Goal: Check status: Check status

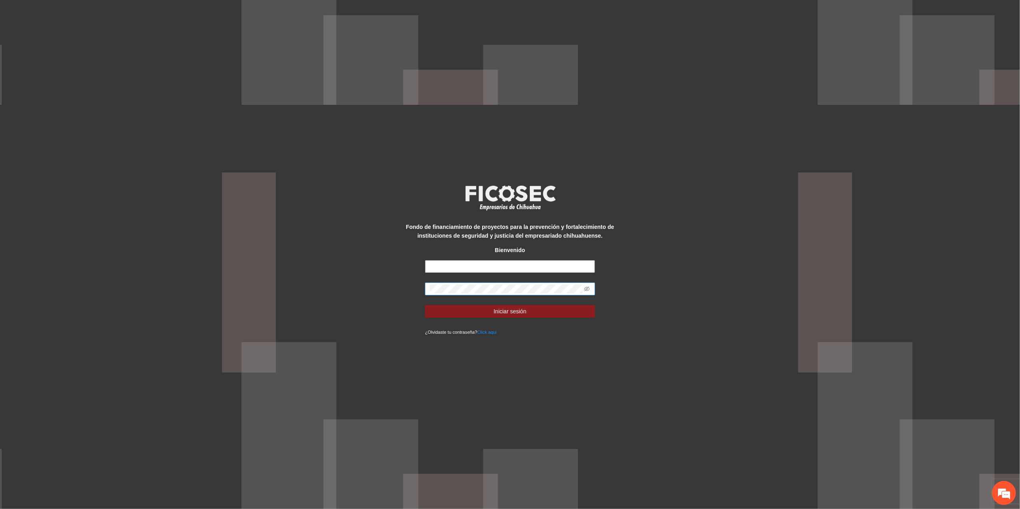
type input "**********"
click at [213, 269] on div "**********" at bounding box center [510, 254] width 1020 height 509
click at [425, 305] on button "Iniciar sesión" at bounding box center [510, 311] width 170 height 13
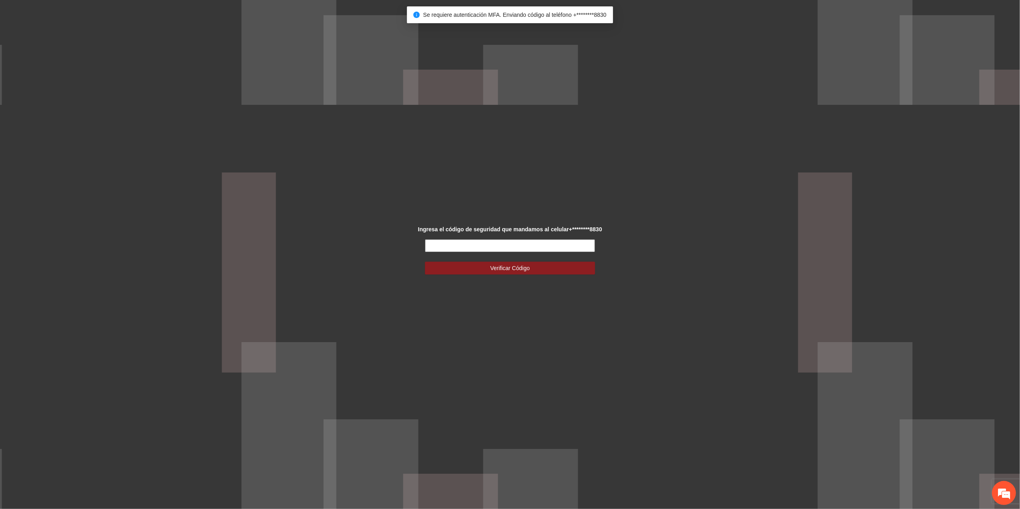
click at [474, 245] on input "text" at bounding box center [510, 245] width 170 height 13
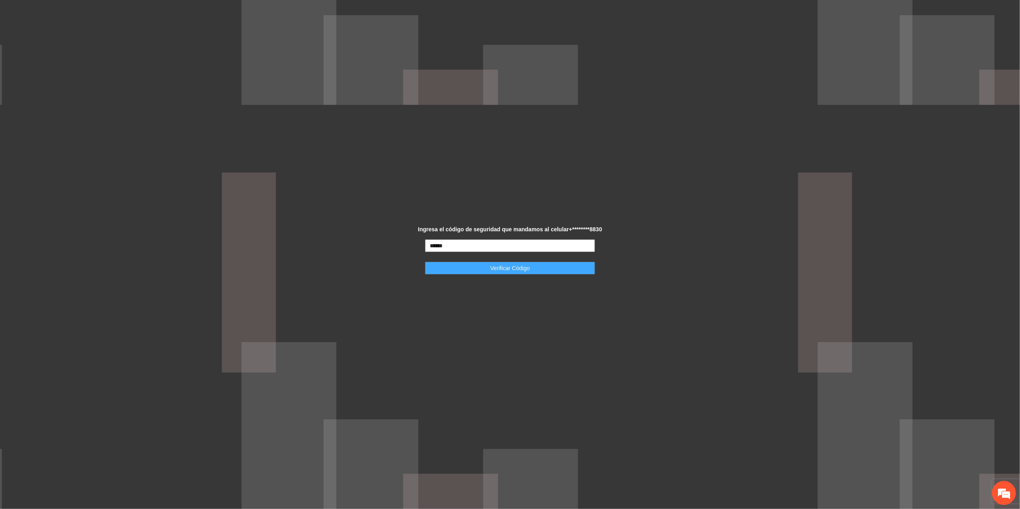
type input "******"
click at [536, 269] on button "Verificar Código" at bounding box center [510, 268] width 170 height 13
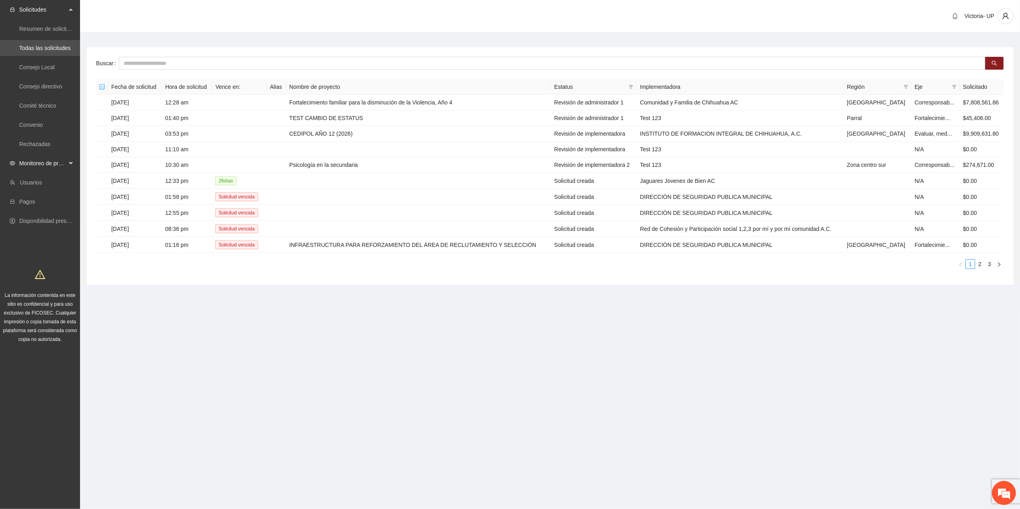
click at [64, 164] on span "Monitoreo de proyectos" at bounding box center [42, 163] width 47 height 16
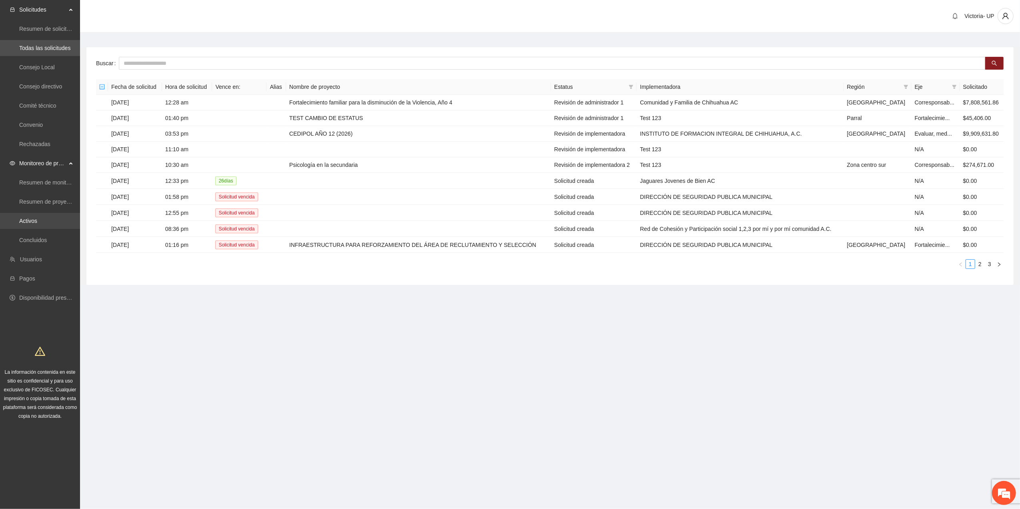
click at [37, 224] on link "Activos" at bounding box center [28, 221] width 18 height 6
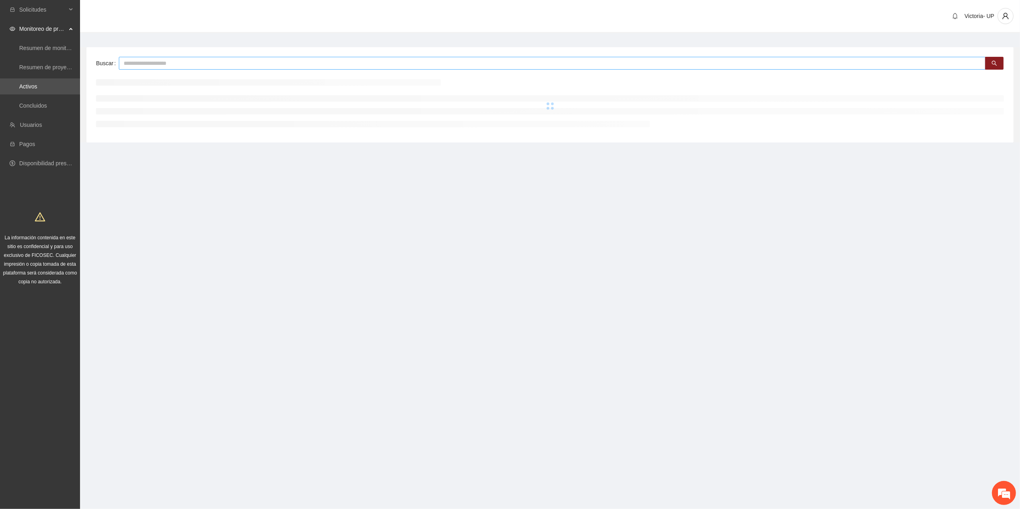
click at [290, 65] on input "text" at bounding box center [552, 63] width 866 height 13
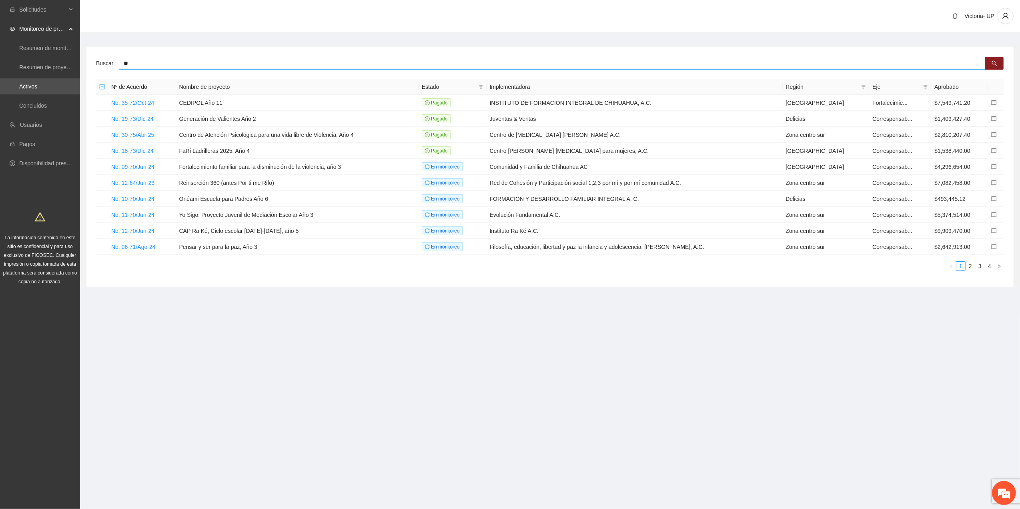
type input "*"
type input "***"
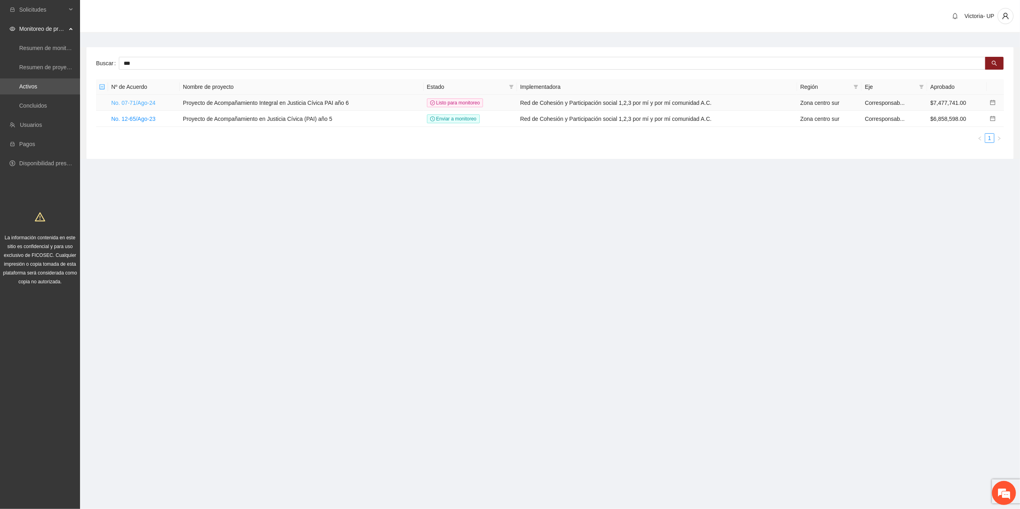
click at [149, 103] on link "No. 07-71/Ago-24" at bounding box center [133, 103] width 44 height 6
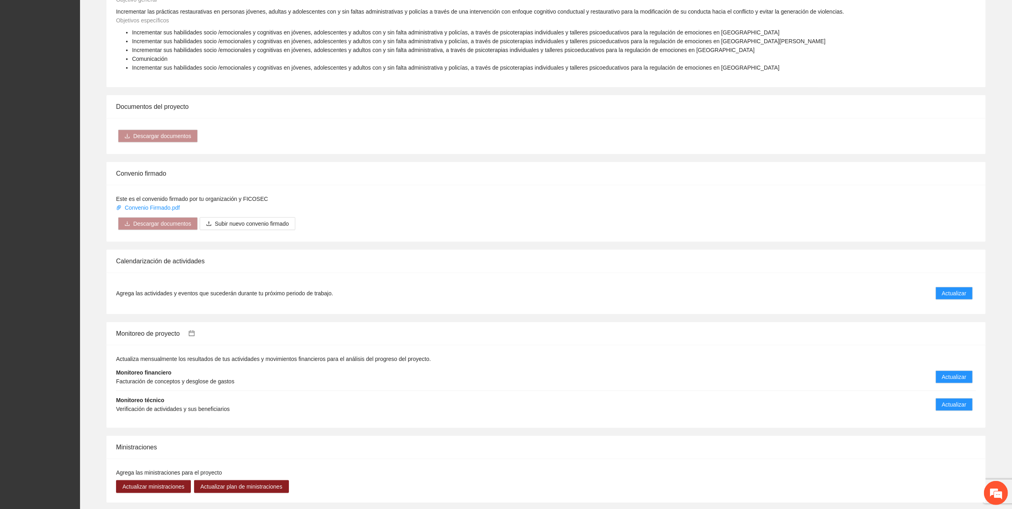
scroll to position [480, 0]
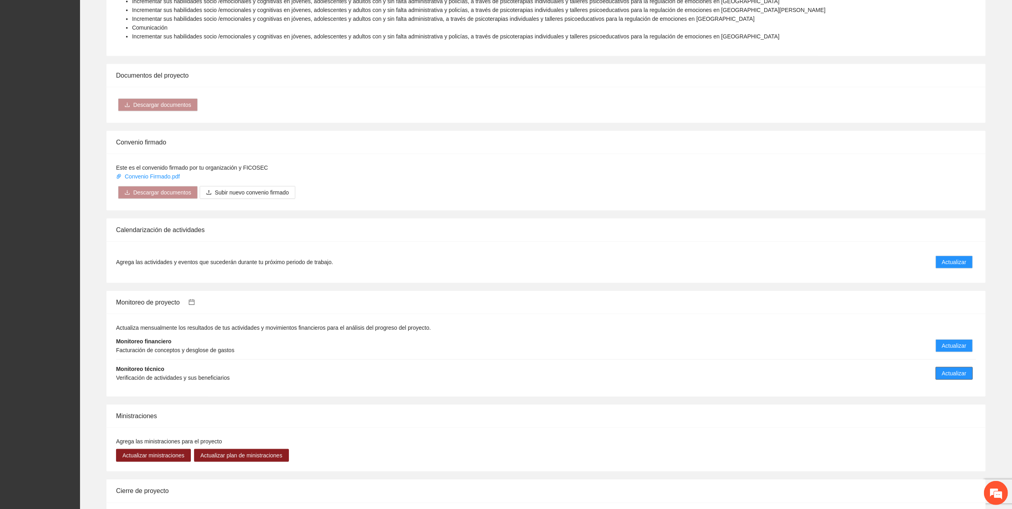
click at [952, 374] on span "Actualizar" at bounding box center [954, 373] width 24 height 9
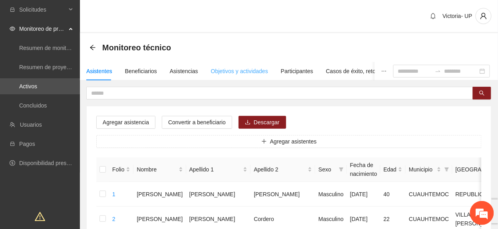
click at [222, 64] on div "Objetivos y actividades" at bounding box center [239, 71] width 57 height 18
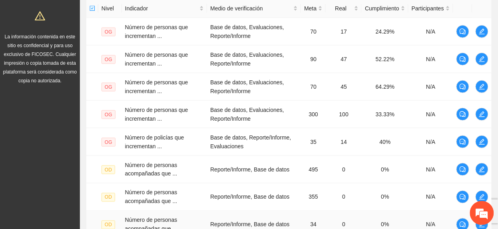
scroll to position [213, 0]
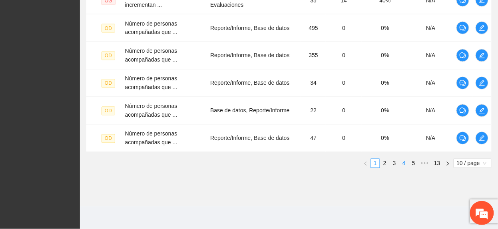
click at [403, 162] on link "4" at bounding box center [404, 163] width 9 height 9
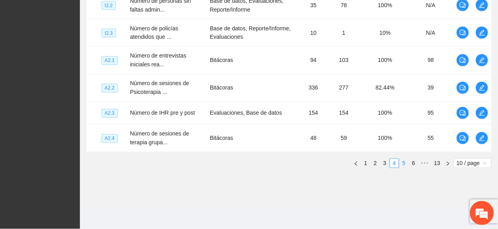
click at [405, 163] on link "5" at bounding box center [404, 163] width 9 height 9
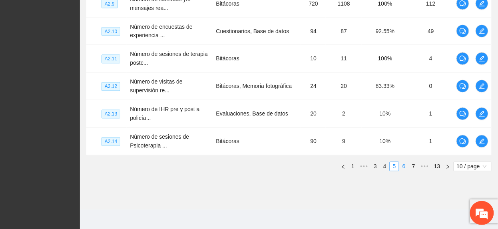
click at [402, 166] on link "6" at bounding box center [404, 166] width 9 height 9
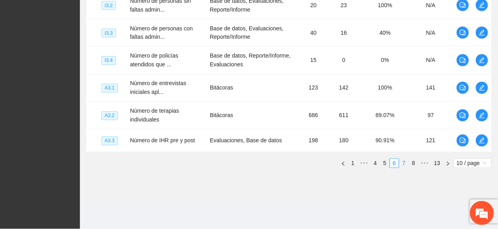
click at [402, 166] on link "7" at bounding box center [404, 163] width 9 height 9
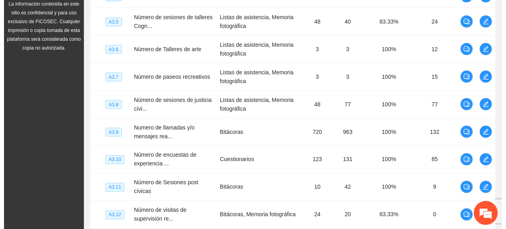
scroll to position [232, 0]
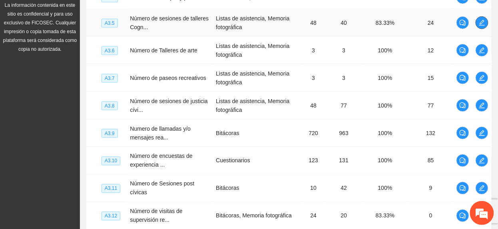
click at [480, 26] on icon "edit" at bounding box center [482, 23] width 6 height 6
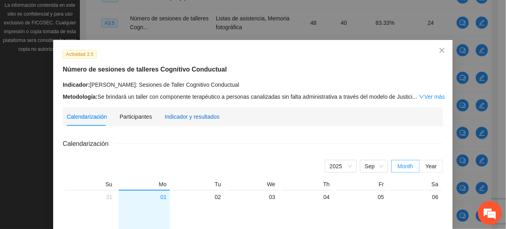
click at [178, 118] on div "Indicador y resultados" at bounding box center [192, 116] width 55 height 9
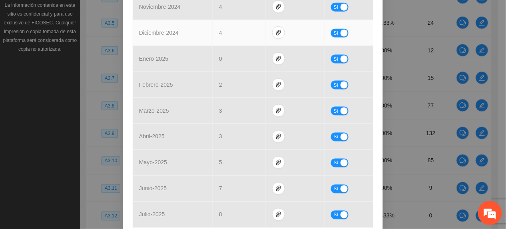
scroll to position [266, 0]
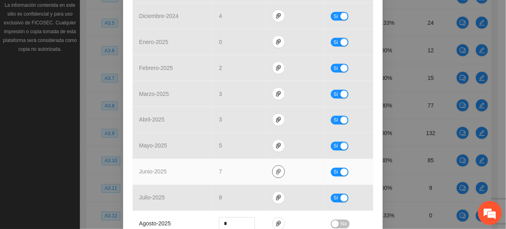
click at [278, 170] on span "paper-clip" at bounding box center [279, 172] width 12 height 6
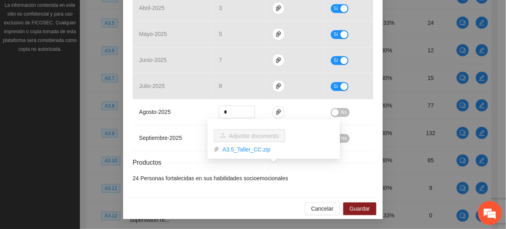
scroll to position [380, 0]
drag, startPoint x: 360, startPoint y: 206, endPoint x: 500, endPoint y: 114, distance: 167.2
click at [359, 205] on span "Guardar" at bounding box center [360, 209] width 20 height 9
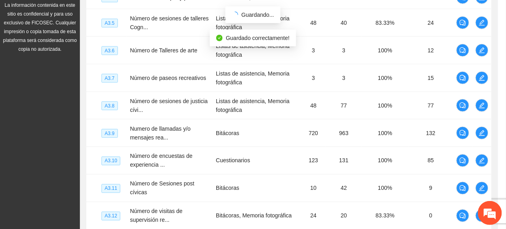
scroll to position [340, 0]
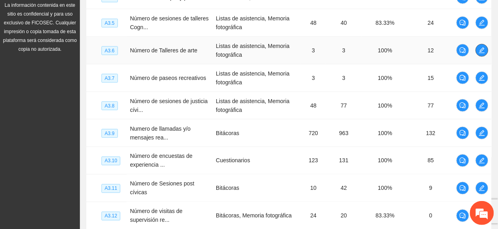
click at [481, 51] on icon "edit" at bounding box center [483, 51] width 6 height 6
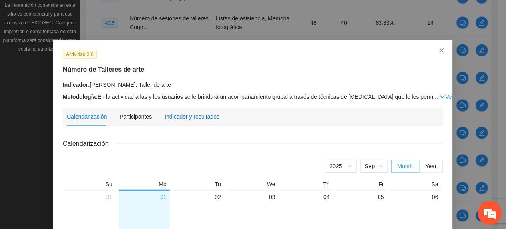
click at [166, 114] on div "Indicador y resultados" at bounding box center [192, 116] width 55 height 9
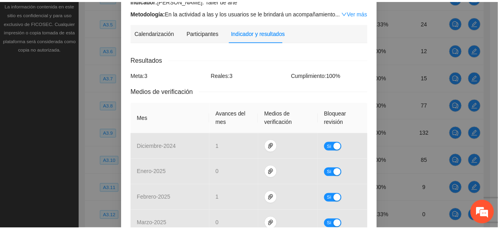
scroll to position [0, 0]
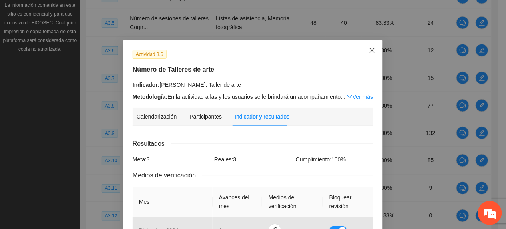
drag, startPoint x: 372, startPoint y: 46, endPoint x: 368, endPoint y: 0, distance: 45.4
click at [370, 44] on span "Close" at bounding box center [373, 51] width 22 height 22
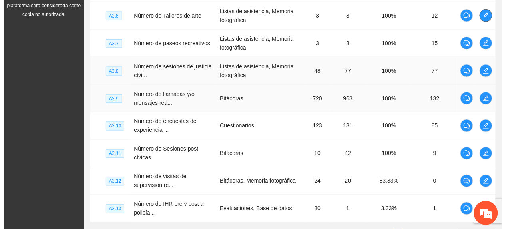
scroll to position [286, 0]
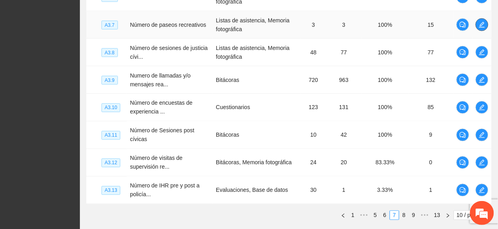
click at [482, 21] on button "button" at bounding box center [482, 24] width 13 height 13
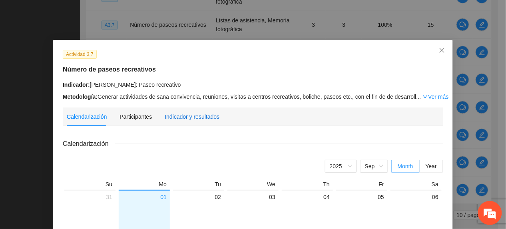
drag, startPoint x: 180, startPoint y: 117, endPoint x: 173, endPoint y: 120, distance: 7.2
click at [178, 118] on div "Indicador y resultados" at bounding box center [192, 116] width 55 height 9
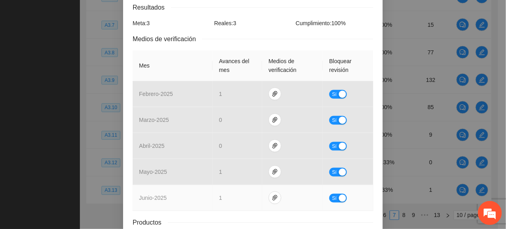
scroll to position [197, 0]
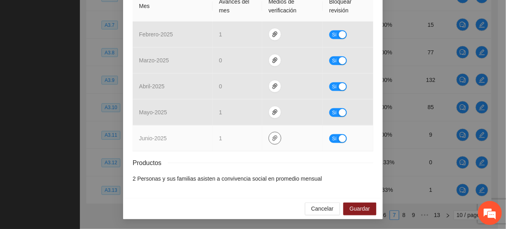
click at [272, 136] on icon "paper-clip" at bounding box center [275, 138] width 6 height 6
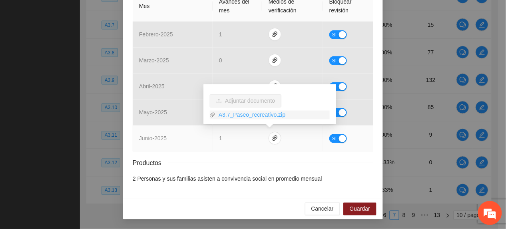
click at [232, 116] on link "A3.7_Paseo_recreativo.zip" at bounding box center [273, 115] width 114 height 9
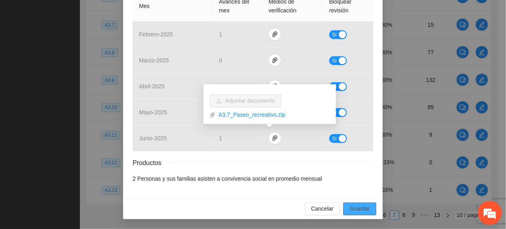
click at [354, 208] on span "Guardar" at bounding box center [360, 209] width 20 height 9
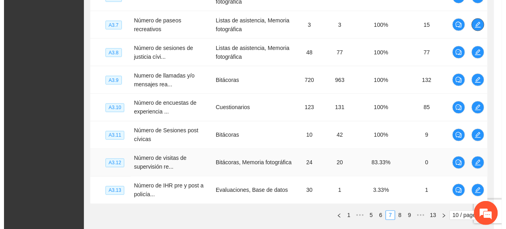
scroll to position [0, 0]
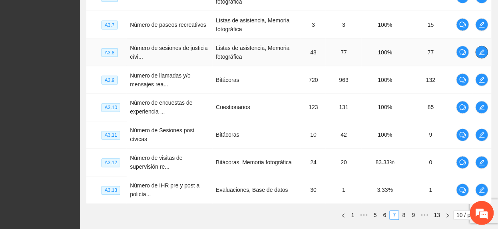
click at [483, 52] on icon "edit" at bounding box center [482, 52] width 6 height 6
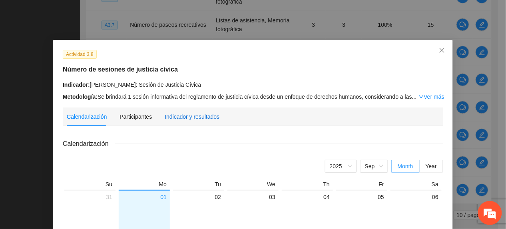
drag, startPoint x: 189, startPoint y: 114, endPoint x: 187, endPoint y: 120, distance: 7.0
click at [188, 114] on div "Indicador y resultados" at bounding box center [192, 116] width 55 height 9
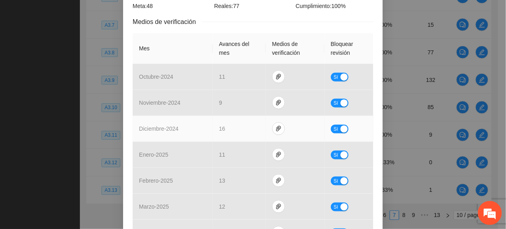
scroll to position [320, 0]
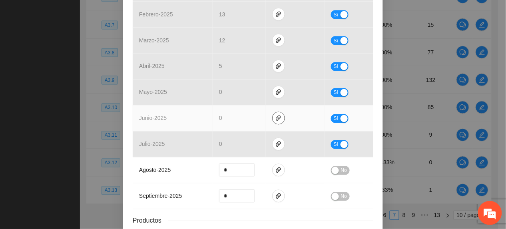
drag, startPoint x: 271, startPoint y: 120, endPoint x: 272, endPoint y: 126, distance: 5.7
click at [276, 122] on icon "paper-clip" at bounding box center [279, 118] width 6 height 6
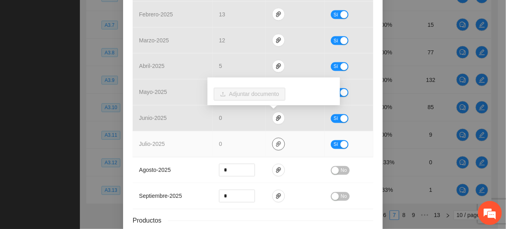
click at [276, 147] on icon "paper-clip" at bounding box center [279, 144] width 6 height 6
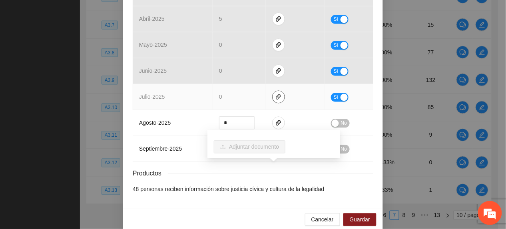
scroll to position [373, 0]
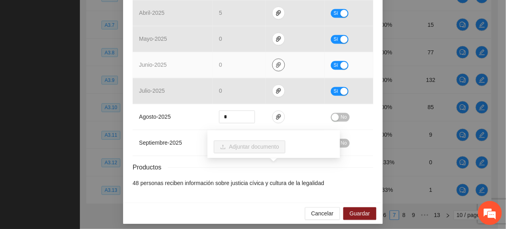
click at [276, 66] on icon "paper-clip" at bounding box center [279, 65] width 6 height 6
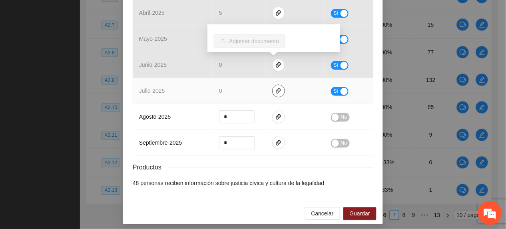
click at [278, 91] on span "paper-clip" at bounding box center [279, 91] width 12 height 6
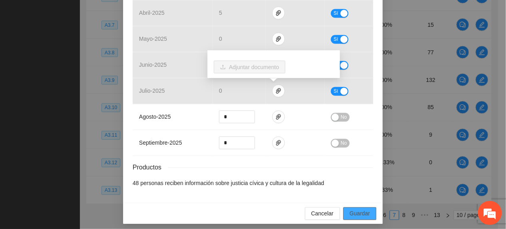
click at [350, 215] on span "Guardar" at bounding box center [360, 214] width 20 height 9
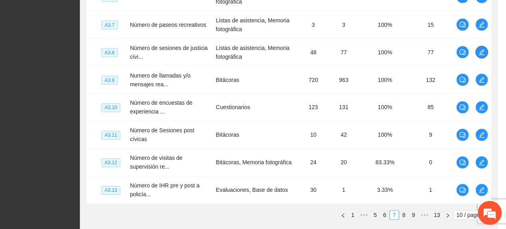
scroll to position [0, 0]
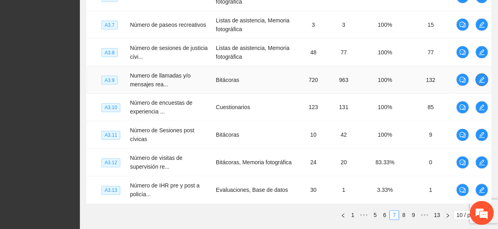
click at [479, 83] on icon "edit" at bounding box center [482, 80] width 6 height 6
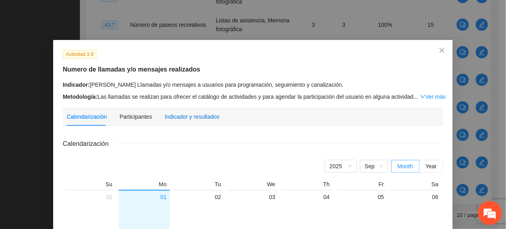
click at [208, 119] on div "Indicador y resultados" at bounding box center [192, 116] width 55 height 9
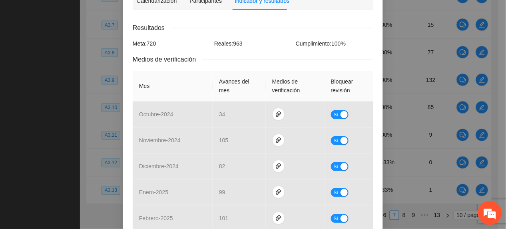
scroll to position [373, 0]
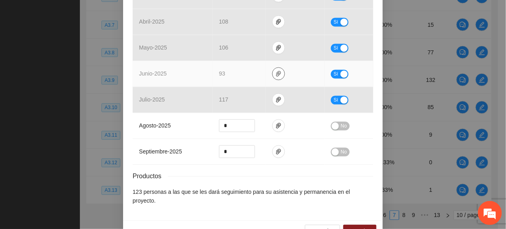
click at [279, 74] on span "paper-clip" at bounding box center [279, 74] width 12 height 6
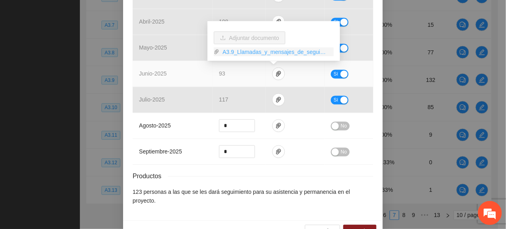
click at [250, 51] on link "A3.9_Llamadas_y_mensajes_de_seguimiento.zip" at bounding box center [277, 52] width 114 height 9
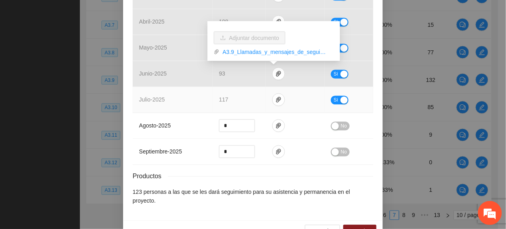
click at [190, 91] on td "julio - 2025" at bounding box center [173, 100] width 80 height 26
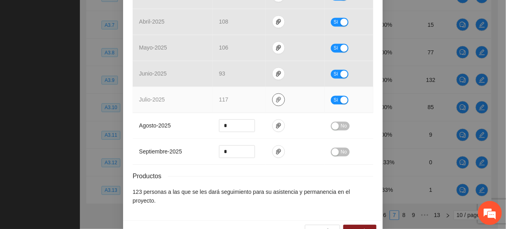
click at [277, 99] on icon "paper-clip" at bounding box center [279, 100] width 6 height 6
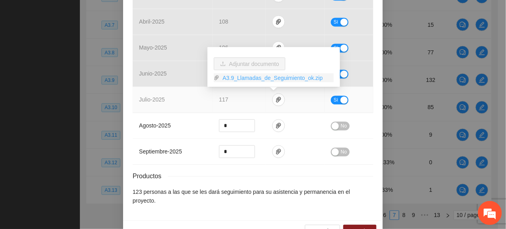
click at [252, 79] on link "A3.9_Llamadas_de_Seguimiento_ok.zip" at bounding box center [277, 78] width 114 height 9
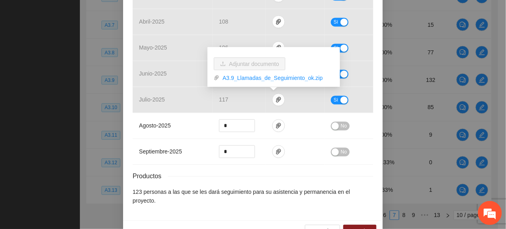
scroll to position [349, 0]
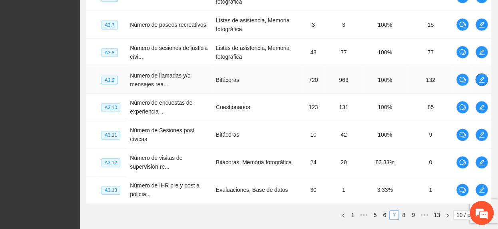
click at [484, 83] on icon "edit" at bounding box center [483, 80] width 6 height 6
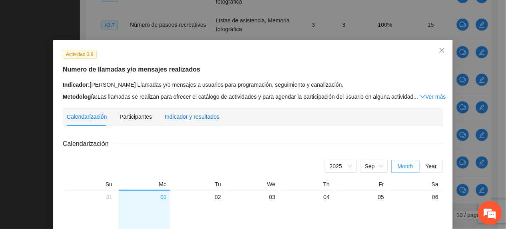
click at [184, 114] on div "Indicador y resultados" at bounding box center [192, 116] width 55 height 9
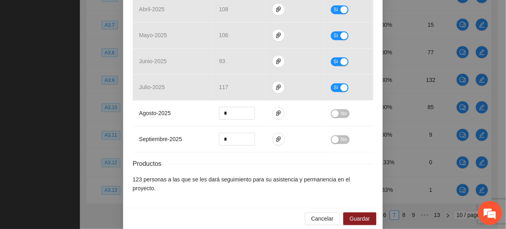
scroll to position [389, 0]
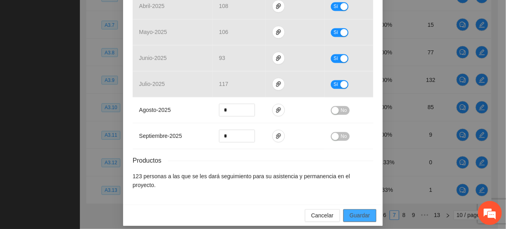
drag, startPoint x: 354, startPoint y: 207, endPoint x: 399, endPoint y: 229, distance: 50.3
click at [354, 211] on span "Guardar" at bounding box center [360, 215] width 20 height 9
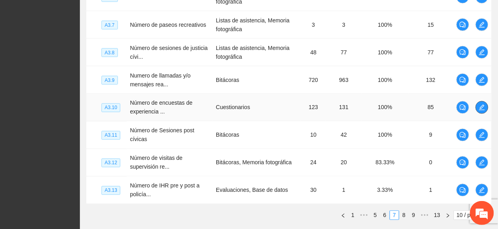
click at [480, 106] on icon "edit" at bounding box center [482, 107] width 6 height 6
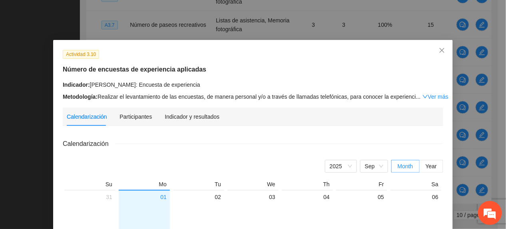
click at [168, 122] on div "Indicador y resultados" at bounding box center [192, 117] width 55 height 18
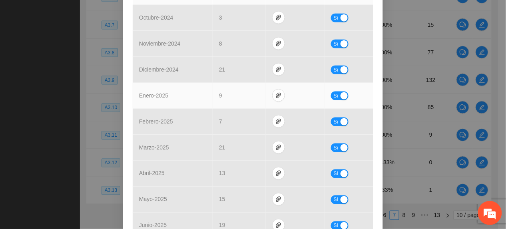
scroll to position [373, 0]
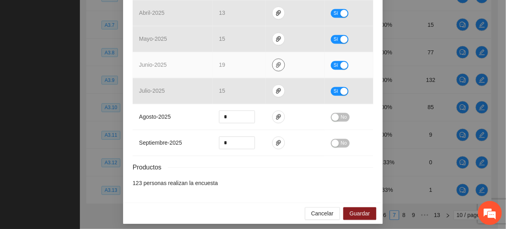
click at [276, 64] on icon "paper-clip" at bounding box center [279, 65] width 6 height 6
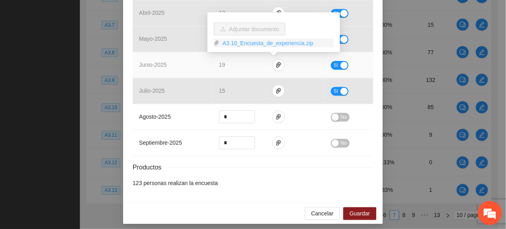
click at [234, 44] on link "A3.10_Encuesta_de_experiencia.zip" at bounding box center [277, 43] width 114 height 9
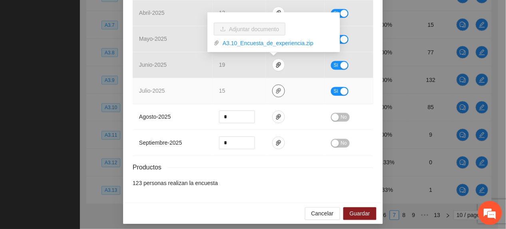
click at [276, 94] on icon "paper-clip" at bounding box center [278, 91] width 5 height 6
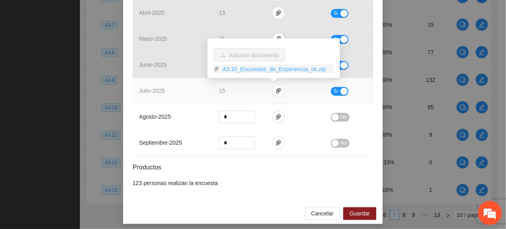
click at [252, 67] on link "A3.10_Encuestas_de_Experiencia_ok.zip" at bounding box center [277, 69] width 114 height 9
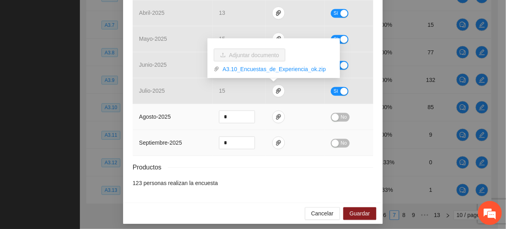
drag, startPoint x: 174, startPoint y: 167, endPoint x: 210, endPoint y: 126, distance: 55.0
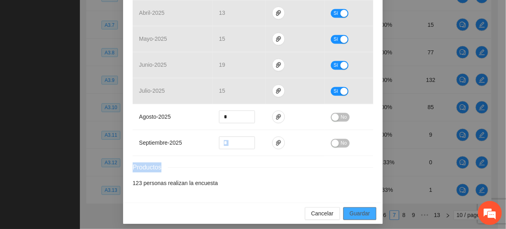
click at [359, 215] on span "Guardar" at bounding box center [360, 214] width 20 height 9
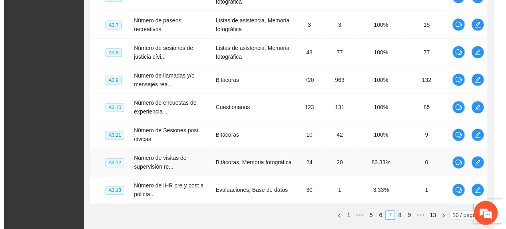
scroll to position [0, 0]
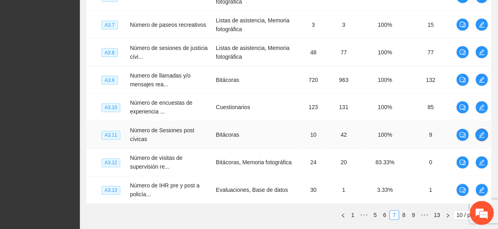
click at [480, 135] on icon "edit" at bounding box center [482, 135] width 6 height 6
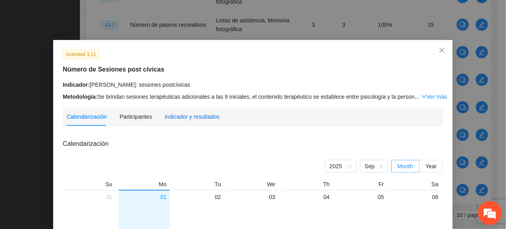
click at [171, 120] on div "Indicador y resultados" at bounding box center [192, 116] width 55 height 9
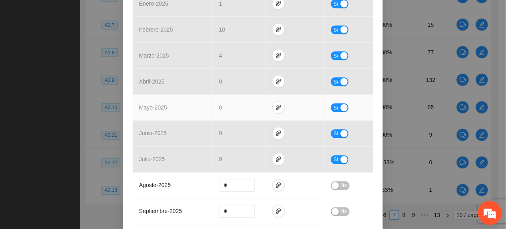
scroll to position [320, 0]
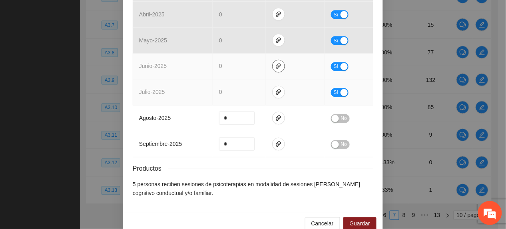
drag, startPoint x: 277, startPoint y: 65, endPoint x: 270, endPoint y: 82, distance: 18.1
click at [277, 66] on icon "paper-clip" at bounding box center [279, 66] width 6 height 6
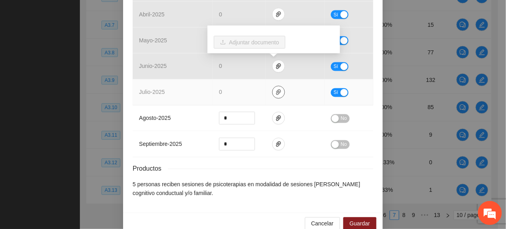
drag, startPoint x: 278, startPoint y: 95, endPoint x: 233, endPoint y: 87, distance: 46.4
click at [277, 96] on span "paper-clip" at bounding box center [279, 92] width 12 height 6
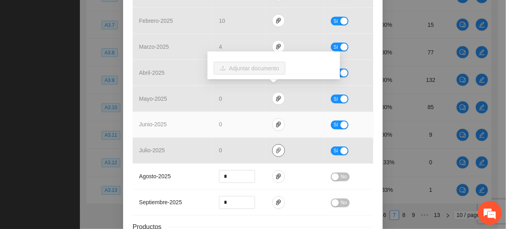
scroll to position [337, 0]
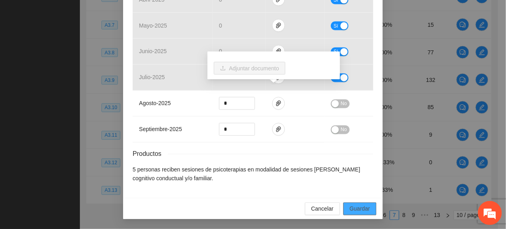
click at [350, 213] on span "Guardar" at bounding box center [360, 209] width 20 height 9
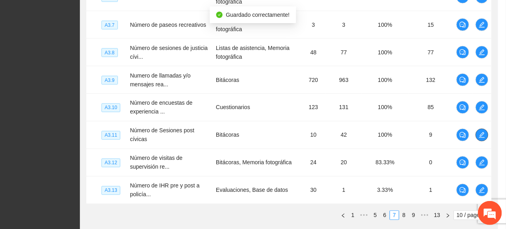
scroll to position [0, 0]
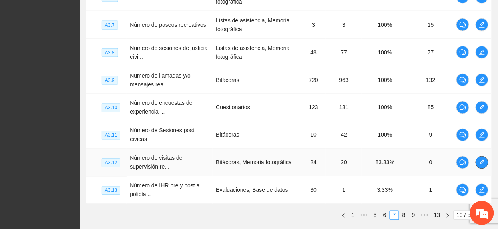
click at [485, 162] on icon "edit" at bounding box center [482, 163] width 6 height 6
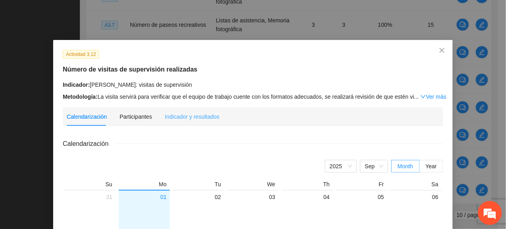
click at [181, 124] on div "Indicador y resultados" at bounding box center [192, 117] width 55 height 18
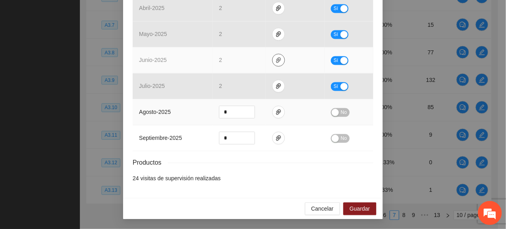
scroll to position [380, 0]
click at [277, 55] on button "button" at bounding box center [278, 60] width 13 height 13
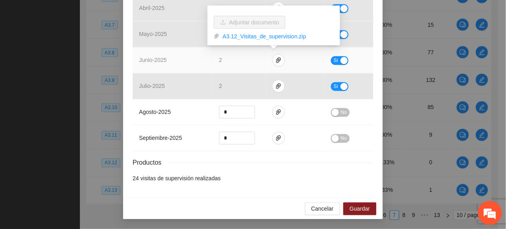
drag, startPoint x: 239, startPoint y: 38, endPoint x: 244, endPoint y: 50, distance: 13.7
click at [238, 38] on link "A3.12_Visitas_de_supervision.zip" at bounding box center [277, 36] width 114 height 9
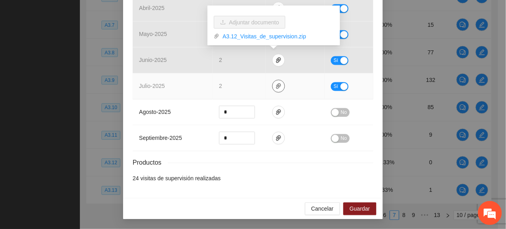
click at [273, 85] on span "paper-clip" at bounding box center [279, 86] width 12 height 6
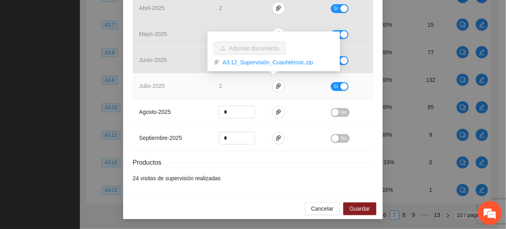
click at [242, 64] on link "A3.12_Supervisión_Cuauhtémoc.zip" at bounding box center [277, 62] width 114 height 9
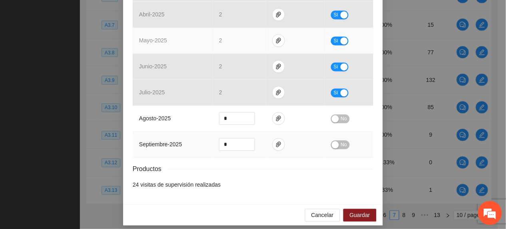
scroll to position [373, 0]
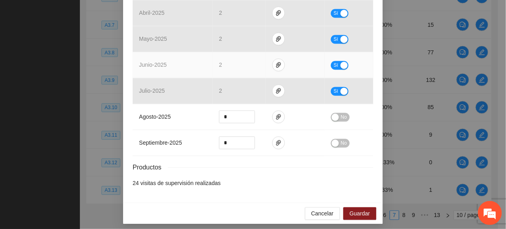
click at [335, 64] on button "Sí" at bounding box center [340, 65] width 18 height 9
click at [341, 69] on span "No" at bounding box center [344, 65] width 6 height 9
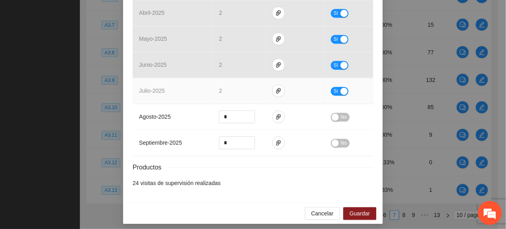
click at [334, 90] on span "Sí" at bounding box center [336, 91] width 5 height 9
click at [350, 218] on span "Guardar" at bounding box center [360, 214] width 20 height 9
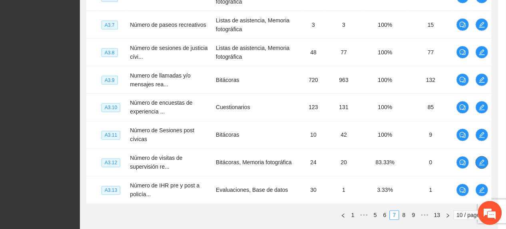
scroll to position [0, 0]
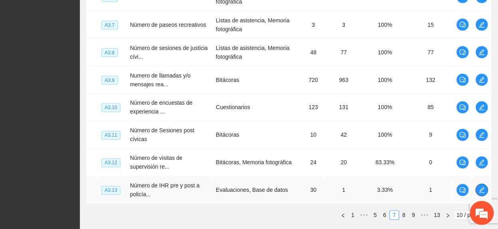
click at [479, 193] on icon "edit" at bounding box center [482, 190] width 6 height 6
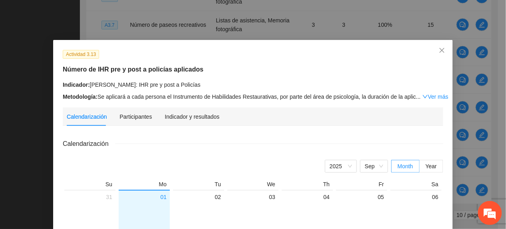
click at [204, 115] on div "Indicador y resultados" at bounding box center [192, 116] width 55 height 9
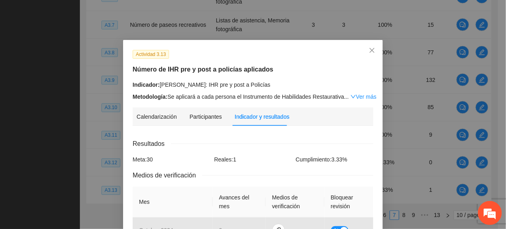
scroll to position [320, 0]
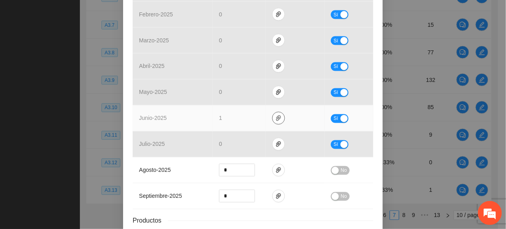
click at [276, 118] on icon "paper-clip" at bounding box center [279, 118] width 6 height 6
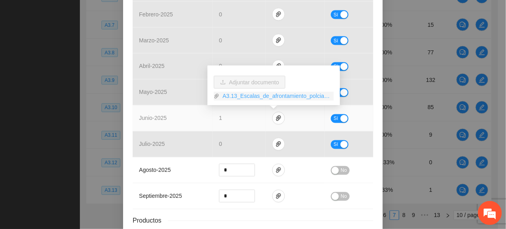
click at [262, 96] on link "A3.13_Escalas_de_afrontamiento_polcias.zip" at bounding box center [277, 96] width 114 height 9
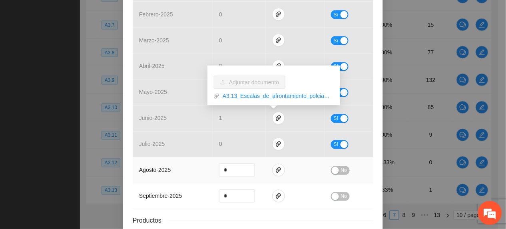
scroll to position [380, 0]
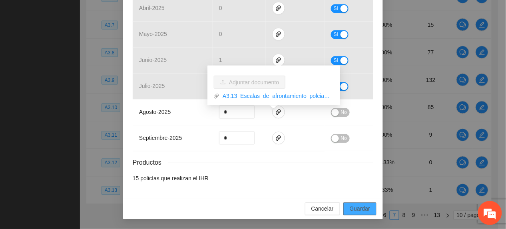
click at [365, 205] on span "Guardar" at bounding box center [360, 209] width 20 height 9
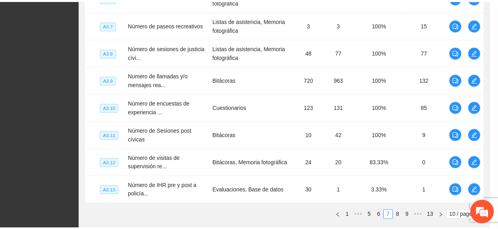
scroll to position [340, 0]
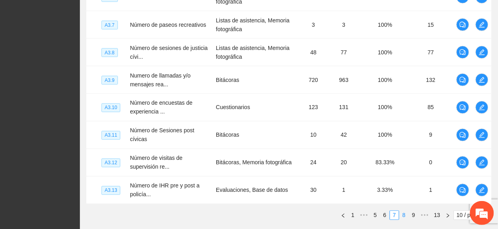
click at [404, 219] on link "8" at bounding box center [404, 215] width 9 height 9
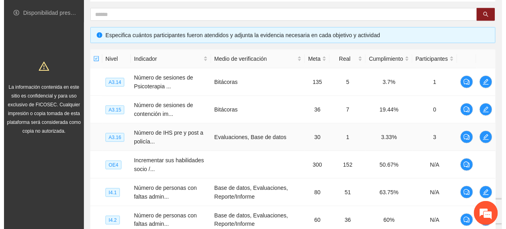
scroll to position [126, 0]
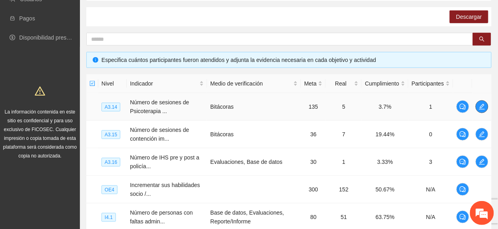
click at [484, 104] on icon "edit" at bounding box center [482, 107] width 6 height 6
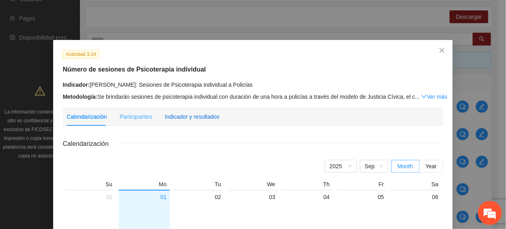
click at [194, 118] on div "Indicador y resultados" at bounding box center [192, 116] width 55 height 9
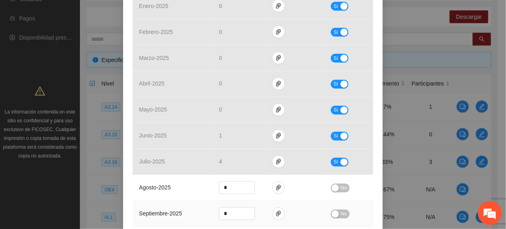
scroll to position [320, 0]
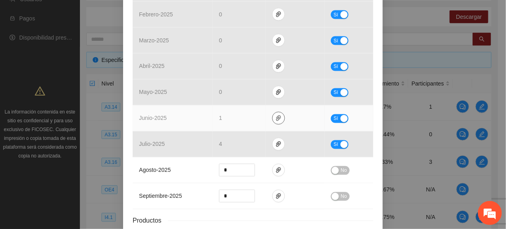
click at [276, 118] on icon "paper-clip" at bounding box center [279, 118] width 6 height 6
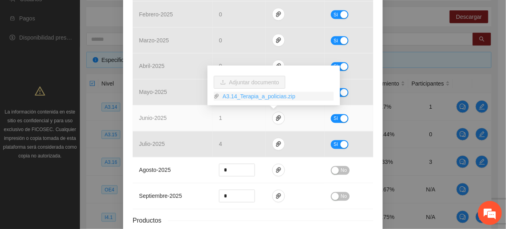
click at [256, 98] on link "A3.14_Terapia_a_policias.zip" at bounding box center [277, 96] width 114 height 9
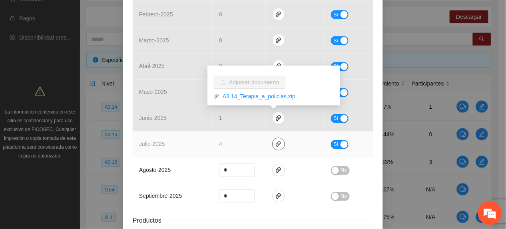
click at [277, 148] on icon "paper-clip" at bounding box center [279, 144] width 6 height 6
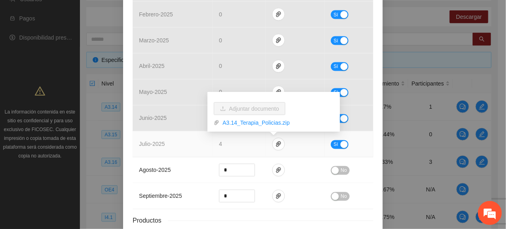
drag, startPoint x: 246, startPoint y: 125, endPoint x: 243, endPoint y: 133, distance: 8.6
click at [246, 125] on link "A3.14_Terapia_Policias.zip" at bounding box center [277, 122] width 114 height 9
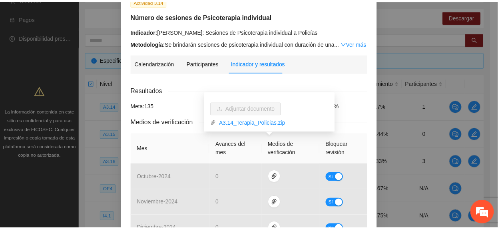
scroll to position [0, 0]
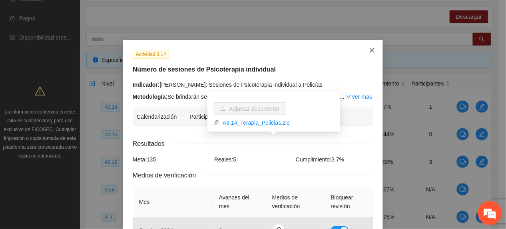
click at [370, 49] on icon "close" at bounding box center [372, 50] width 6 height 6
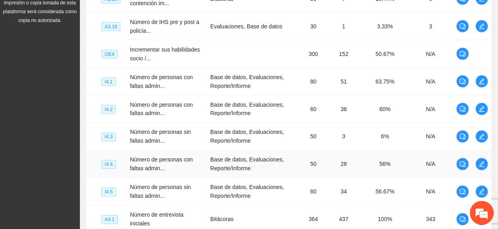
scroll to position [344, 0]
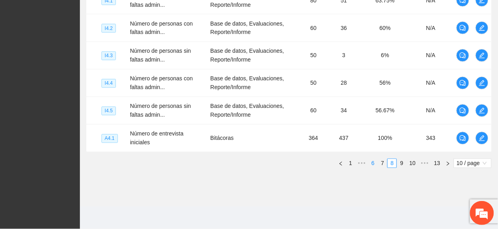
click at [381, 166] on link "7" at bounding box center [382, 163] width 9 height 9
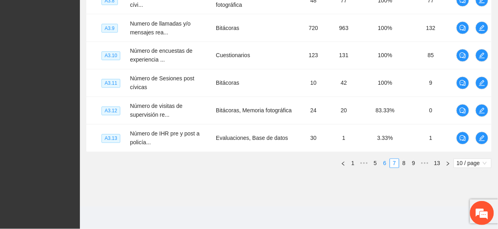
scroll to position [339, 0]
drag, startPoint x: 406, startPoint y: 166, endPoint x: 386, endPoint y: 171, distance: 20.6
click at [406, 170] on div "Nivel Indicador Medio de verificación Meta Real Cumplimiento Participantes A3.4…" at bounding box center [289, 18] width 406 height 312
click at [405, 166] on link "8" at bounding box center [404, 163] width 9 height 9
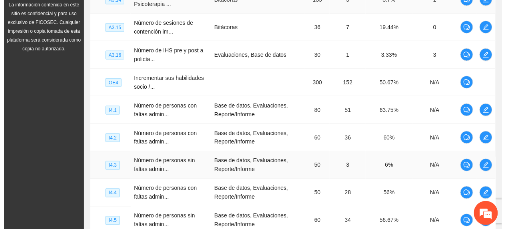
scroll to position [126, 0]
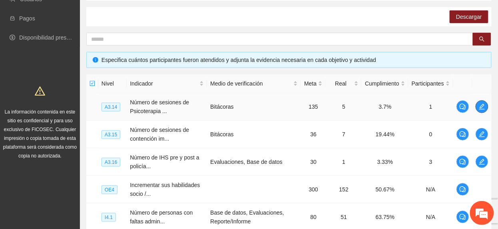
click at [480, 109] on icon "edit" at bounding box center [482, 107] width 6 height 6
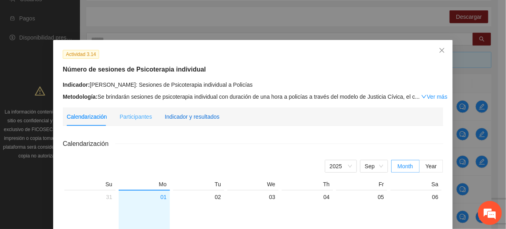
drag, startPoint x: 191, startPoint y: 114, endPoint x: 197, endPoint y: 117, distance: 6.6
click at [192, 114] on div "Indicador y resultados" at bounding box center [192, 116] width 55 height 9
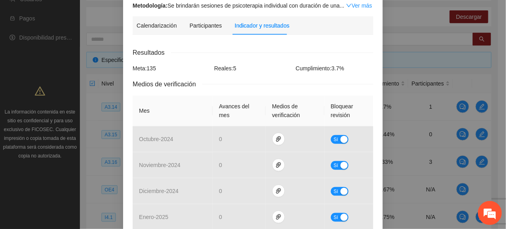
scroll to position [320, 0]
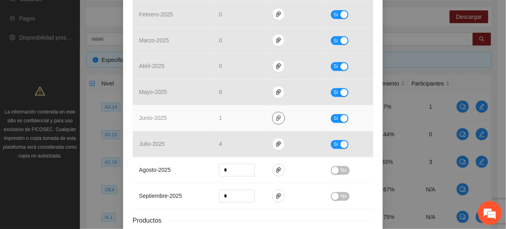
click at [274, 123] on button "button" at bounding box center [278, 118] width 13 height 13
click at [334, 122] on span "Sí" at bounding box center [336, 118] width 5 height 9
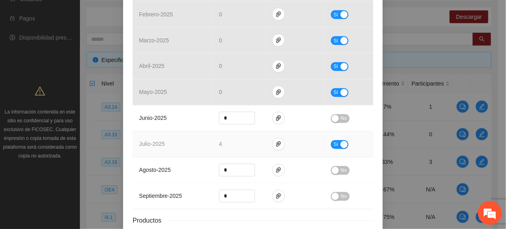
click at [336, 144] on button "Sí" at bounding box center [340, 144] width 18 height 9
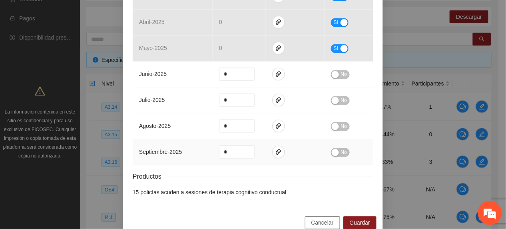
scroll to position [381, 0]
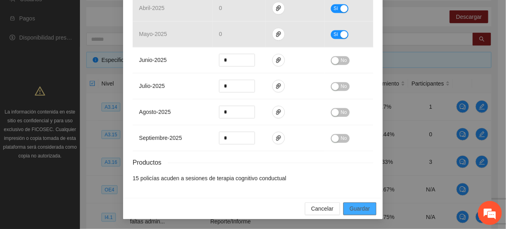
drag, startPoint x: 348, startPoint y: 210, endPoint x: 348, endPoint y: 203, distance: 7.2
click at [350, 206] on span "Guardar" at bounding box center [360, 209] width 20 height 9
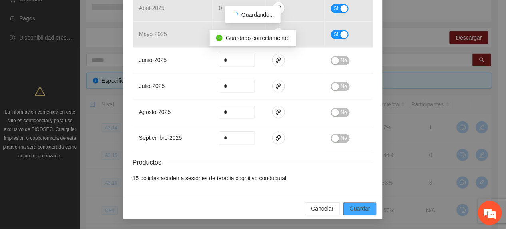
click at [370, 204] on button "Guardar" at bounding box center [360, 209] width 33 height 13
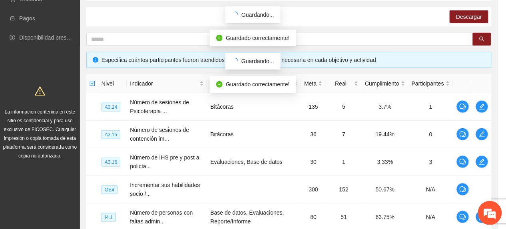
scroll to position [341, 0]
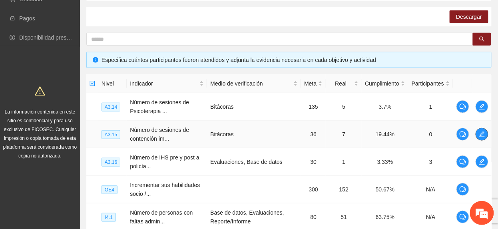
click at [485, 132] on icon "edit" at bounding box center [482, 134] width 6 height 6
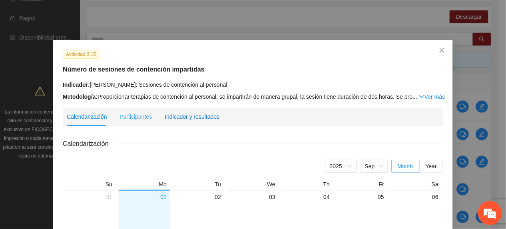
drag, startPoint x: 197, startPoint y: 114, endPoint x: 206, endPoint y: 119, distance: 10.2
click at [196, 114] on div "Indicador y resultados" at bounding box center [192, 116] width 55 height 9
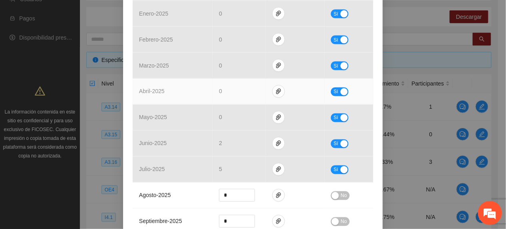
scroll to position [380, 0]
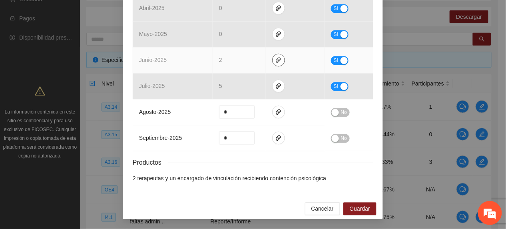
click at [273, 58] on span "paper-clip" at bounding box center [279, 60] width 12 height 6
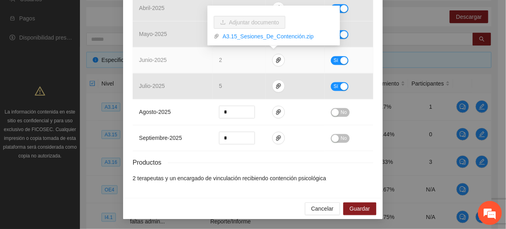
drag, startPoint x: 248, startPoint y: 38, endPoint x: 252, endPoint y: 42, distance: 4.8
click at [248, 38] on link "A3.15_Sesiones_De_Contención.zip" at bounding box center [277, 36] width 114 height 9
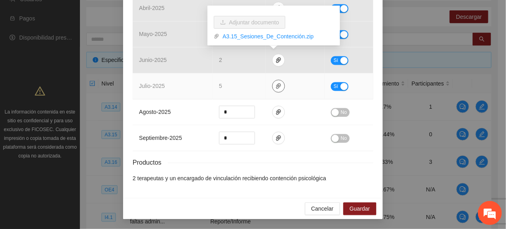
click at [273, 86] on span "paper-clip" at bounding box center [279, 86] width 12 height 6
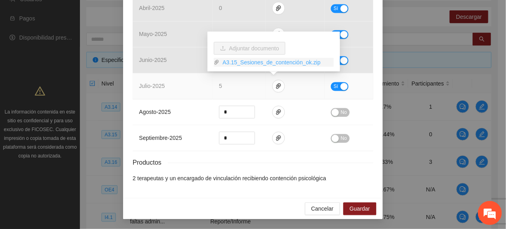
click at [250, 61] on link "A3.15_Sesiones_de_contención_ok.zip" at bounding box center [277, 62] width 114 height 9
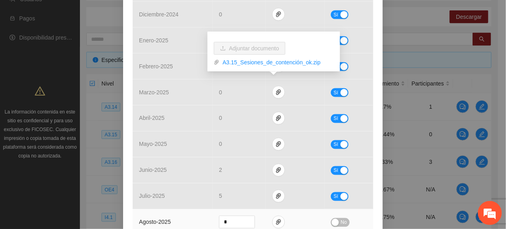
scroll to position [320, 0]
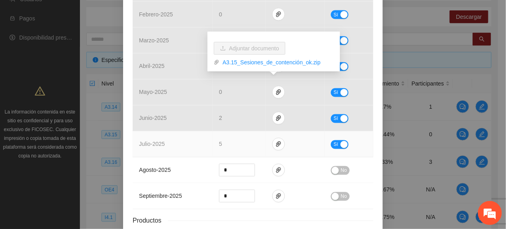
drag, startPoint x: 183, startPoint y: 154, endPoint x: 246, endPoint y: 136, distance: 65.1
click at [187, 154] on td "julio - 2025" at bounding box center [173, 145] width 80 height 26
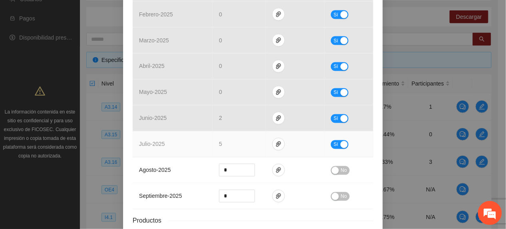
click at [334, 146] on span "Sí" at bounding box center [336, 144] width 5 height 9
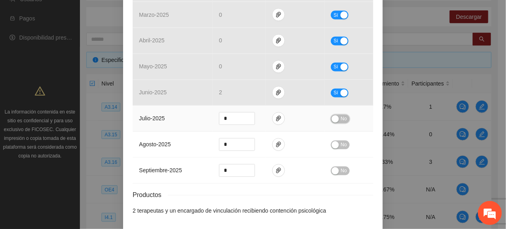
scroll to position [381, 0]
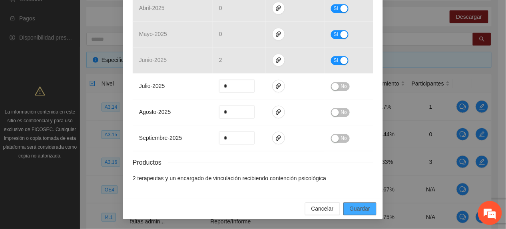
click at [350, 207] on span "Guardar" at bounding box center [360, 209] width 20 height 9
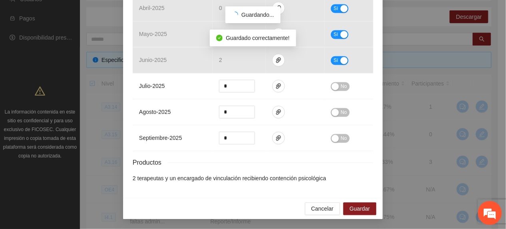
scroll to position [341, 0]
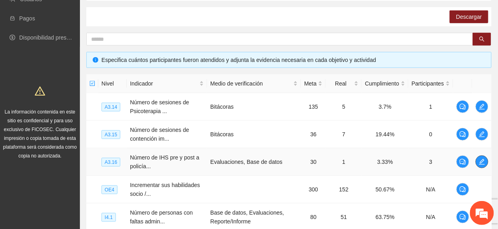
click at [486, 159] on span "edit" at bounding box center [482, 162] width 12 height 6
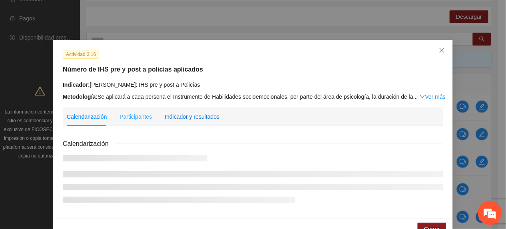
drag, startPoint x: 190, startPoint y: 112, endPoint x: 190, endPoint y: 119, distance: 6.8
click at [190, 112] on div "Indicador y resultados" at bounding box center [192, 116] width 55 height 9
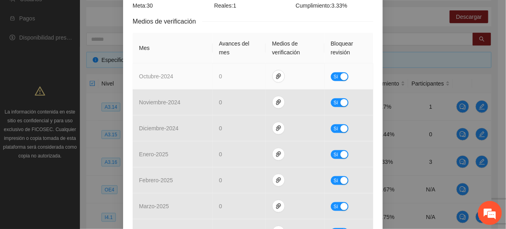
scroll to position [266, 0]
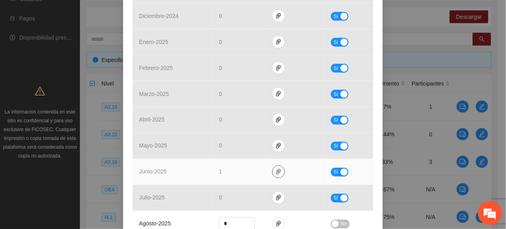
click at [276, 175] on icon "paper-clip" at bounding box center [279, 172] width 6 height 6
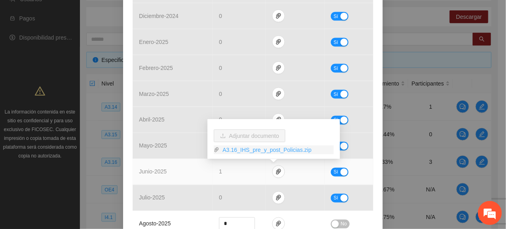
click at [253, 150] on link "A3.16_IHS_pre_y_post_Policias.zip" at bounding box center [277, 150] width 114 height 9
click at [334, 174] on span "Sí" at bounding box center [336, 172] width 5 height 9
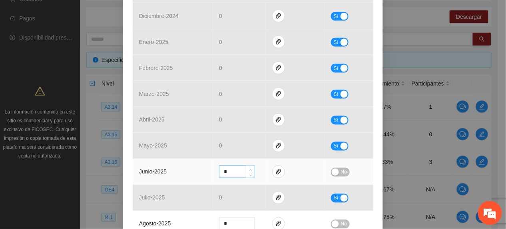
click at [248, 171] on div at bounding box center [250, 172] width 9 height 12
click at [250, 171] on icon "up" at bounding box center [251, 170] width 3 height 3
click at [248, 168] on span "up" at bounding box center [250, 170] width 5 height 5
type input "*"
click at [248, 168] on span "up" at bounding box center [250, 170] width 5 height 5
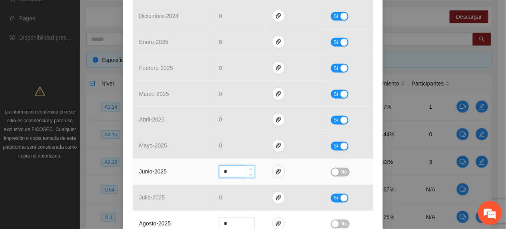
drag, startPoint x: 341, startPoint y: 170, endPoint x: 336, endPoint y: 170, distance: 4.5
click at [341, 170] on span "No" at bounding box center [344, 172] width 6 height 9
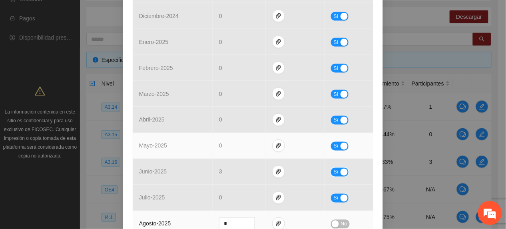
scroll to position [380, 0]
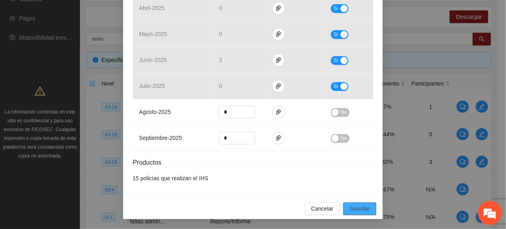
click at [353, 207] on span "Guardar" at bounding box center [360, 209] width 20 height 9
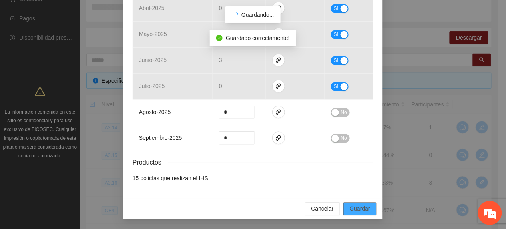
click at [350, 208] on span "Guardar" at bounding box center [360, 209] width 20 height 9
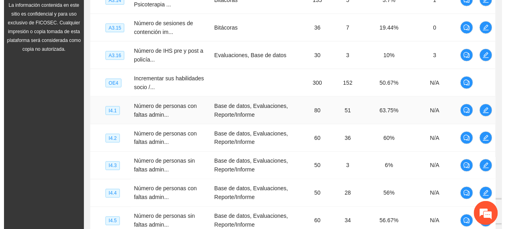
scroll to position [286, 0]
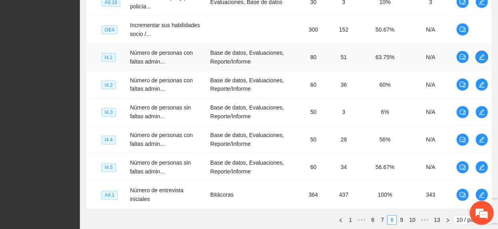
click at [484, 55] on icon "edit" at bounding box center [483, 57] width 6 height 6
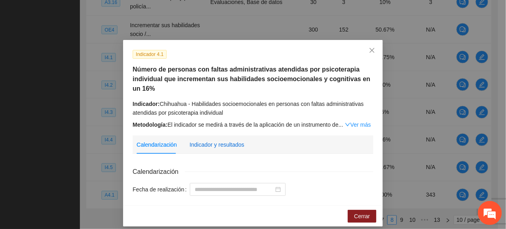
click at [196, 145] on div "Indicador y resultados" at bounding box center [217, 144] width 55 height 9
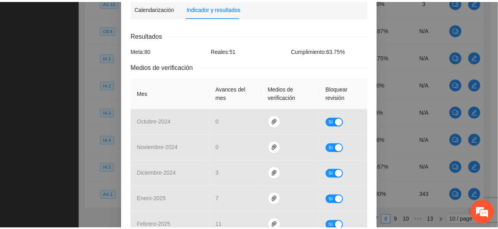
scroll to position [35, 0]
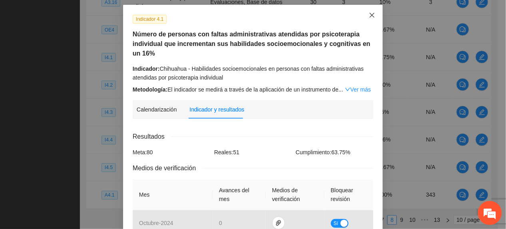
click at [362, 20] on span "Close" at bounding box center [373, 16] width 22 height 22
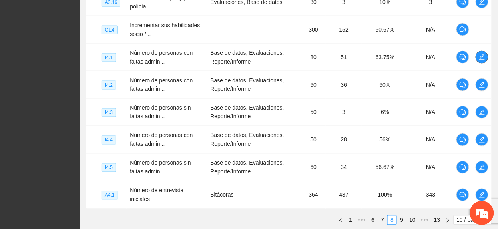
scroll to position [344, 0]
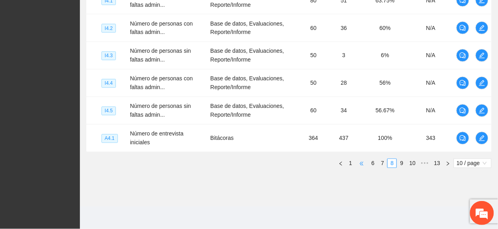
click at [362, 162] on span "•••" at bounding box center [362, 164] width 13 height 10
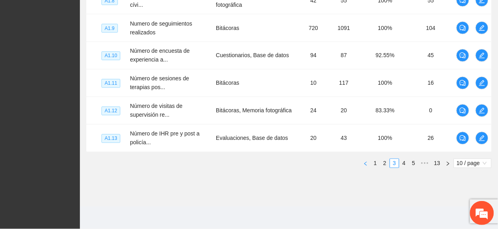
scroll to position [339, 0]
click at [376, 164] on link "1" at bounding box center [375, 163] width 9 height 9
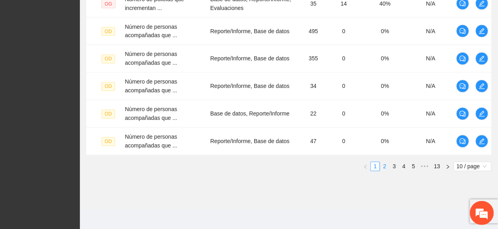
click at [386, 167] on link "2" at bounding box center [385, 166] width 9 height 9
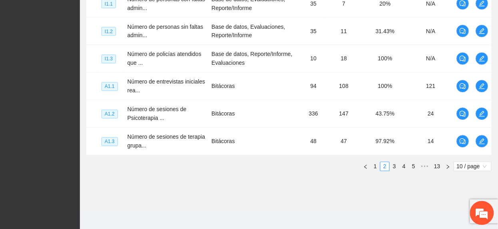
click at [392, 170] on link "3" at bounding box center [394, 166] width 9 height 9
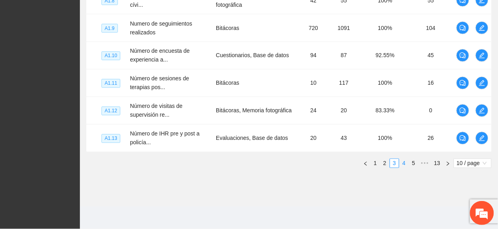
click at [402, 165] on link "4" at bounding box center [404, 163] width 9 height 9
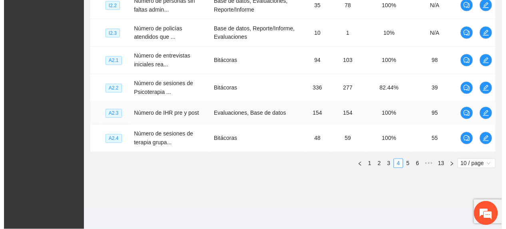
scroll to position [286, 0]
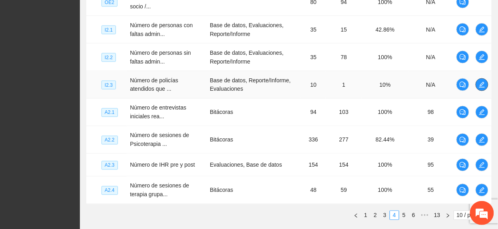
click at [480, 87] on icon "edit" at bounding box center [482, 85] width 6 height 6
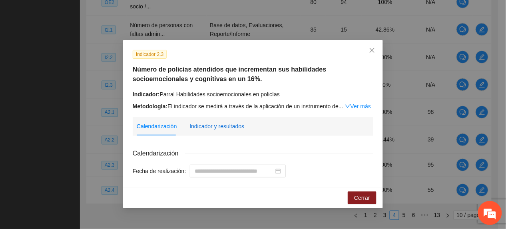
click at [233, 128] on div "Indicador y resultados" at bounding box center [217, 126] width 55 height 9
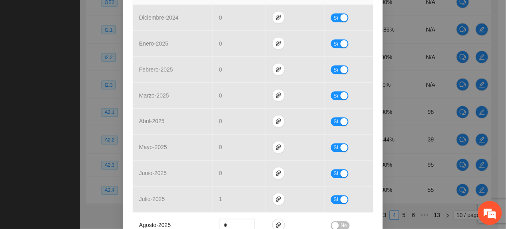
scroll to position [327, 0]
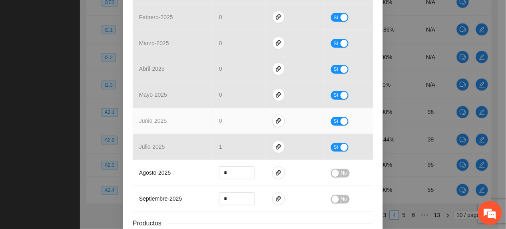
click at [205, 124] on td "junio - 2025" at bounding box center [173, 121] width 80 height 26
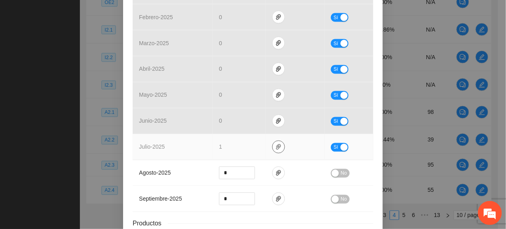
click at [272, 152] on button "button" at bounding box center [278, 147] width 13 height 13
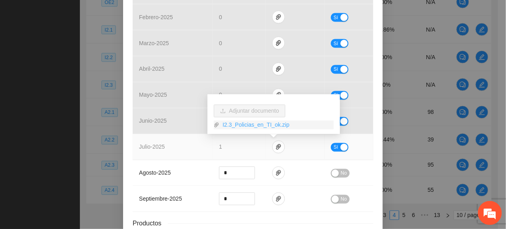
drag, startPoint x: 245, startPoint y: 122, endPoint x: 240, endPoint y: 128, distance: 7.4
click at [245, 122] on link "I2.3_Policias_en_TI_ok.zip" at bounding box center [277, 125] width 114 height 9
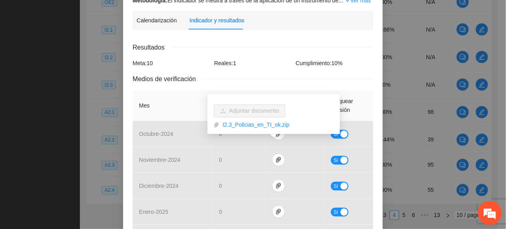
scroll to position [7, 0]
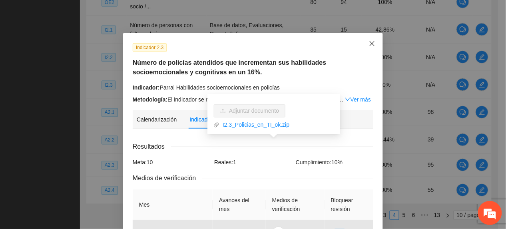
drag, startPoint x: 371, startPoint y: 39, endPoint x: 368, endPoint y: 43, distance: 5.1
click at [370, 40] on span "Close" at bounding box center [373, 44] width 22 height 22
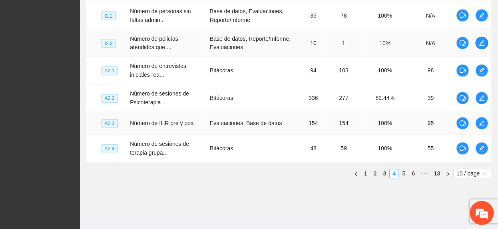
scroll to position [339, 0]
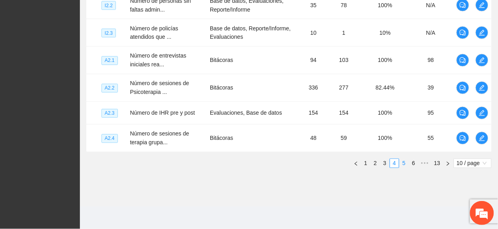
click at [404, 166] on link "5" at bounding box center [404, 163] width 9 height 9
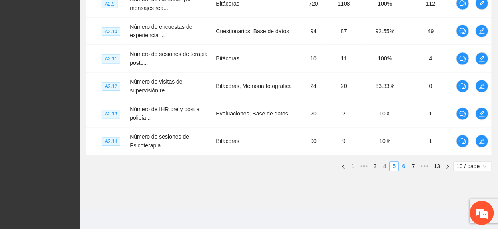
click at [406, 168] on link "6" at bounding box center [404, 166] width 9 height 9
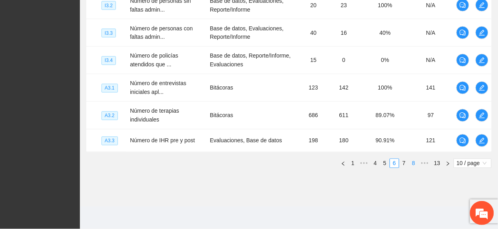
click at [408, 164] on link "7" at bounding box center [404, 163] width 9 height 9
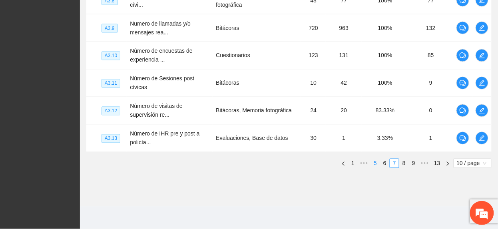
drag, startPoint x: 388, startPoint y: 163, endPoint x: 383, endPoint y: 159, distance: 5.9
click at [386, 162] on link "6" at bounding box center [385, 163] width 9 height 9
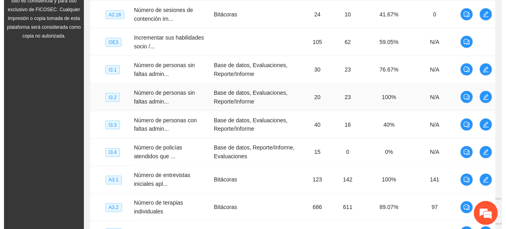
scroll to position [286, 0]
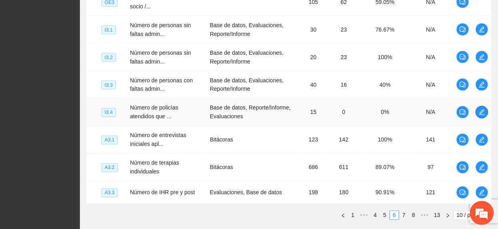
click at [479, 113] on icon "edit" at bounding box center [482, 112] width 6 height 6
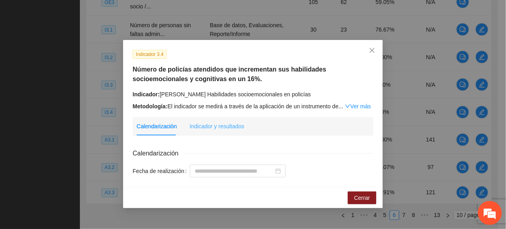
drag, startPoint x: 232, startPoint y: 121, endPoint x: 235, endPoint y: 125, distance: 4.9
click at [234, 122] on div "Indicador y resultados" at bounding box center [217, 126] width 55 height 18
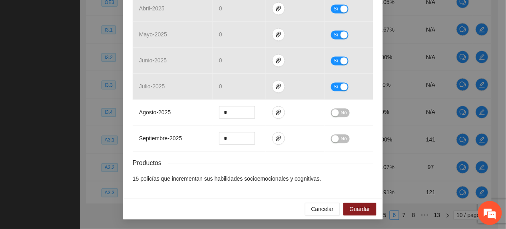
scroll to position [390, 0]
drag, startPoint x: 357, startPoint y: 210, endPoint x: 341, endPoint y: 228, distance: 24.6
click at [357, 210] on span "Guardar" at bounding box center [360, 209] width 20 height 9
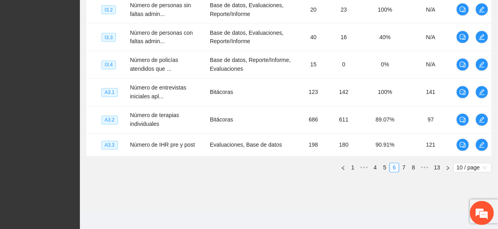
scroll to position [339, 0]
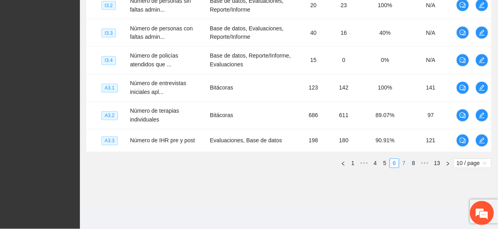
click at [405, 160] on link "7" at bounding box center [404, 163] width 9 height 9
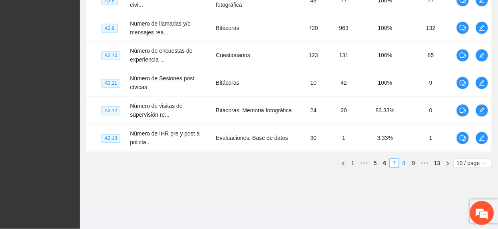
click at [405, 161] on link "8" at bounding box center [404, 163] width 9 height 9
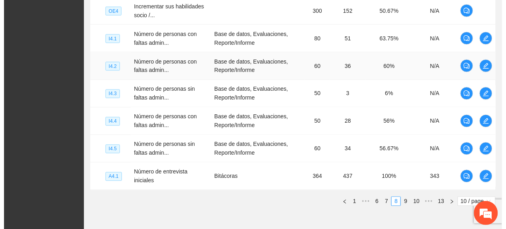
scroll to position [286, 0]
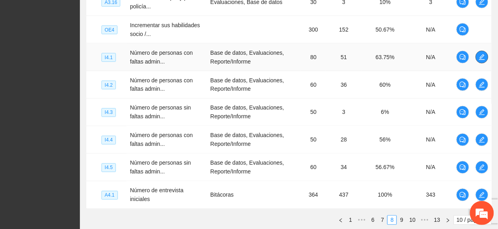
click at [486, 56] on span "edit" at bounding box center [482, 57] width 12 height 6
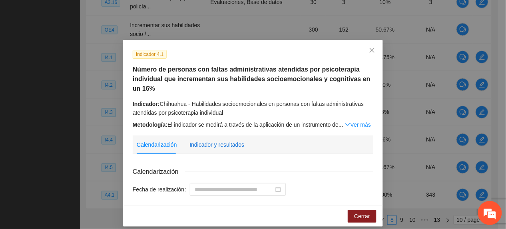
click at [224, 143] on div "Indicador y resultados" at bounding box center [217, 144] width 55 height 9
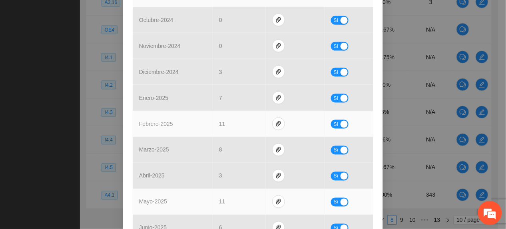
scroll to position [292, 0]
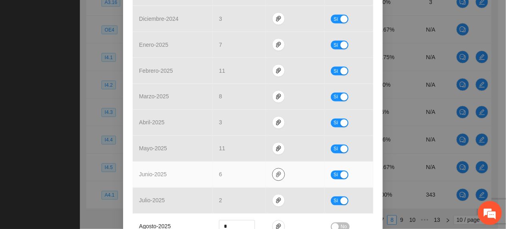
click at [276, 174] on icon "paper-clip" at bounding box center [279, 175] width 6 height 6
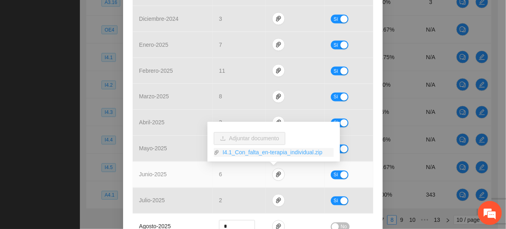
click at [260, 153] on link "I4.1_Con_falta_en-terapia_individual.zip" at bounding box center [277, 152] width 114 height 9
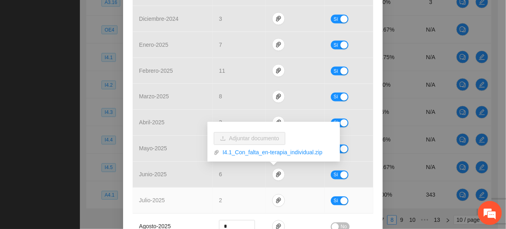
click at [234, 200] on td "2" at bounding box center [239, 201] width 53 height 26
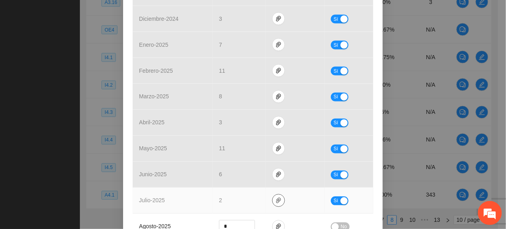
click at [276, 203] on icon "paper-clip" at bounding box center [279, 201] width 6 height 6
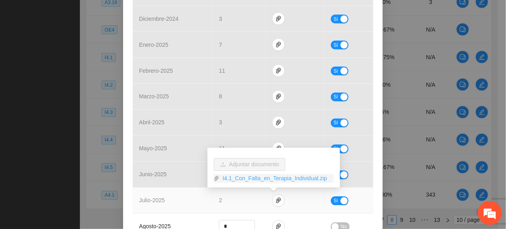
click at [252, 178] on link "I4.1_Con_Falta_en_Terapia_Individual.zip" at bounding box center [277, 178] width 114 height 9
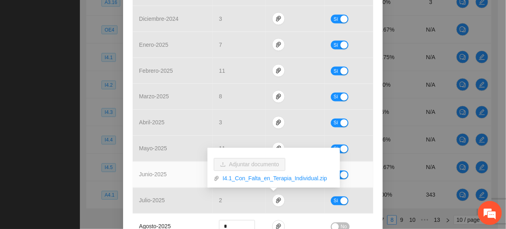
click at [176, 171] on td "junio - 2025" at bounding box center [173, 175] width 80 height 26
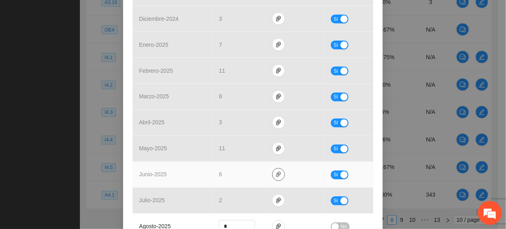
click at [277, 174] on icon "paper-clip" at bounding box center [279, 175] width 6 height 6
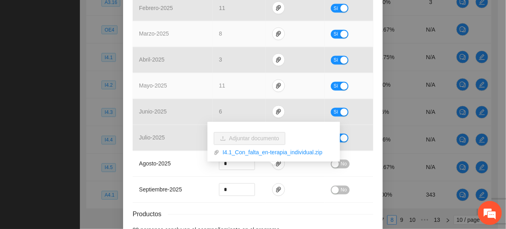
scroll to position [373, 0]
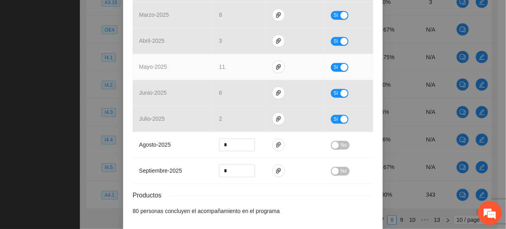
click at [207, 56] on td "mayo - 2025" at bounding box center [173, 67] width 80 height 26
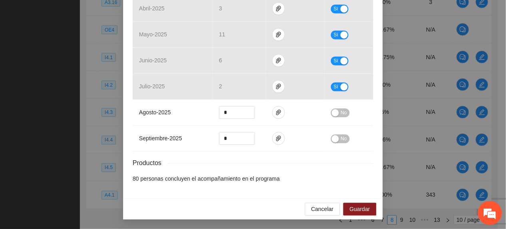
scroll to position [408, 0]
drag, startPoint x: 360, startPoint y: 207, endPoint x: 340, endPoint y: 229, distance: 30.0
click at [360, 207] on span "Guardar" at bounding box center [360, 209] width 20 height 9
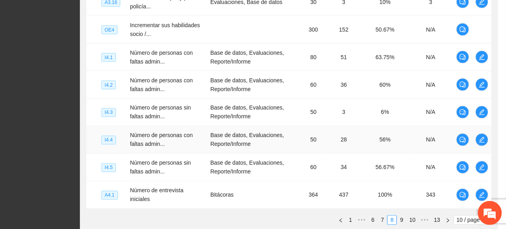
scroll to position [0, 0]
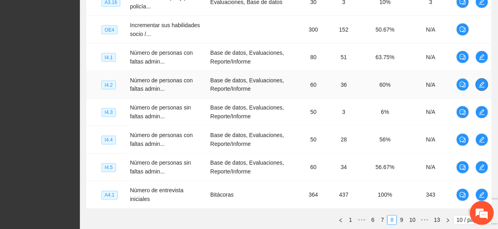
click at [480, 90] on button "button" at bounding box center [482, 84] width 13 height 13
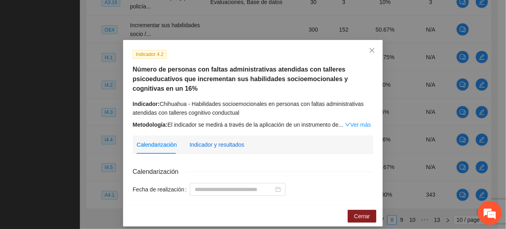
click at [218, 146] on div "Indicador y resultados" at bounding box center [217, 144] width 55 height 9
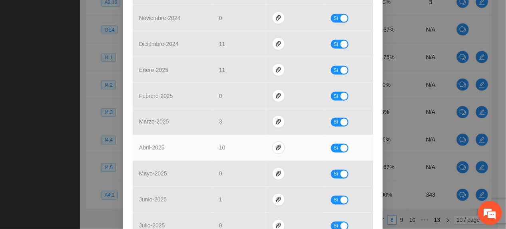
scroll to position [373, 0]
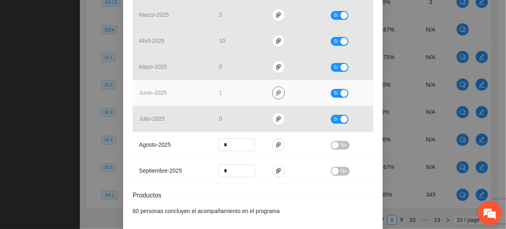
click at [276, 93] on icon "paper-clip" at bounding box center [279, 93] width 6 height 6
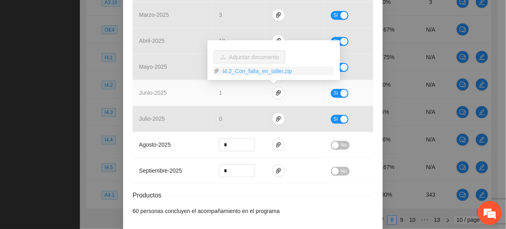
click at [239, 74] on link "I4.2_Con_falta_en_taller.zip" at bounding box center [277, 71] width 114 height 9
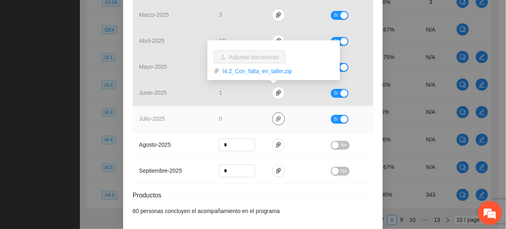
click at [276, 122] on icon "paper-clip" at bounding box center [279, 119] width 6 height 6
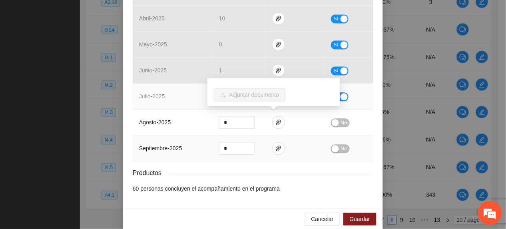
scroll to position [408, 0]
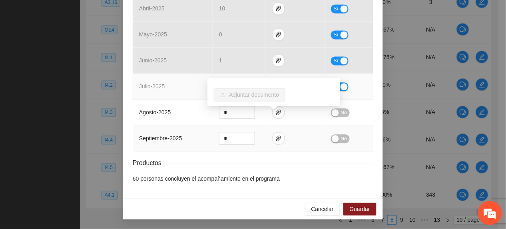
click at [184, 133] on td "septiembre - 2025" at bounding box center [173, 139] width 80 height 26
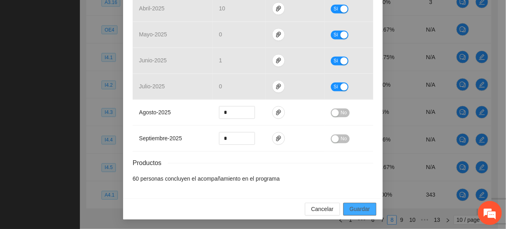
click at [346, 212] on button "Guardar" at bounding box center [360, 209] width 33 height 13
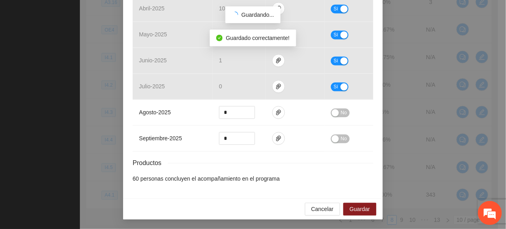
scroll to position [368, 0]
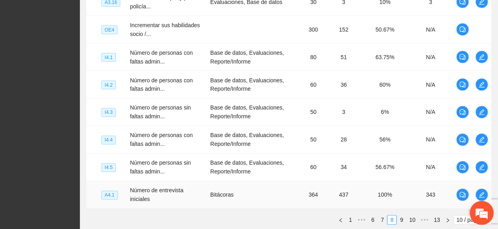
click at [131, 191] on td "Número de entrevista iniciales" at bounding box center [167, 196] width 80 height 28
click at [482, 118] on button "button" at bounding box center [482, 112] width 13 height 13
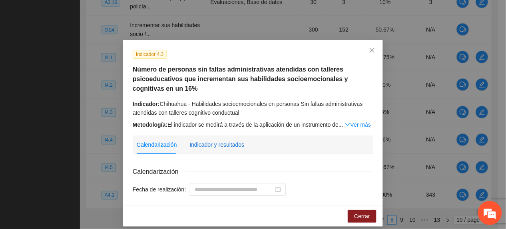
drag, startPoint x: 210, startPoint y: 140, endPoint x: 248, endPoint y: 158, distance: 42.9
click at [210, 141] on div "Indicador y resultados" at bounding box center [217, 144] width 55 height 9
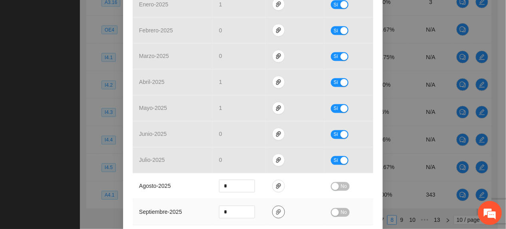
scroll to position [320, 0]
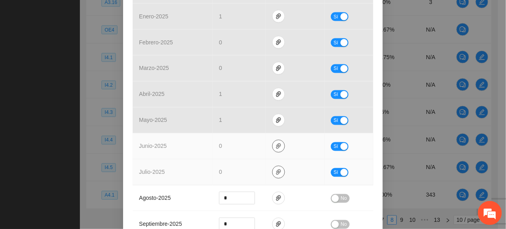
drag, startPoint x: 274, startPoint y: 149, endPoint x: 271, endPoint y: 172, distance: 22.6
click at [276, 149] on icon "paper-clip" at bounding box center [279, 146] width 6 height 6
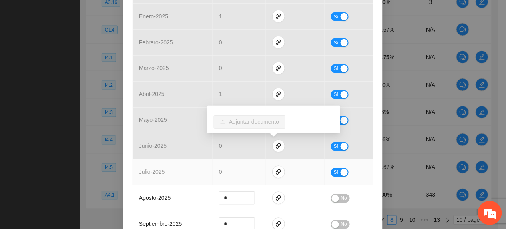
click at [267, 175] on td at bounding box center [295, 173] width 59 height 26
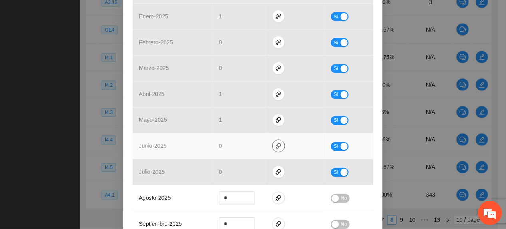
click at [277, 148] on icon "paper-clip" at bounding box center [279, 146] width 6 height 6
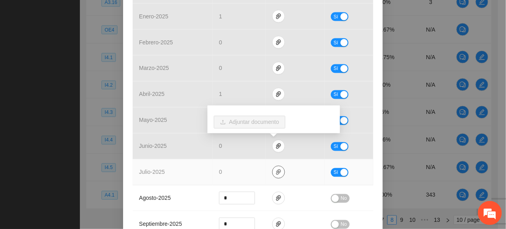
click at [273, 175] on span "paper-clip" at bounding box center [279, 172] width 12 height 6
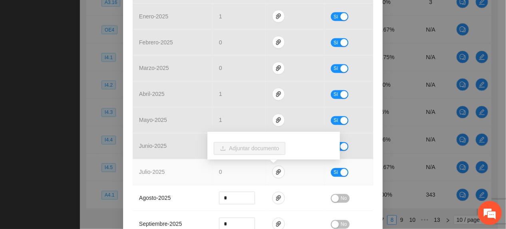
click at [173, 161] on td "julio - 2025" at bounding box center [173, 173] width 80 height 26
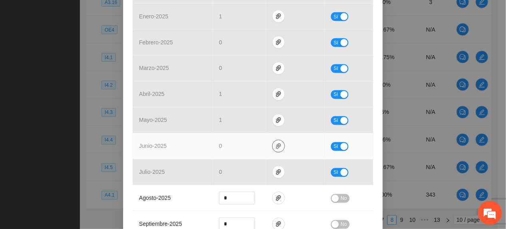
click at [276, 147] on icon "paper-clip" at bounding box center [279, 146] width 6 height 6
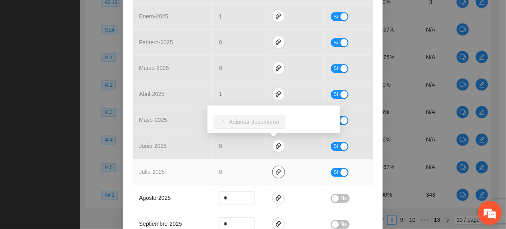
drag, startPoint x: 277, startPoint y: 169, endPoint x: 272, endPoint y: 162, distance: 8.2
click at [275, 169] on button "button" at bounding box center [278, 172] width 13 height 13
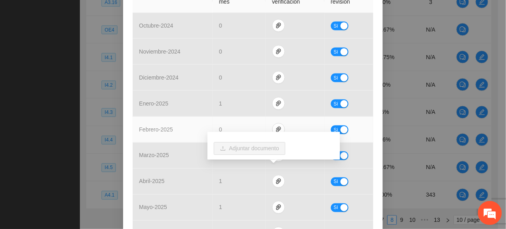
scroll to position [0, 0]
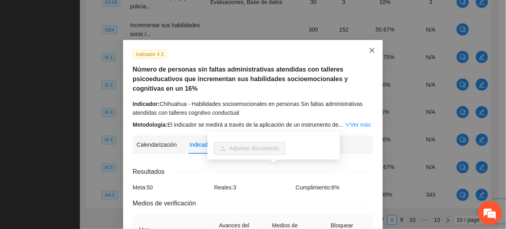
drag, startPoint x: 365, startPoint y: 52, endPoint x: 354, endPoint y: 68, distance: 18.7
click at [365, 52] on span "Close" at bounding box center [373, 51] width 22 height 22
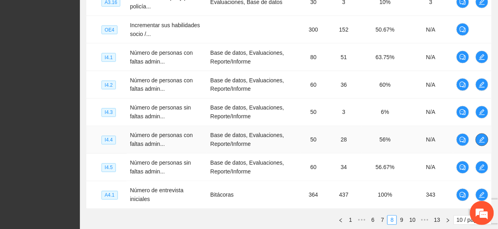
click at [483, 142] on icon "edit" at bounding box center [482, 140] width 6 height 6
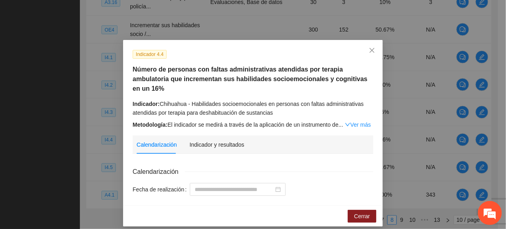
click at [237, 136] on div "Indicador y resultados" at bounding box center [217, 145] width 55 height 18
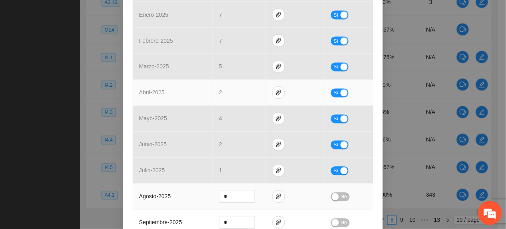
scroll to position [373, 0]
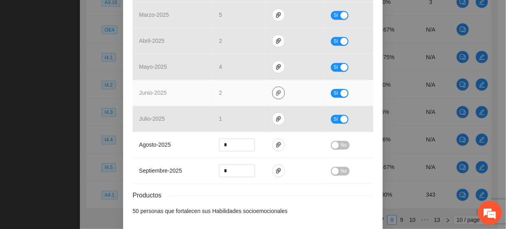
drag, startPoint x: 271, startPoint y: 84, endPoint x: 270, endPoint y: 88, distance: 4.5
click at [276, 90] on icon "paper-clip" at bounding box center [279, 93] width 6 height 6
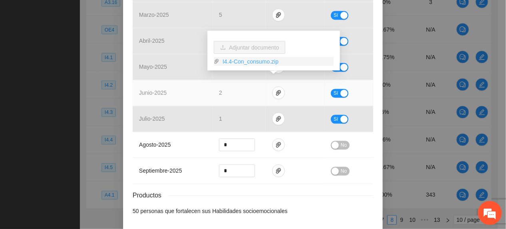
click at [244, 63] on link "I4.4-Con_consumo.zip" at bounding box center [277, 61] width 114 height 9
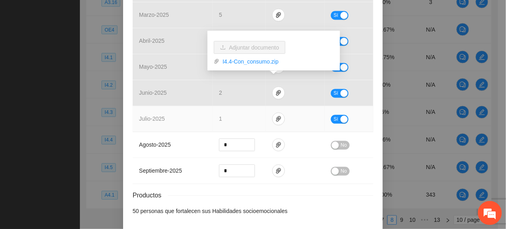
click at [250, 111] on td "1" at bounding box center [239, 119] width 53 height 26
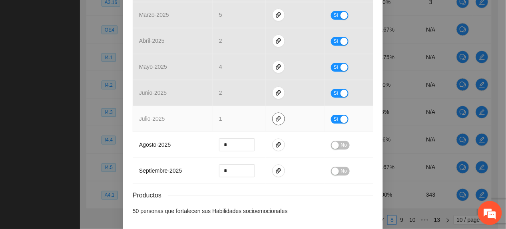
click at [276, 116] on icon "paper-clip" at bounding box center [279, 119] width 6 height 6
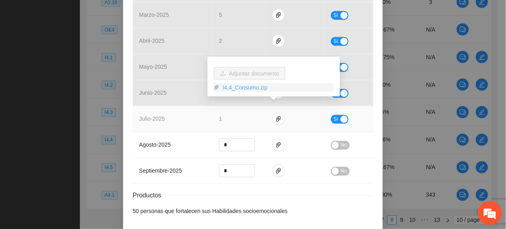
click at [246, 88] on link "I4.4_Consumo.zip" at bounding box center [277, 87] width 114 height 9
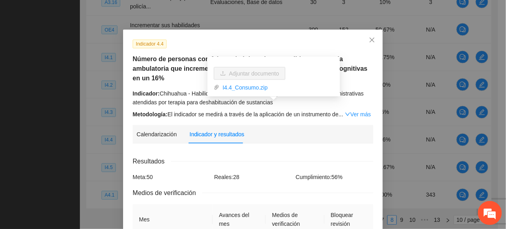
scroll to position [0, 0]
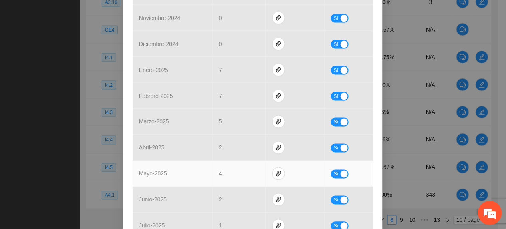
scroll to position [320, 0]
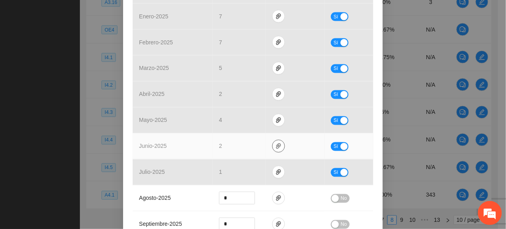
drag, startPoint x: 273, startPoint y: 141, endPoint x: 268, endPoint y: 145, distance: 6.2
click at [272, 142] on button "button" at bounding box center [278, 146] width 13 height 13
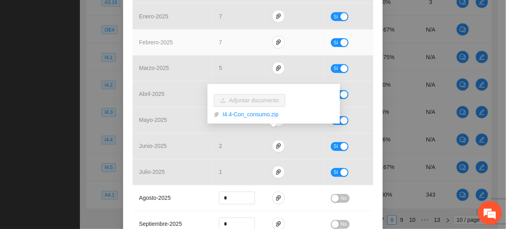
drag, startPoint x: 306, startPoint y: 34, endPoint x: 300, endPoint y: 39, distance: 8.2
click at [302, 36] on td at bounding box center [295, 43] width 59 height 26
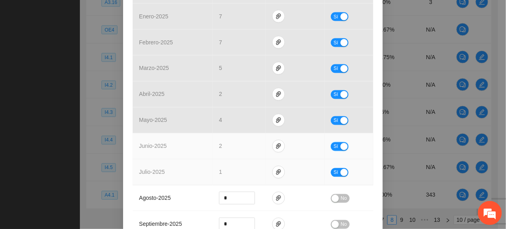
drag, startPoint x: 330, startPoint y: 141, endPoint x: 339, endPoint y: 162, distance: 23.1
click at [331, 143] on td "Sí" at bounding box center [349, 147] width 49 height 26
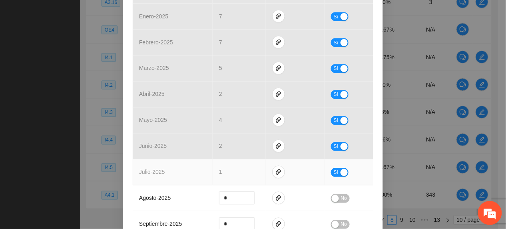
click at [334, 168] on span "Sí" at bounding box center [336, 172] width 5 height 9
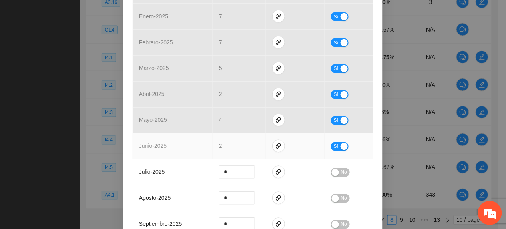
click at [334, 142] on span "Sí" at bounding box center [336, 146] width 5 height 9
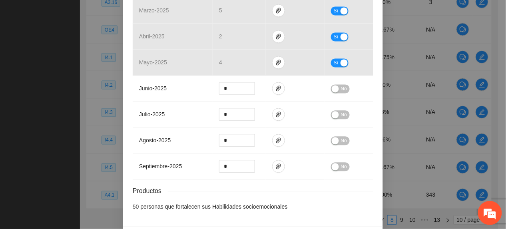
scroll to position [399, 0]
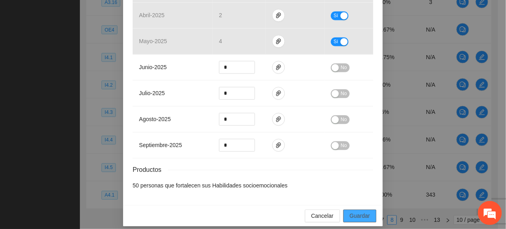
drag, startPoint x: 366, startPoint y: 212, endPoint x: 365, endPoint y: 216, distance: 4.0
click at [366, 212] on span "Guardar" at bounding box center [360, 216] width 20 height 9
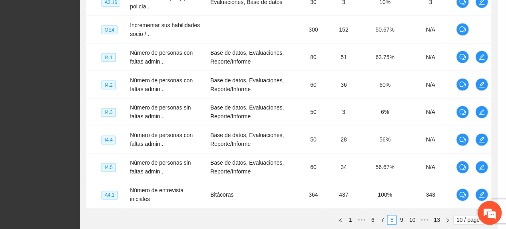
scroll to position [359, 0]
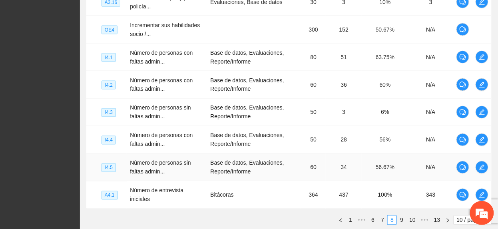
click at [282, 165] on td "Base de datos, Evaluaciones, Reporte/Informe" at bounding box center [254, 168] width 94 height 28
click at [484, 168] on icon "edit" at bounding box center [483, 168] width 6 height 6
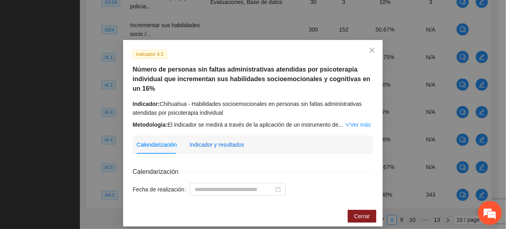
click at [210, 140] on div "Indicador y resultados" at bounding box center [217, 144] width 55 height 9
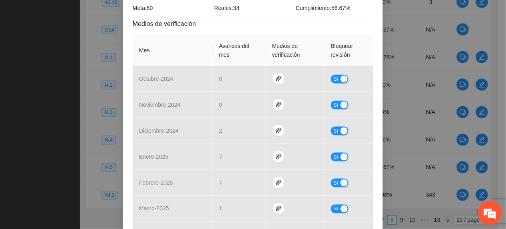
scroll to position [320, 0]
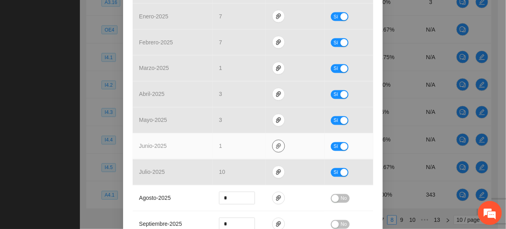
click at [273, 148] on span "paper-clip" at bounding box center [279, 146] width 12 height 6
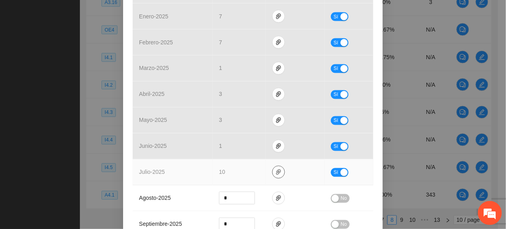
click at [278, 173] on span "paper-clip" at bounding box center [279, 172] width 12 height 6
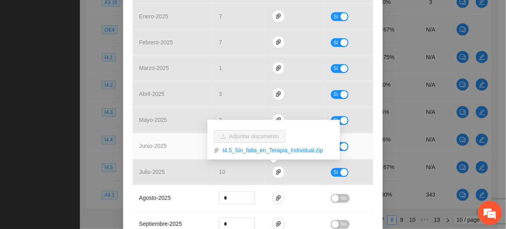
click at [189, 146] on td "junio - 2025" at bounding box center [173, 147] width 80 height 26
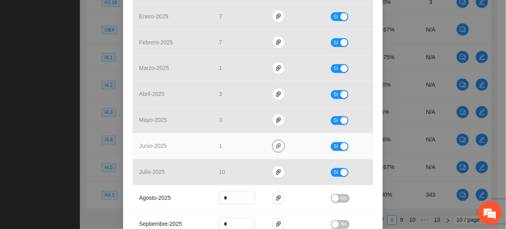
click at [275, 152] on button "button" at bounding box center [278, 146] width 13 height 13
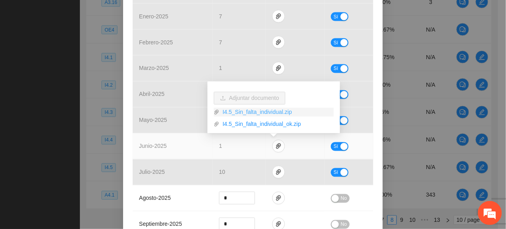
click at [244, 111] on link "I4.5_Sin_falta_individual.zip" at bounding box center [277, 112] width 114 height 9
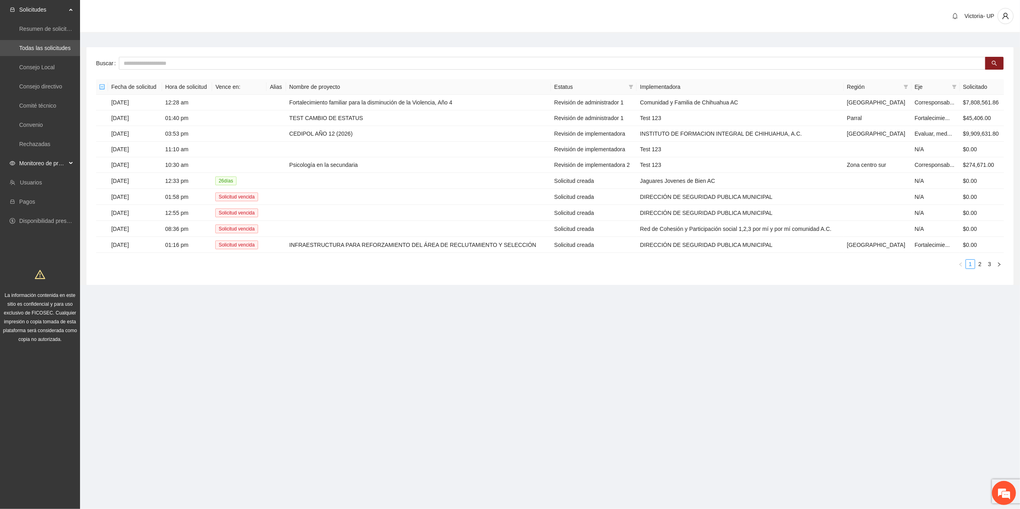
click at [60, 160] on span "Monitoreo de proyectos" at bounding box center [42, 163] width 47 height 16
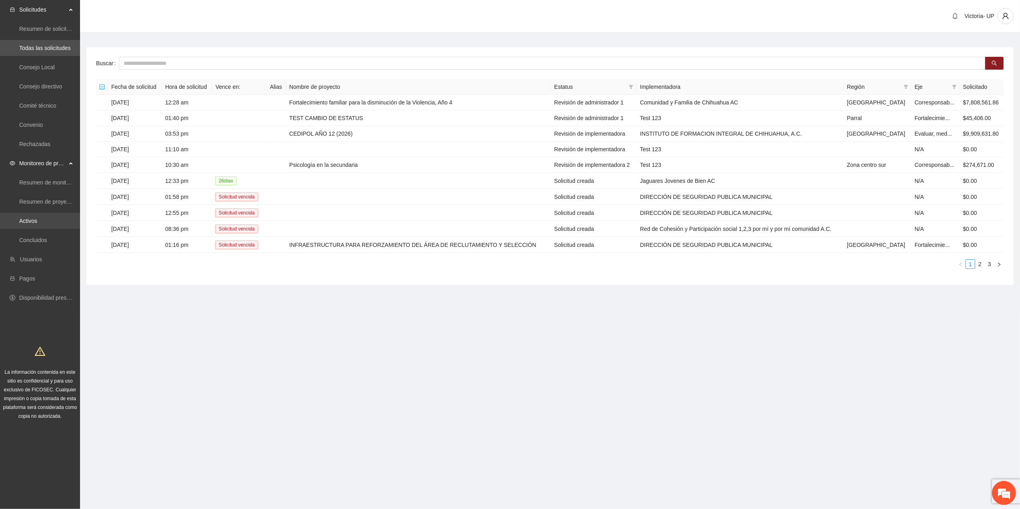
click at [26, 219] on link "Activos" at bounding box center [28, 221] width 18 height 6
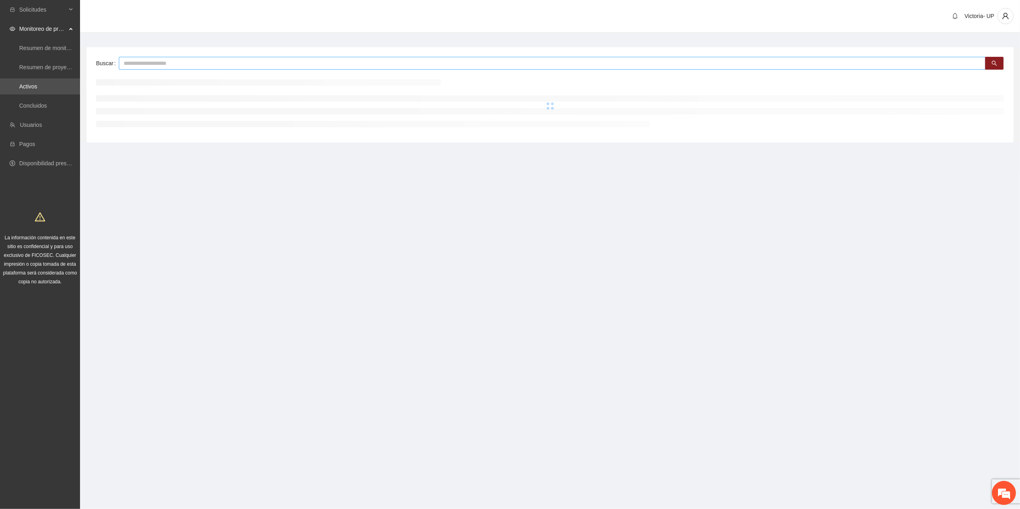
click at [233, 63] on input "text" at bounding box center [552, 63] width 866 height 13
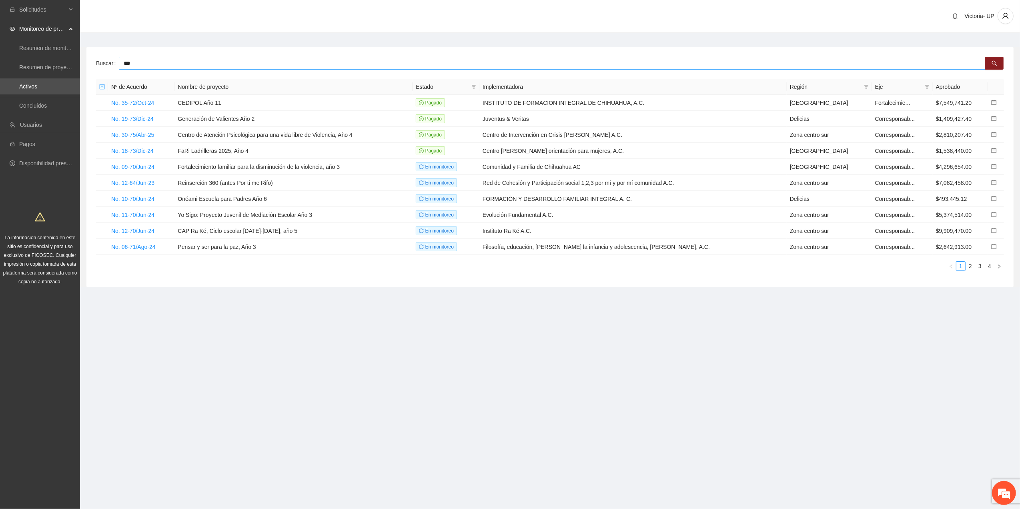
type input "***"
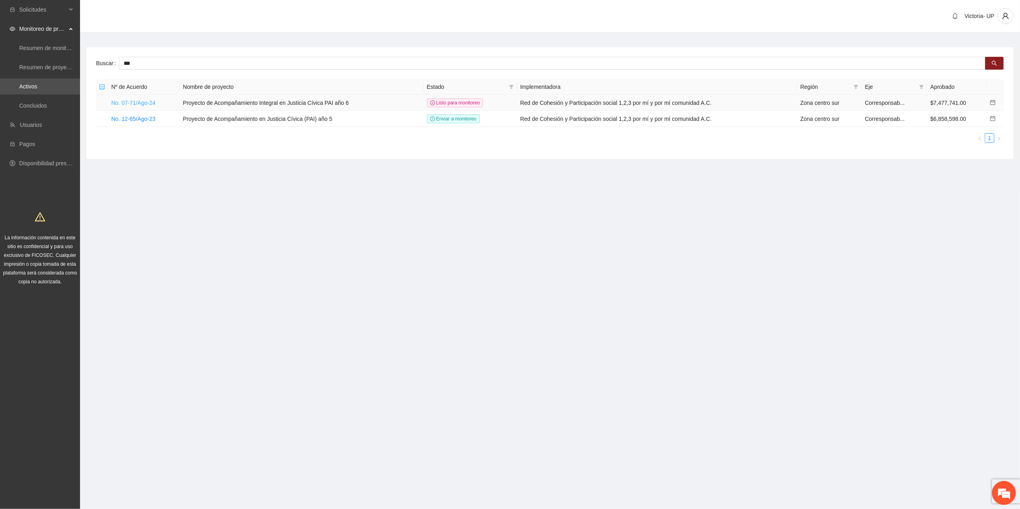
click at [137, 101] on link "No. 07-71/Ago-24" at bounding box center [133, 103] width 44 height 6
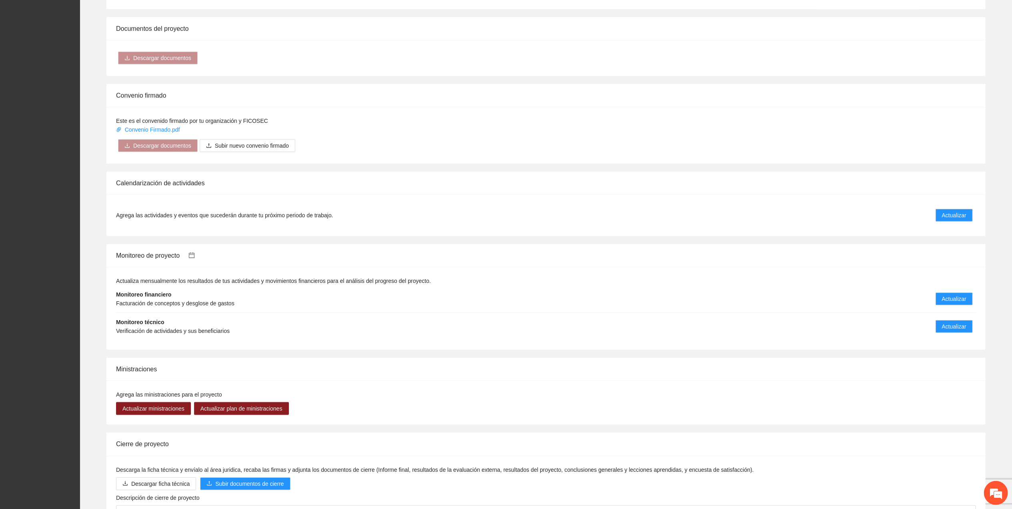
scroll to position [594, 0]
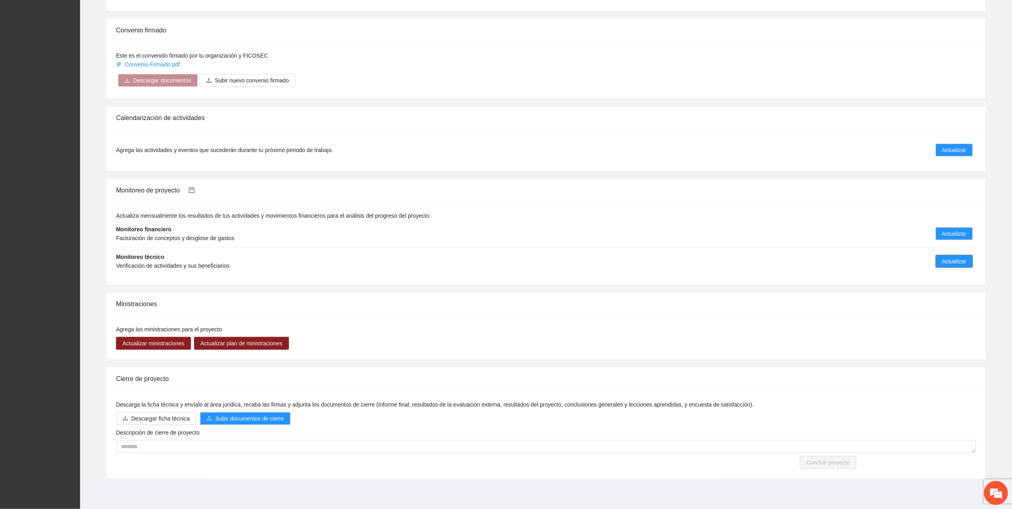
drag, startPoint x: 957, startPoint y: 262, endPoint x: 877, endPoint y: 302, distance: 89.4
click at [956, 262] on span "Actualizar" at bounding box center [954, 261] width 24 height 9
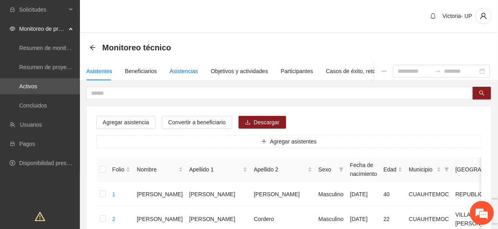
click at [188, 74] on div "Asistencias" at bounding box center [184, 71] width 28 height 9
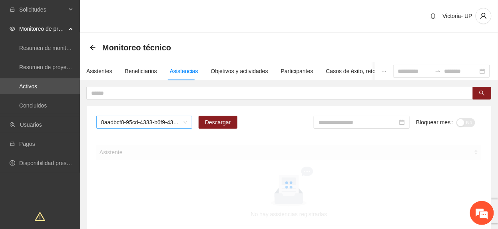
click at [156, 125] on span "8aadbcf8-95cd-4333-b6f9-4314c3142350" at bounding box center [144, 122] width 86 height 12
type input "***"
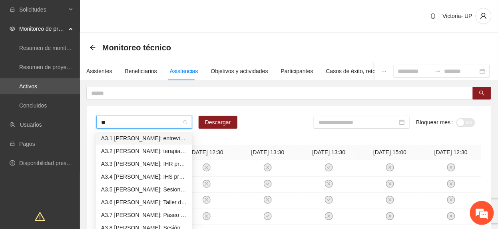
type input "***"
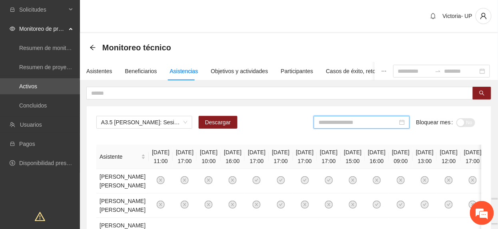
drag, startPoint x: 352, startPoint y: 122, endPoint x: 354, endPoint y: 132, distance: 10.5
click at [352, 122] on input at bounding box center [358, 122] width 79 height 9
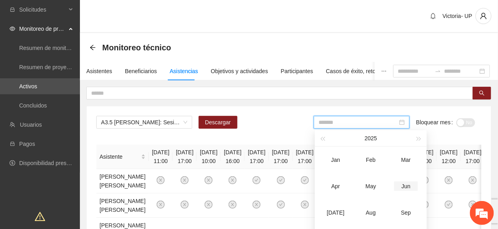
click at [405, 180] on td "Jun" at bounding box center [406, 186] width 35 height 26
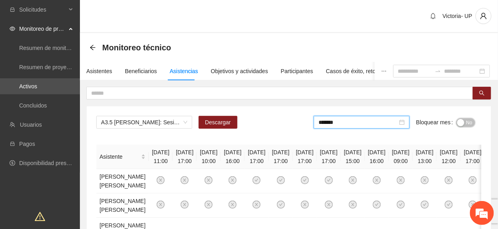
drag, startPoint x: 466, startPoint y: 124, endPoint x: 503, endPoint y: 172, distance: 60.6
click at [467, 124] on span "No" at bounding box center [470, 122] width 6 height 9
drag, startPoint x: 373, startPoint y: 122, endPoint x: 382, endPoint y: 145, distance: 24.8
click at [373, 122] on input "*******" at bounding box center [359, 122] width 79 height 9
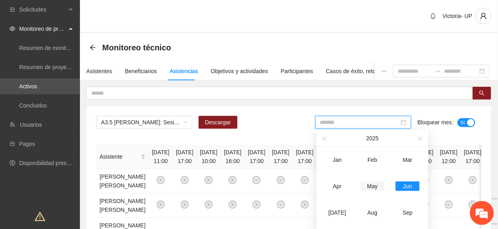
drag, startPoint x: 338, startPoint y: 208, endPoint x: 373, endPoint y: 186, distance: 41.0
click at [342, 207] on td "[DATE]" at bounding box center [337, 213] width 35 height 26
type input "*******"
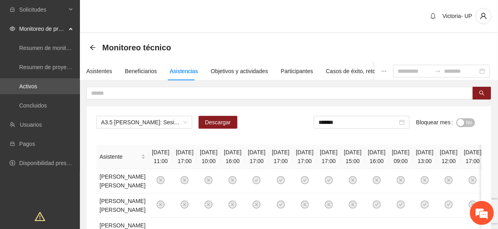
click at [470, 123] on span "No" at bounding box center [470, 122] width 6 height 9
click at [168, 122] on span "A3.5 Cuauhtémoc: Sesiones de Taller Cognitivo Conductual" at bounding box center [144, 122] width 86 height 12
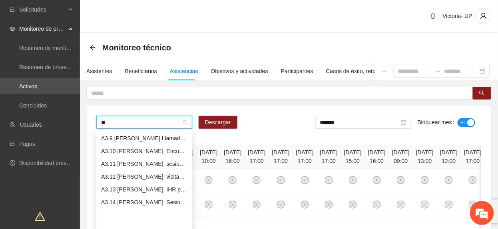
scroll to position [51, 0]
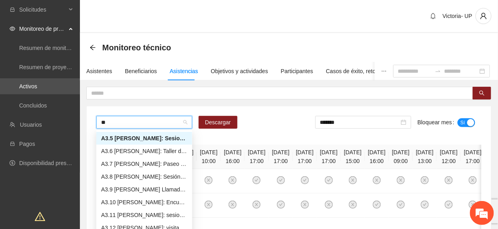
type input "***"
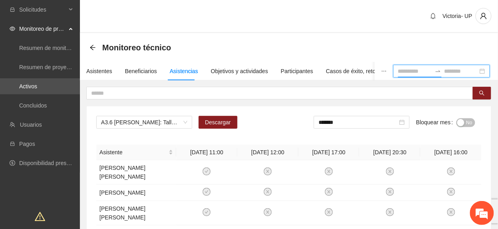
click at [398, 71] on input at bounding box center [415, 71] width 34 height 9
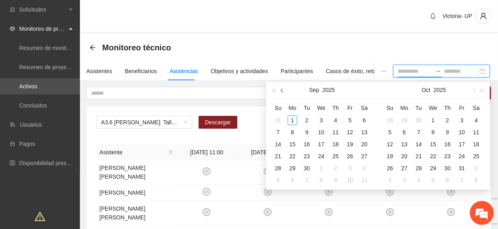
click at [283, 89] on span "button" at bounding box center [283, 90] width 4 height 4
click at [284, 89] on button "button" at bounding box center [282, 90] width 9 height 16
type input "**********"
click at [281, 120] on div "1" at bounding box center [279, 121] width 10 height 10
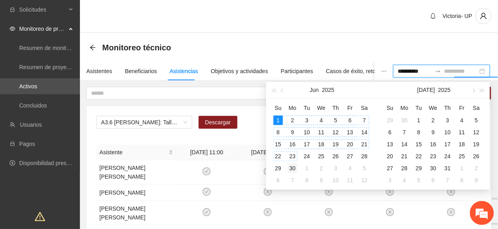
type input "**********"
click at [289, 166] on div "30" at bounding box center [293, 169] width 10 height 10
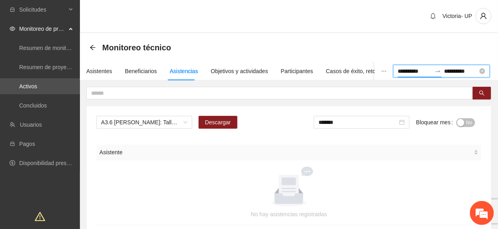
click at [399, 69] on input "**********" at bounding box center [415, 71] width 34 height 9
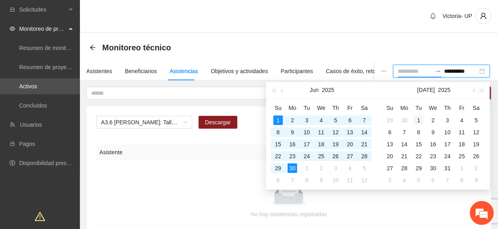
type input "**********"
click at [418, 118] on div "1" at bounding box center [419, 121] width 10 height 10
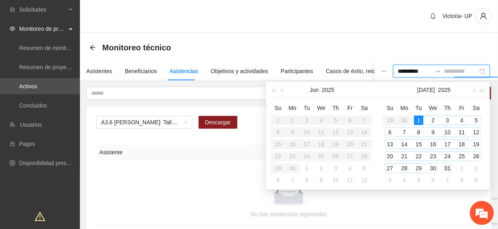
type input "**********"
click at [450, 163] on td "31" at bounding box center [448, 168] width 14 height 12
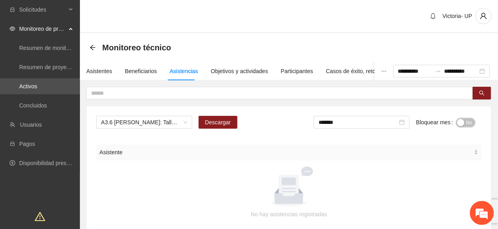
drag, startPoint x: 471, startPoint y: 123, endPoint x: 421, endPoint y: 125, distance: 50.4
click at [471, 122] on span "No" at bounding box center [470, 122] width 6 height 9
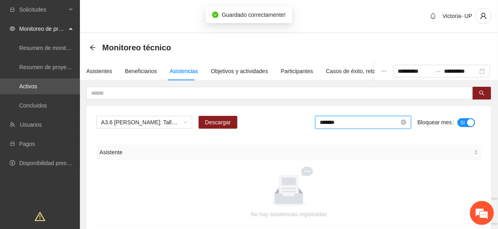
click at [343, 125] on input "*******" at bounding box center [359, 122] width 79 height 9
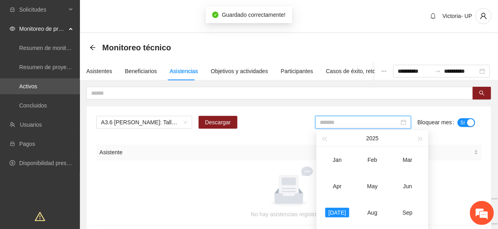
drag, startPoint x: 408, startPoint y: 183, endPoint x: 455, endPoint y: 128, distance: 72.1
click at [410, 178] on td "Jun" at bounding box center [407, 186] width 35 height 26
type input "*******"
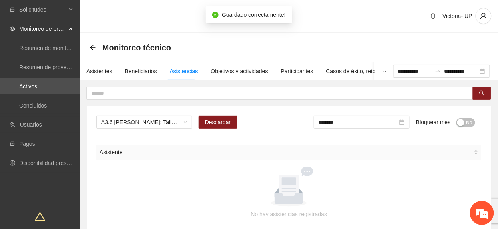
click at [469, 122] on span "No" at bounding box center [470, 122] width 6 height 9
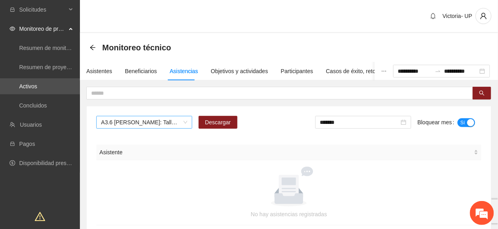
click at [136, 123] on span "A3.6 Cuauhtémoc: Taller de arte" at bounding box center [144, 122] width 86 height 12
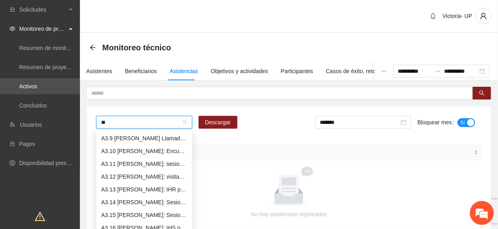
scroll to position [64, 0]
type input "***"
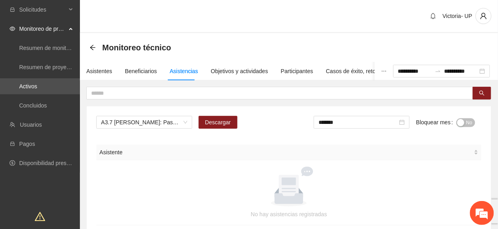
drag, startPoint x: 484, startPoint y: 69, endPoint x: 300, endPoint y: 129, distance: 193.2
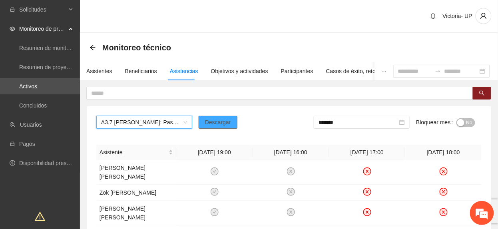
click at [213, 124] on span "Descargar" at bounding box center [218, 122] width 26 height 9
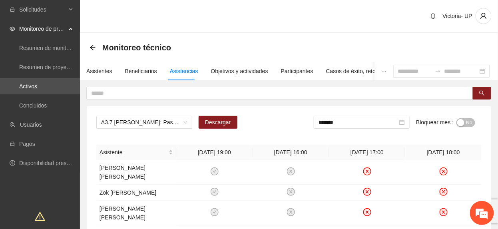
click at [224, 133] on div "A3.7 Cuauhtémoc: Paseo recreativo Descargar ******* Bloquear mes No" at bounding box center [289, 125] width 386 height 19
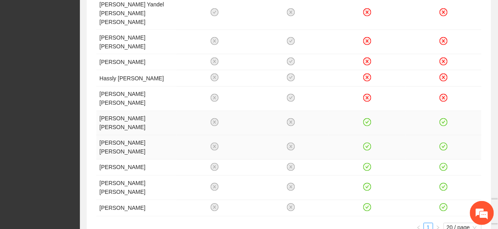
scroll to position [314, 0]
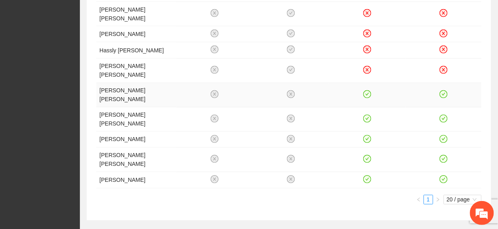
drag, startPoint x: 444, startPoint y: 53, endPoint x: 440, endPoint y: 65, distance: 12.5
click at [444, 91] on icon "check-circle" at bounding box center [443, 94] width 7 height 7
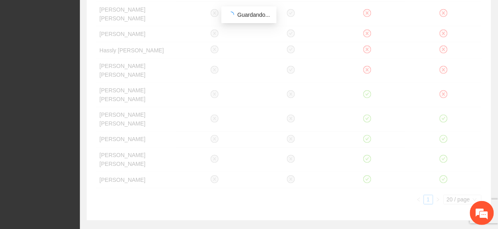
click at [446, 77] on div "Asistente 18/02/2025 19:00 06/05/2025 16:00 25/06/2025 17:00 25/06/2025 18:00 B…" at bounding box center [289, 17] width 386 height 374
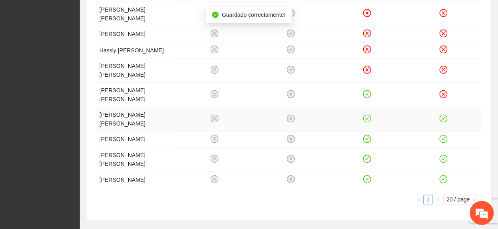
drag, startPoint x: 445, startPoint y: 77, endPoint x: 439, endPoint y: 90, distance: 14.1
click at [443, 115] on icon "check-circle" at bounding box center [443, 118] width 7 height 7
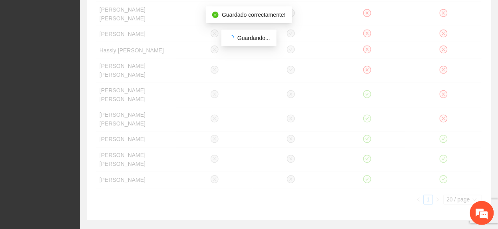
click at [446, 102] on div "Asistente 18/02/2025 19:00 06/05/2025 16:00 25/06/2025 17:00 25/06/2025 18:00 B…" at bounding box center [289, 17] width 386 height 374
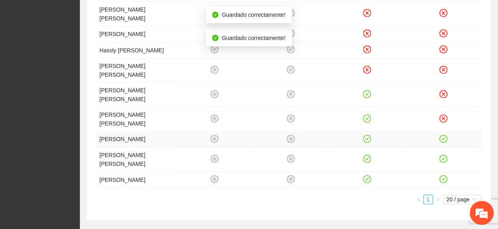
drag, startPoint x: 446, startPoint y: 102, endPoint x: 445, endPoint y: 108, distance: 5.6
click at [445, 136] on icon "check-circle" at bounding box center [443, 139] width 7 height 7
click at [445, 156] on icon "check-circle" at bounding box center [443, 159] width 7 height 7
click at [444, 176] on icon "check-circle" at bounding box center [443, 179] width 7 height 7
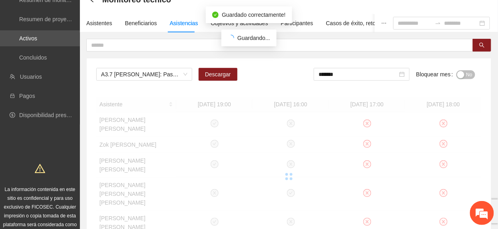
scroll to position [0, 0]
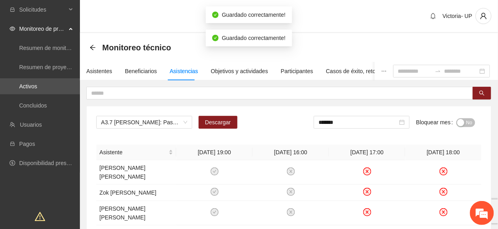
click at [465, 120] on button "No" at bounding box center [466, 122] width 19 height 9
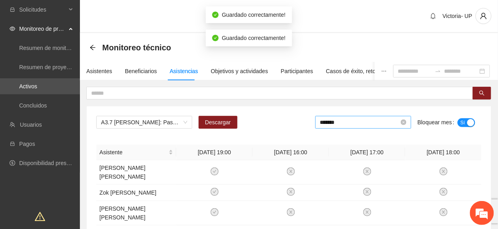
click at [354, 122] on input "*******" at bounding box center [359, 122] width 79 height 9
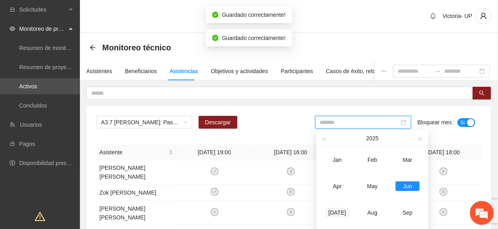
click at [331, 212] on div "[DATE]" at bounding box center [338, 213] width 24 height 10
type input "*******"
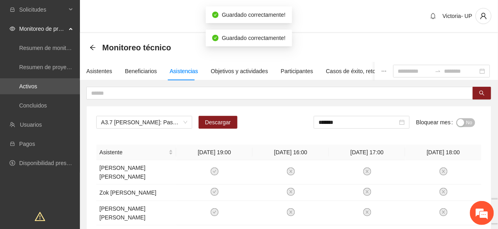
click at [469, 120] on span "No" at bounding box center [470, 122] width 6 height 9
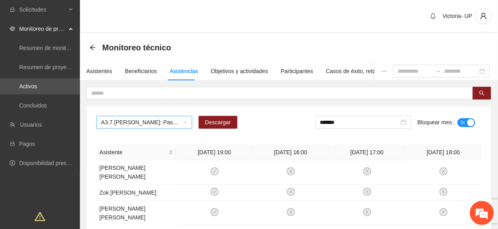
click at [144, 126] on span "A3.7 Cuauhtémoc: Paseo recreativo" at bounding box center [144, 122] width 86 height 12
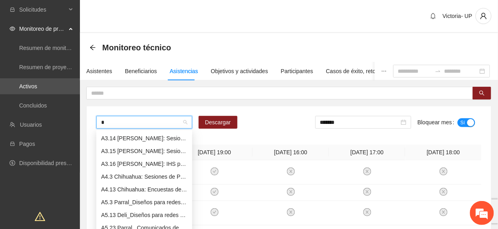
scroll to position [77, 0]
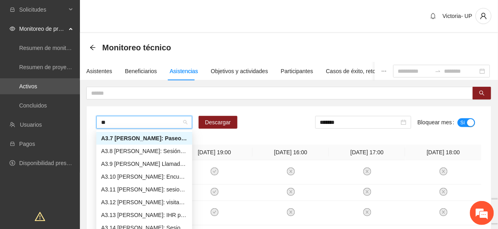
type input "***"
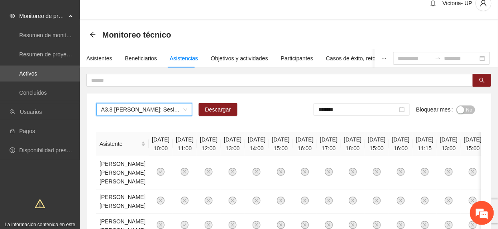
scroll to position [53, 0]
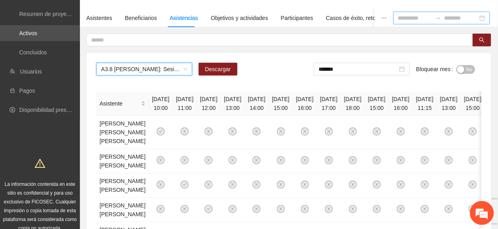
click at [402, 15] on input at bounding box center [415, 18] width 34 height 9
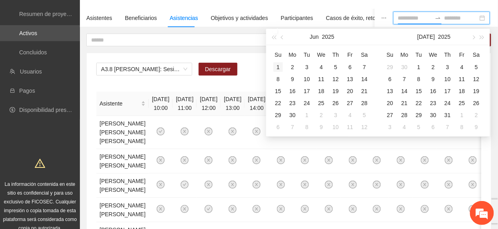
type input "**********"
drag, startPoint x: 277, startPoint y: 66, endPoint x: 282, endPoint y: 101, distance: 35.5
click at [277, 66] on div "1" at bounding box center [279, 67] width 10 height 10
type input "**********"
click at [293, 112] on div "30" at bounding box center [293, 115] width 10 height 10
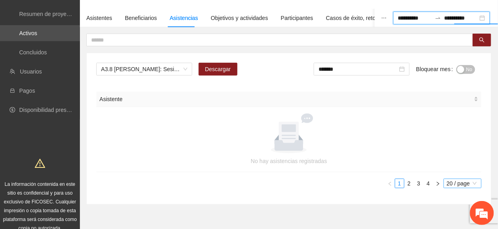
click at [453, 186] on div "Asistente No hay asistencias registradas 1 2 3 4 20 / page" at bounding box center [289, 143] width 386 height 103
click at [452, 184] on span "20 / page" at bounding box center [463, 183] width 32 height 9
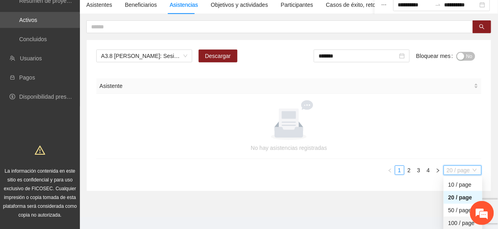
scroll to position [77, 0]
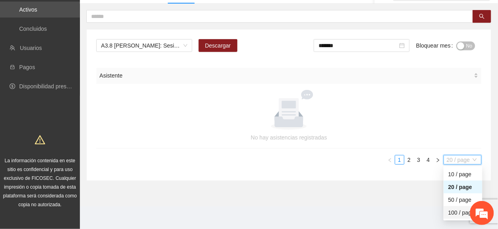
click at [449, 213] on div "100 / page" at bounding box center [463, 212] width 29 height 9
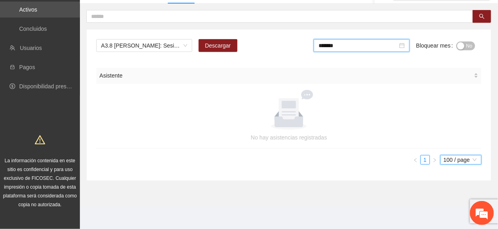
drag, startPoint x: 374, startPoint y: 45, endPoint x: 373, endPoint y: 50, distance: 5.3
click at [374, 45] on input "*******" at bounding box center [358, 45] width 79 height 9
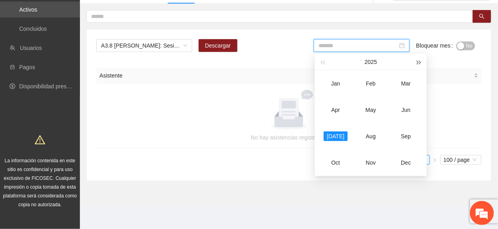
type input "*******"
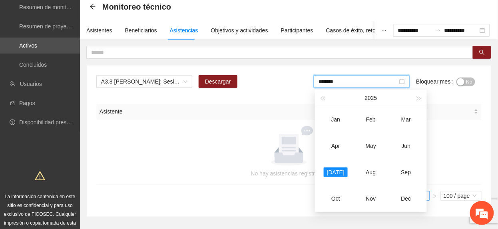
scroll to position [24, 0]
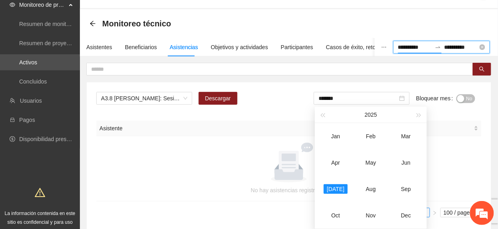
click at [398, 49] on input "**********" at bounding box center [415, 47] width 34 height 9
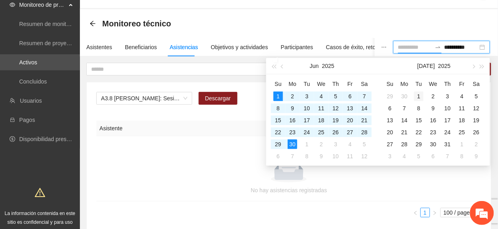
type input "**********"
click at [416, 93] on div "1" at bounding box center [419, 97] width 10 height 10
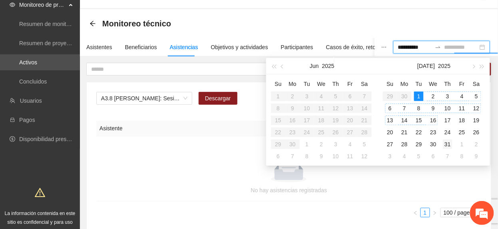
type input "**********"
click at [450, 146] on div "31" at bounding box center [448, 145] width 10 height 10
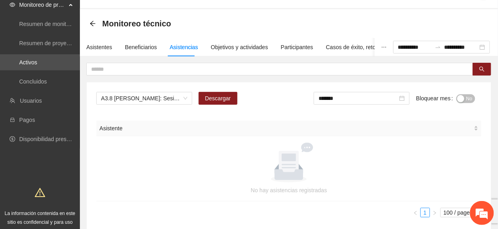
drag, startPoint x: 469, startPoint y: 99, endPoint x: 415, endPoint y: 108, distance: 54.7
click at [469, 99] on span "No" at bounding box center [470, 98] width 6 height 9
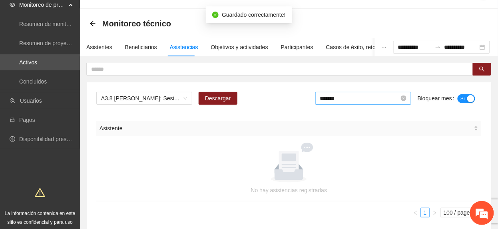
click at [375, 101] on input "*******" at bounding box center [359, 98] width 79 height 9
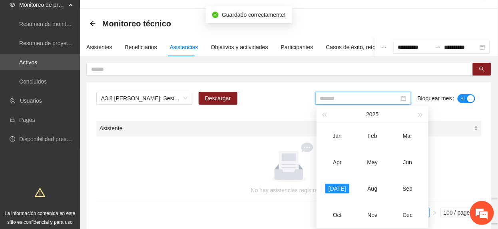
drag, startPoint x: 402, startPoint y: 159, endPoint x: 429, endPoint y: 130, distance: 38.8
click at [404, 158] on div "Jun" at bounding box center [408, 163] width 24 height 10
type input "*******"
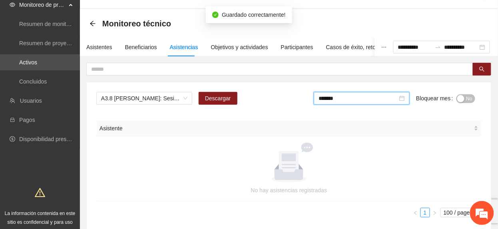
drag, startPoint x: 466, startPoint y: 96, endPoint x: 462, endPoint y: 98, distance: 5.2
click at [467, 97] on span "No" at bounding box center [470, 98] width 6 height 9
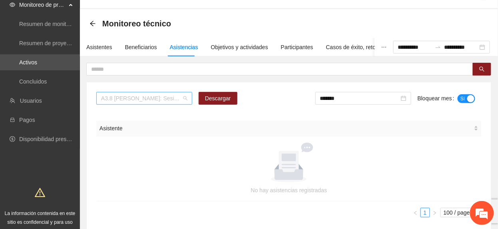
click at [114, 100] on span "A3.8 Cuauhtémoc: Sesión de Justicia Cívica" at bounding box center [144, 98] width 86 height 12
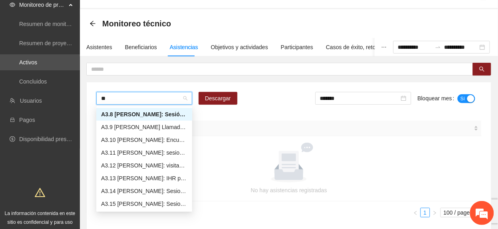
scroll to position [90, 0]
type input "***"
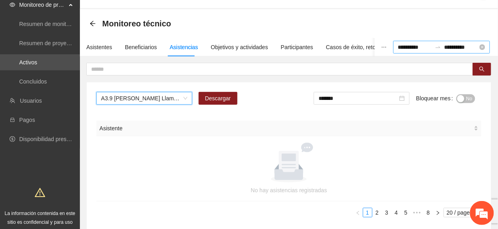
click at [483, 48] on div "**********" at bounding box center [442, 47] width 97 height 13
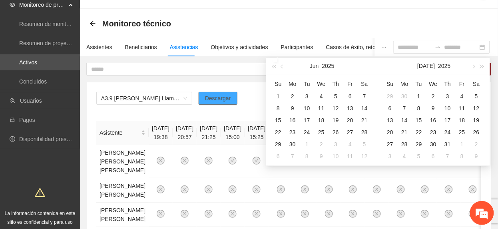
click at [208, 101] on span "Descargar" at bounding box center [218, 98] width 26 height 9
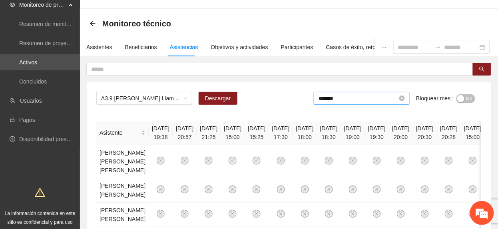
click at [378, 95] on div "*******" at bounding box center [362, 98] width 96 height 13
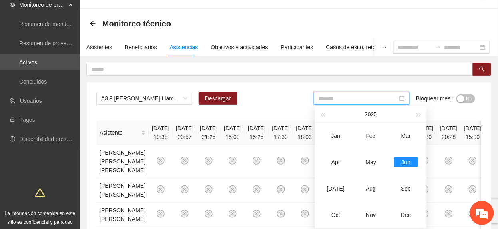
drag, startPoint x: 338, startPoint y: 187, endPoint x: 442, endPoint y: 112, distance: 129.0
click at [352, 177] on td "[DATE]" at bounding box center [335, 189] width 35 height 26
type input "*******"
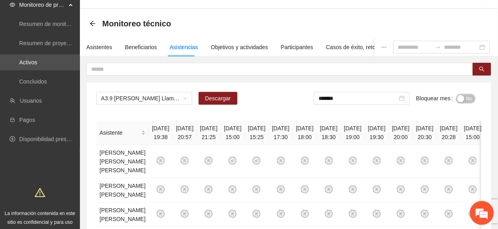
drag, startPoint x: 468, startPoint y: 96, endPoint x: 213, endPoint y: 2, distance: 272.2
click at [467, 96] on span "No" at bounding box center [470, 98] width 6 height 9
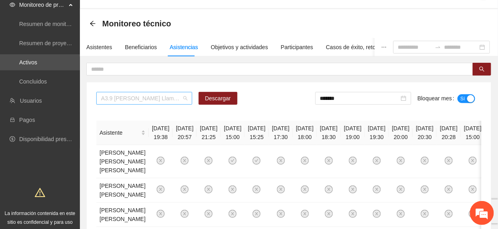
click at [117, 98] on span "A3.9 Cuauhtémoc Llamadas y/o mensajes a usuarios para programación, seguimiento…" at bounding box center [144, 98] width 86 height 12
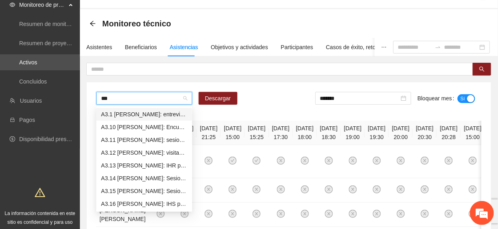
type input "****"
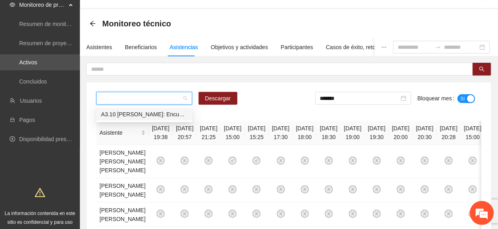
type input "*"
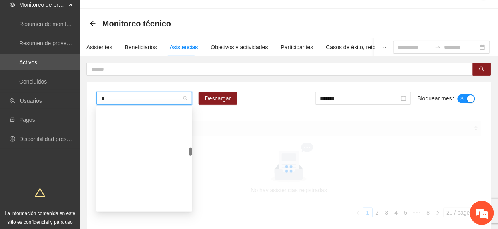
scroll to position [394, 0]
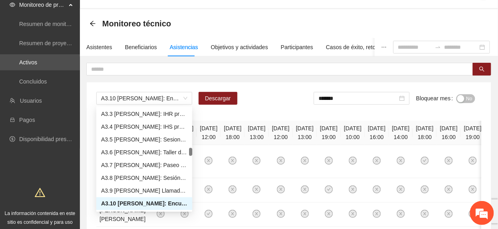
drag, startPoint x: 294, startPoint y: 92, endPoint x: 279, endPoint y: 102, distance: 18.7
click at [294, 92] on div "A3.10 Cuauhtémoc: Encuesta de experiencia Descargar ******* Bloquear mes No" at bounding box center [289, 101] width 386 height 19
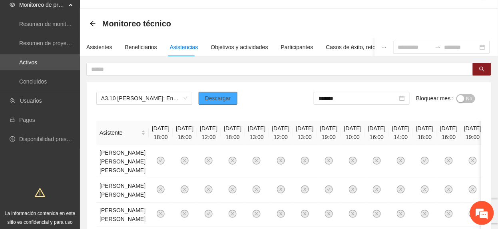
click at [234, 98] on button "Descargar" at bounding box center [218, 98] width 39 height 13
drag, startPoint x: 465, startPoint y: 29, endPoint x: 448, endPoint y: 50, distance: 27.1
click at [464, 30] on div "Monitoreo técnico" at bounding box center [289, 24] width 399 height 16
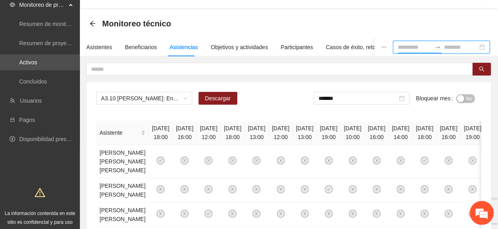
click at [402, 47] on input at bounding box center [415, 47] width 34 height 9
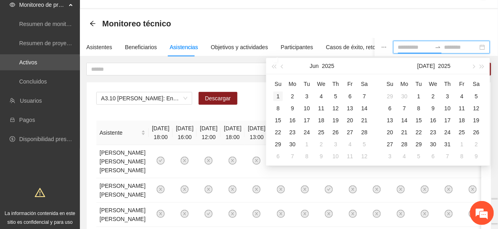
type input "**********"
drag, startPoint x: 277, startPoint y: 98, endPoint x: 288, endPoint y: 115, distance: 20.2
click at [278, 99] on div "1" at bounding box center [279, 97] width 10 height 10
type input "**********"
click at [293, 146] on div "30" at bounding box center [293, 145] width 10 height 10
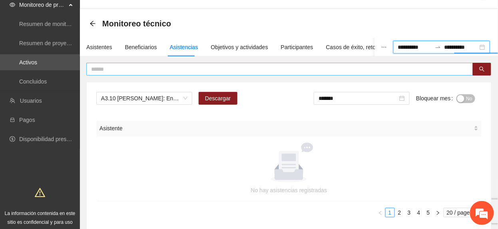
drag, startPoint x: 318, startPoint y: 69, endPoint x: 314, endPoint y: 71, distance: 4.3
click at [314, 70] on input "text" at bounding box center [276, 69] width 371 height 9
paste input "**********"
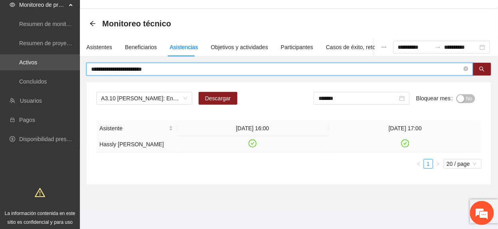
drag, startPoint x: 405, startPoint y: 142, endPoint x: 434, endPoint y: 189, distance: 55.8
click at [405, 143] on icon "check-circle" at bounding box center [405, 143] width 7 height 7
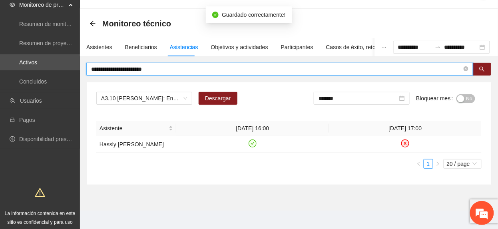
drag, startPoint x: 188, startPoint y: 66, endPoint x: -3, endPoint y: 164, distance: 214.7
click at [0, 164] on html "**********" at bounding box center [249, 90] width 498 height 229
paste input "****"
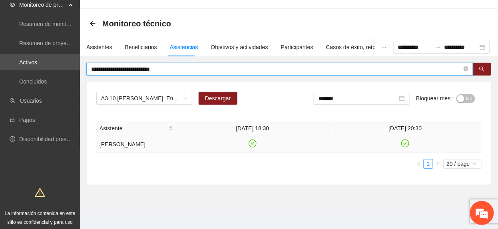
click at [406, 147] on icon "check-circle" at bounding box center [405, 143] width 7 height 7
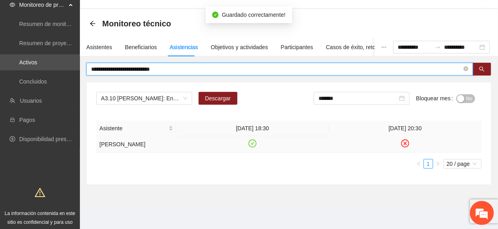
drag, startPoint x: 186, startPoint y: 70, endPoint x: -3, endPoint y: 209, distance: 234.7
click at [0, 205] on html "**********" at bounding box center [249, 90] width 498 height 229
paste input "*"
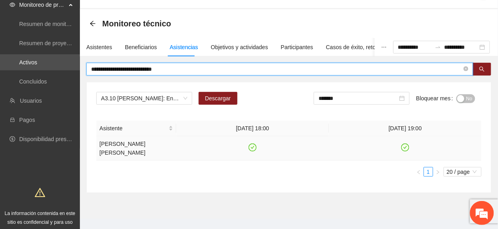
drag, startPoint x: 404, startPoint y: 144, endPoint x: 413, endPoint y: 157, distance: 15.4
click at [404, 146] on icon "check-circle" at bounding box center [406, 148] width 8 height 8
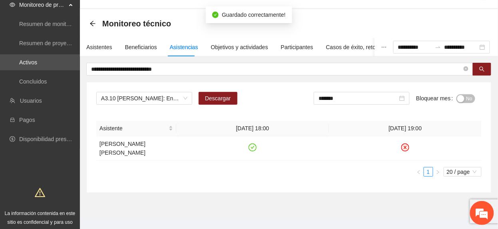
drag, startPoint x: 181, startPoint y: 63, endPoint x: 161, endPoint y: 79, distance: 25.4
click at [154, 75] on span "**********" at bounding box center [279, 69] width 387 height 13
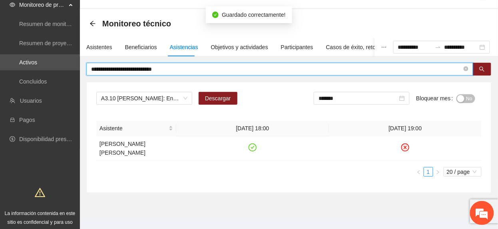
drag, startPoint x: 185, startPoint y: 70, endPoint x: -3, endPoint y: 186, distance: 220.9
click at [0, 186] on html "**********" at bounding box center [249, 90] width 498 height 229
paste input "text"
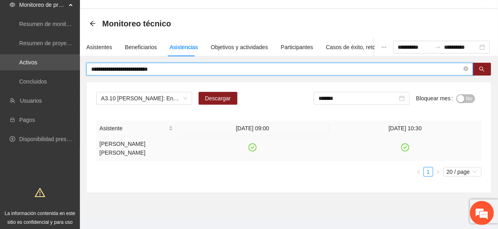
click at [406, 150] on icon "check-circle" at bounding box center [405, 147] width 7 height 7
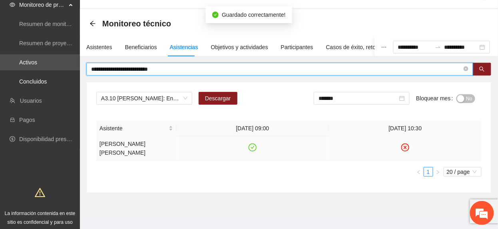
drag, startPoint x: 102, startPoint y: 72, endPoint x: -3, endPoint y: 90, distance: 107.1
click at [0, 90] on html "**********" at bounding box center [249, 90] width 498 height 229
paste input "****"
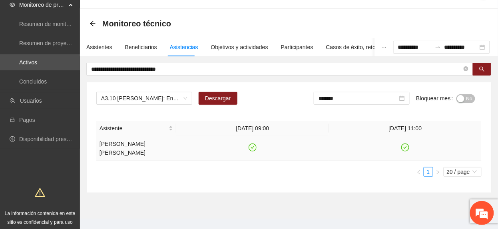
drag, startPoint x: 406, startPoint y: 150, endPoint x: 410, endPoint y: 162, distance: 12.9
click at [405, 150] on icon "check-circle" at bounding box center [405, 147] width 7 height 7
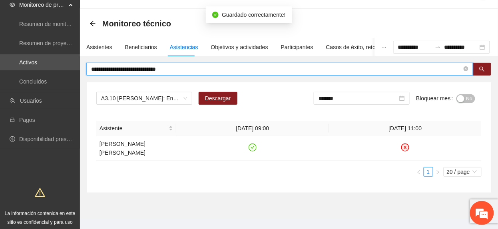
drag, startPoint x: 216, startPoint y: 66, endPoint x: -3, endPoint y: 159, distance: 238.7
click at [0, 159] on html "**********" at bounding box center [249, 90] width 498 height 229
paste input "text"
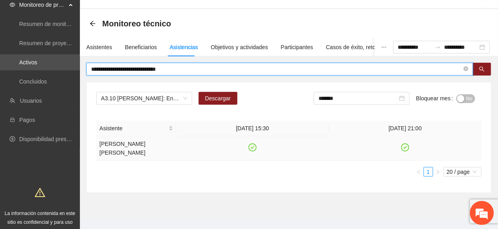
click at [405, 151] on icon "check-circle" at bounding box center [406, 148] width 8 height 8
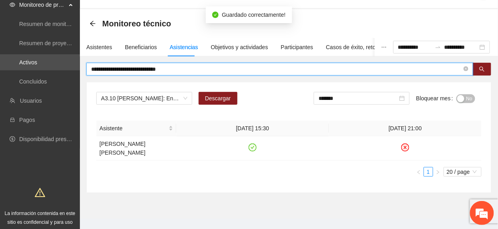
drag, startPoint x: 125, startPoint y: 78, endPoint x: 13, endPoint y: 88, distance: 112.8
click at [13, 87] on section "**********" at bounding box center [249, 122] width 498 height 293
paste input "text"
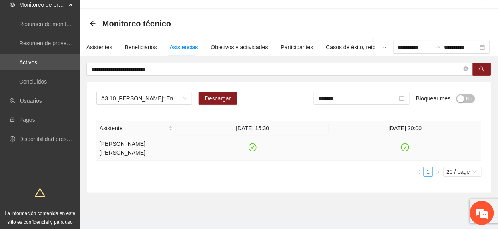
click at [407, 146] on icon "check-circle" at bounding box center [405, 147] width 7 height 7
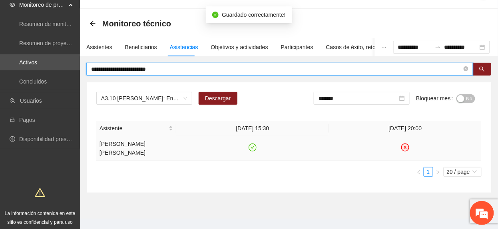
drag, startPoint x: 187, startPoint y: 66, endPoint x: 0, endPoint y: 71, distance: 187.2
click at [0, 71] on section "**********" at bounding box center [249, 122] width 498 height 293
paste input "****"
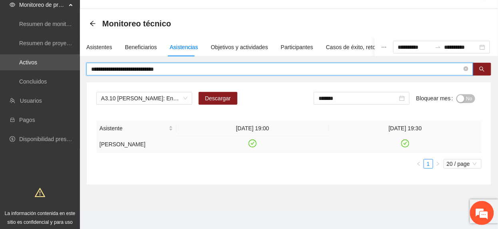
click at [408, 147] on icon "check-circle" at bounding box center [405, 143] width 7 height 7
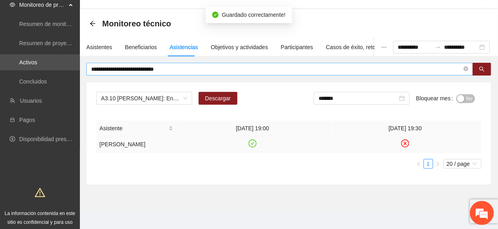
drag, startPoint x: 187, startPoint y: 63, endPoint x: 151, endPoint y: 74, distance: 37.8
click at [151, 74] on span "**********" at bounding box center [279, 69] width 387 height 13
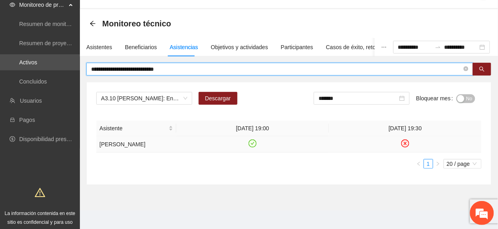
click at [178, 64] on span "**********" at bounding box center [279, 69] width 387 height 13
drag, startPoint x: 176, startPoint y: 69, endPoint x: -3, endPoint y: 104, distance: 182.9
click at [0, 104] on html "**********" at bounding box center [249, 90] width 498 height 229
paste input "text"
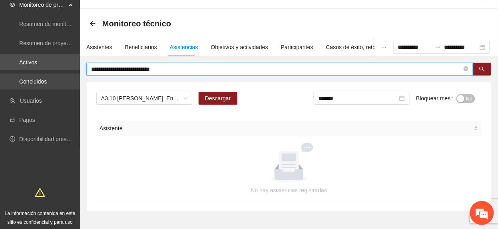
drag, startPoint x: 120, startPoint y: 69, endPoint x: 54, endPoint y: 80, distance: 66.9
click at [57, 80] on section "**********" at bounding box center [249, 122] width 498 height 293
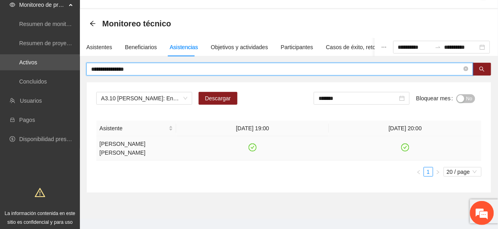
click at [407, 144] on icon "check-circle" at bounding box center [406, 148] width 8 height 8
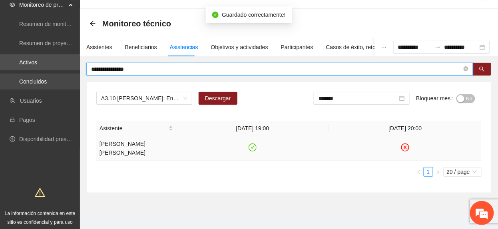
drag, startPoint x: 164, startPoint y: 68, endPoint x: 15, endPoint y: 85, distance: 150.2
click at [15, 84] on section "**********" at bounding box center [249, 122] width 498 height 293
paste input "*****"
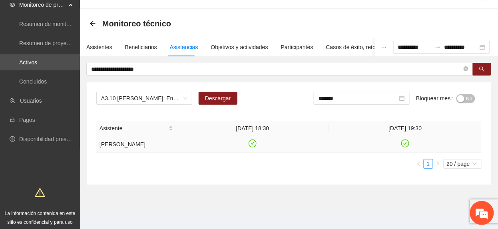
drag, startPoint x: 407, startPoint y: 143, endPoint x: 457, endPoint y: 229, distance: 99.5
click at [407, 144] on icon "check-circle" at bounding box center [406, 144] width 8 height 8
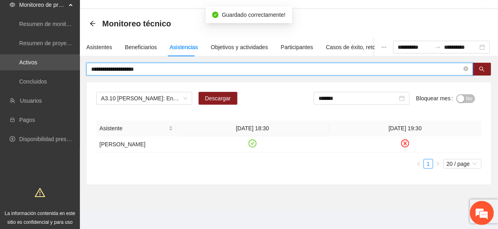
drag, startPoint x: 174, startPoint y: 67, endPoint x: -3, endPoint y: 124, distance: 185.6
click at [0, 124] on html "**********" at bounding box center [249, 90] width 498 height 229
paste input "********"
type input "**********"
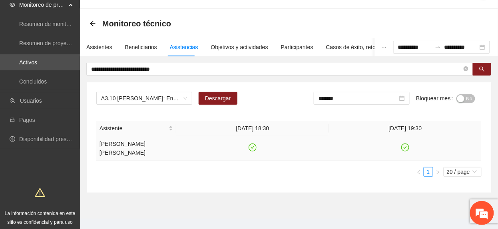
click at [406, 146] on icon "check-circle" at bounding box center [405, 147] width 7 height 7
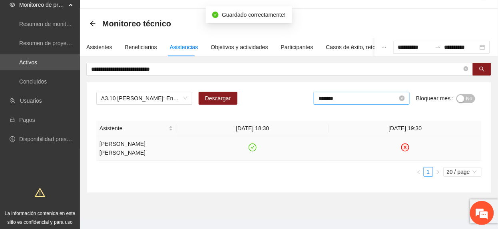
click at [395, 95] on div "*******" at bounding box center [362, 98] width 96 height 13
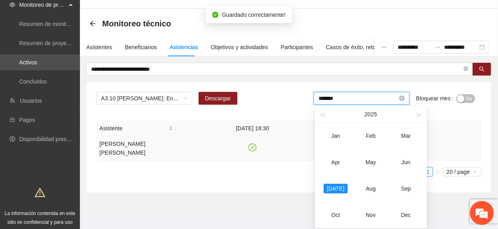
click at [396, 98] on input "*******" at bounding box center [358, 98] width 79 height 9
drag, startPoint x: 413, startPoint y: 156, endPoint x: 452, endPoint y: 120, distance: 52.9
click at [412, 156] on td "Jun" at bounding box center [406, 162] width 35 height 26
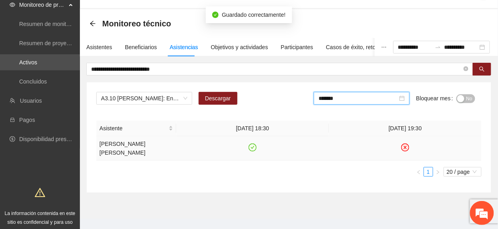
click at [472, 99] on span "No" at bounding box center [470, 98] width 6 height 9
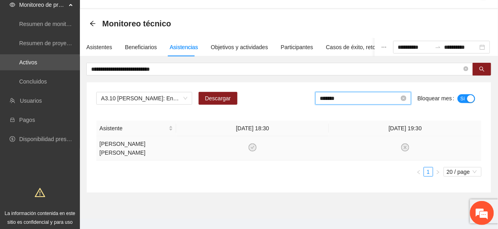
click at [346, 97] on input "*******" at bounding box center [359, 98] width 79 height 9
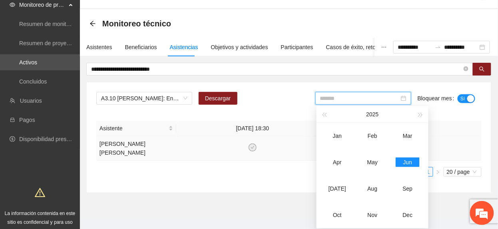
drag, startPoint x: 334, startPoint y: 191, endPoint x: 404, endPoint y: 141, distance: 85.7
click at [336, 190] on div "[DATE]" at bounding box center [338, 189] width 24 height 10
type input "*******"
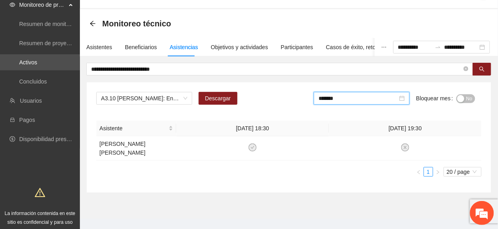
click at [469, 98] on span "No" at bounding box center [470, 98] width 6 height 9
click at [346, 103] on input "*******" at bounding box center [359, 98] width 79 height 9
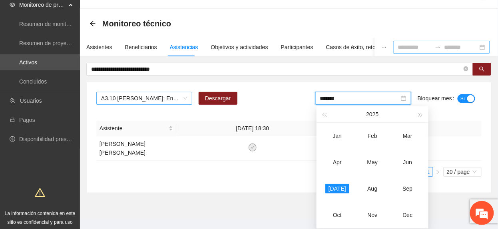
click at [120, 96] on span "A3.10 Cuauhtémoc: Encuesta de experiencia" at bounding box center [144, 98] width 86 height 12
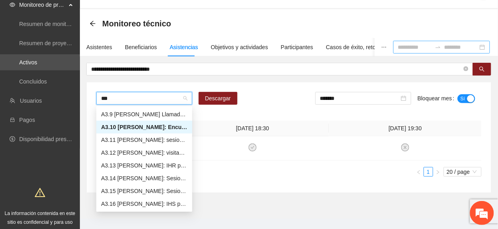
scroll to position [0, 0]
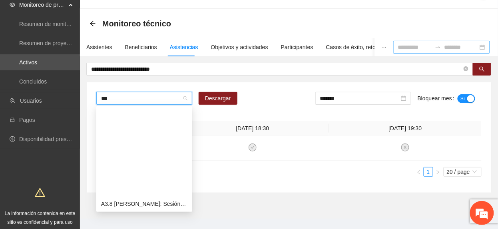
type input "****"
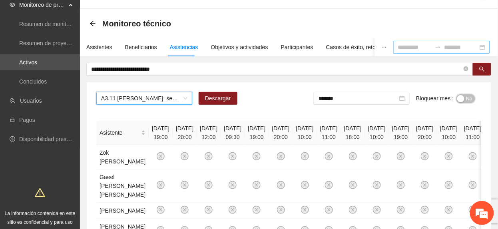
drag, startPoint x: 468, startPoint y: 101, endPoint x: 412, endPoint y: 116, distance: 57.4
click at [467, 102] on span "No" at bounding box center [470, 98] width 6 height 9
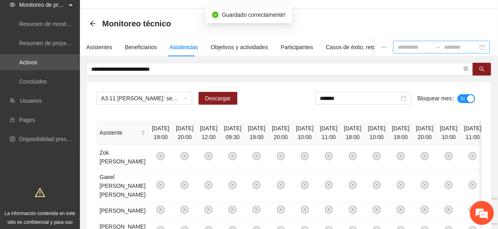
click at [461, 102] on span "Sí" at bounding box center [463, 98] width 5 height 9
click at [398, 49] on input at bounding box center [415, 47] width 34 height 9
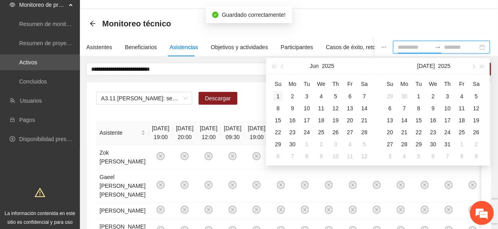
type input "**********"
click at [278, 101] on div "1" at bounding box center [279, 97] width 10 height 10
type input "**********"
click at [294, 140] on div "30" at bounding box center [293, 145] width 10 height 10
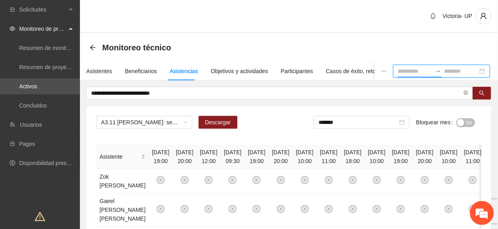
drag, startPoint x: 384, startPoint y: 72, endPoint x: 394, endPoint y: 85, distance: 16.5
click at [398, 73] on input at bounding box center [415, 71] width 34 height 9
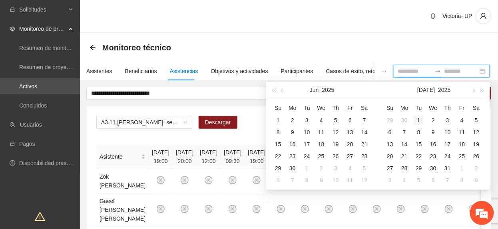
type input "**********"
click at [421, 118] on div "1" at bounding box center [419, 121] width 10 height 10
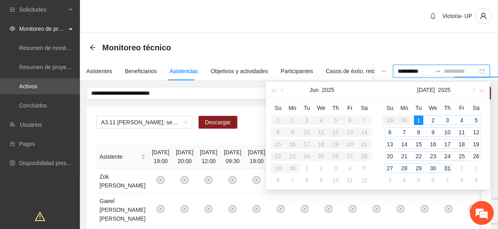
type input "**********"
click at [448, 170] on div "31" at bounding box center [448, 169] width 10 height 10
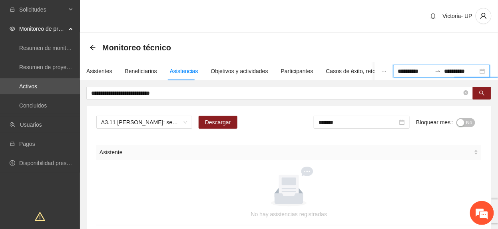
click at [472, 119] on span "No" at bounding box center [470, 122] width 6 height 9
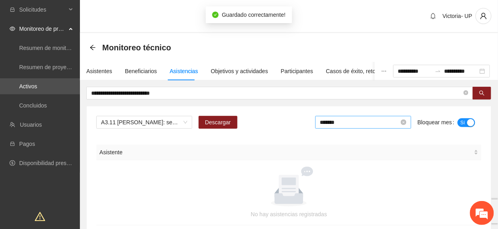
drag, startPoint x: 364, startPoint y: 123, endPoint x: 366, endPoint y: 128, distance: 5.6
click at [363, 123] on input "*******" at bounding box center [359, 122] width 79 height 9
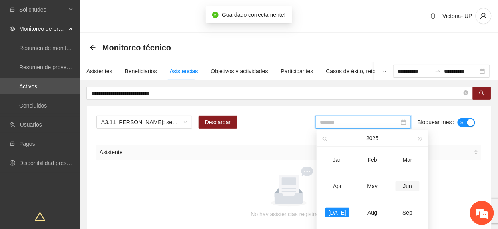
click at [413, 183] on div "Jun" at bounding box center [408, 187] width 24 height 10
type input "*******"
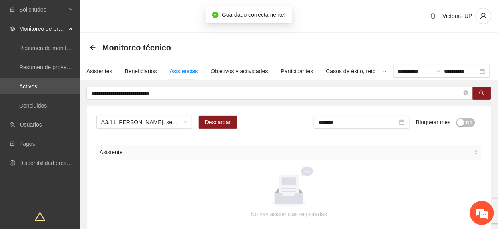
click at [474, 122] on button "No" at bounding box center [466, 122] width 19 height 9
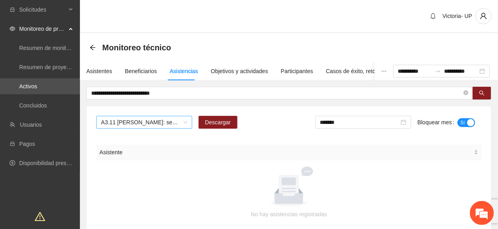
click at [127, 119] on span "A3.11 Cuauhtémoc: sesiones postcívicas" at bounding box center [144, 122] width 86 height 12
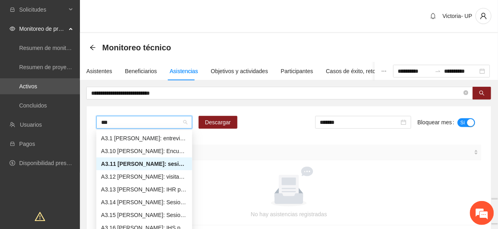
type input "****"
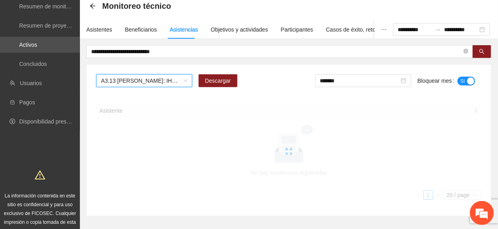
scroll to position [53, 0]
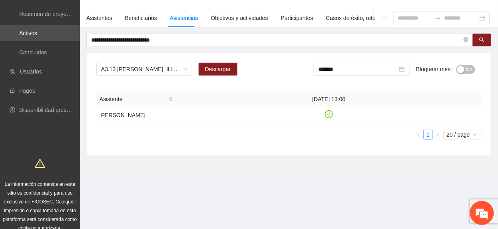
click at [470, 66] on span "No" at bounding box center [470, 69] width 6 height 9
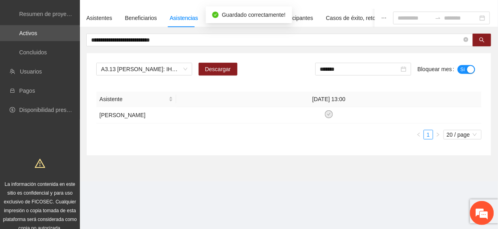
drag, startPoint x: 349, startPoint y: 70, endPoint x: 364, endPoint y: 90, distance: 25.1
click at [349, 70] on input "*******" at bounding box center [359, 69] width 79 height 9
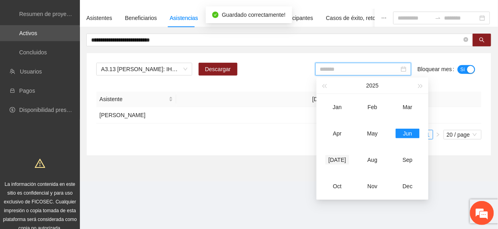
click at [334, 162] on div "[DATE]" at bounding box center [338, 160] width 24 height 10
type input "*******"
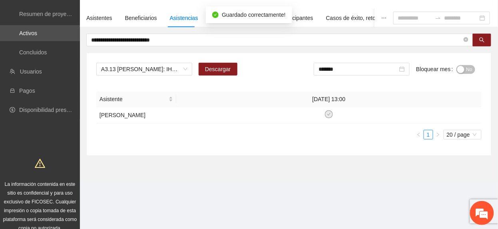
click at [469, 67] on span "No" at bounding box center [470, 69] width 6 height 9
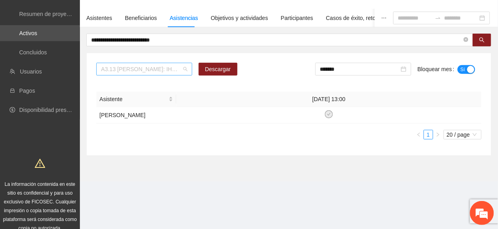
click at [160, 72] on span "A3.13 Cuauhtémoc: IHR pre y post a Policías" at bounding box center [144, 69] width 86 height 12
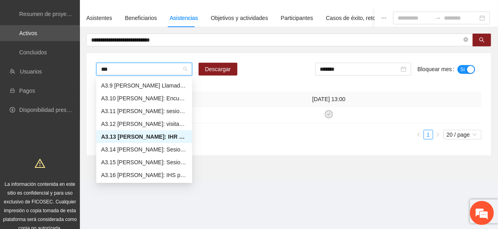
scroll to position [0, 0]
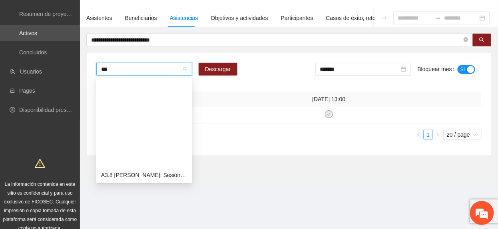
type input "****"
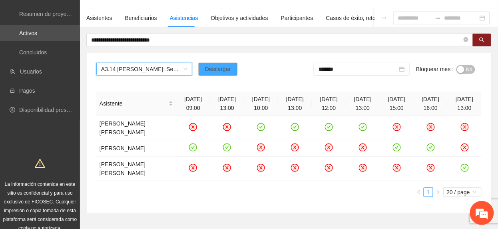
click at [217, 72] on span "Descargar" at bounding box center [218, 69] width 26 height 9
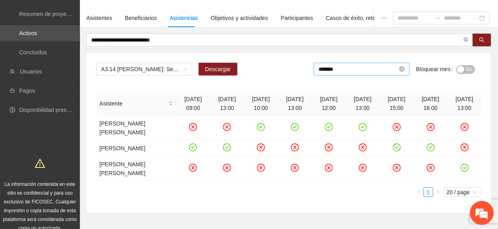
click at [366, 72] on input "*******" at bounding box center [358, 69] width 79 height 9
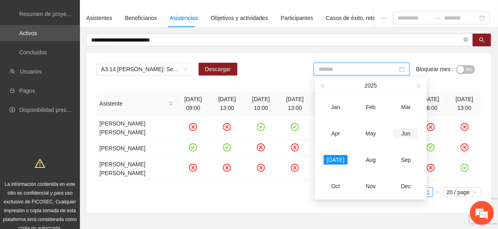
click at [411, 133] on div "Jun" at bounding box center [406, 134] width 24 height 10
type input "*******"
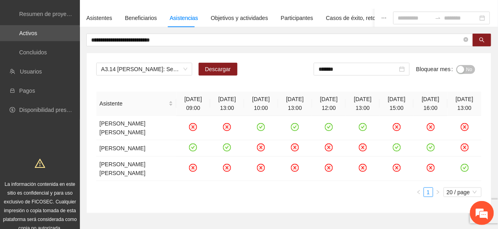
click at [468, 71] on span "No" at bounding box center [470, 69] width 6 height 9
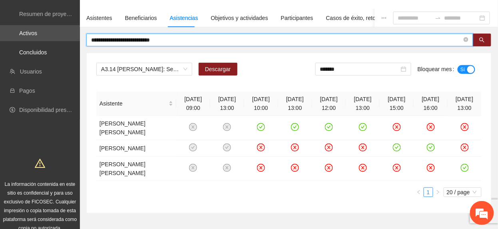
drag, startPoint x: 173, startPoint y: 39, endPoint x: -3, endPoint y: 48, distance: 176.2
click at [0, 48] on html "**********" at bounding box center [249, 61] width 498 height 229
paste input "text"
type input "**********"
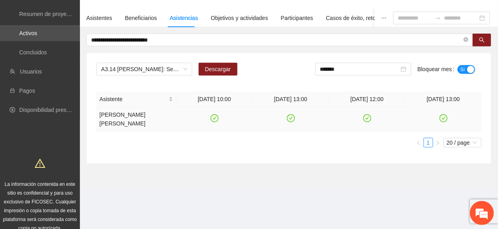
click at [288, 115] on icon "check-circle" at bounding box center [291, 118] width 7 height 7
click at [446, 114] on icon "check-circle" at bounding box center [444, 118] width 8 height 8
drag, startPoint x: 351, startPoint y: 68, endPoint x: 370, endPoint y: 72, distance: 19.7
click at [352, 69] on input "*******" at bounding box center [359, 69] width 79 height 9
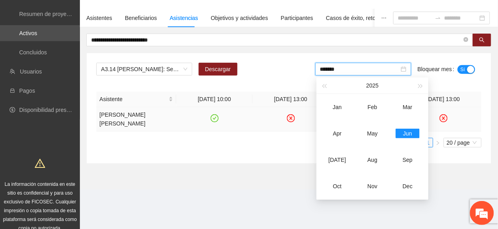
click at [461, 71] on button "Sí" at bounding box center [467, 69] width 18 height 9
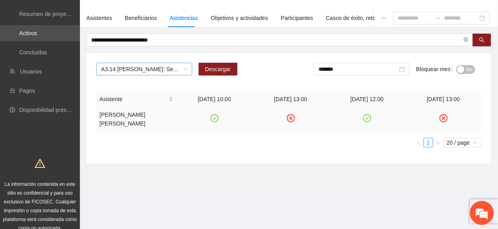
click at [148, 70] on span "A3.14 Cuauhtémoc: Sesiones de Psicoterapia individual a Policías" at bounding box center [144, 69] width 86 height 12
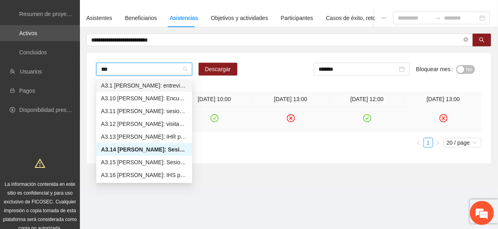
type input "****"
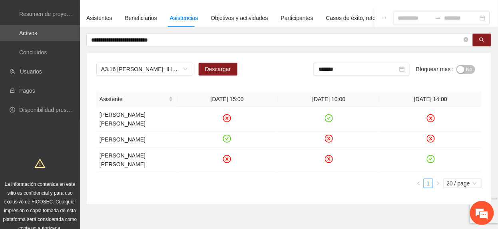
click at [175, 219] on section "**********" at bounding box center [289, 100] width 418 height 306
click at [467, 70] on span "No" at bounding box center [470, 69] width 6 height 9
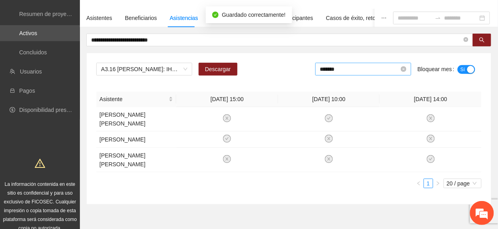
drag, startPoint x: 381, startPoint y: 69, endPoint x: 378, endPoint y: 74, distance: 5.0
click at [381, 70] on input "*******" at bounding box center [359, 69] width 79 height 9
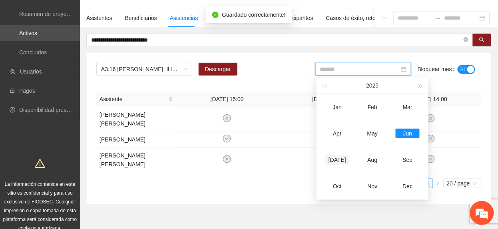
click at [342, 159] on div "[DATE]" at bounding box center [338, 160] width 24 height 10
type input "*******"
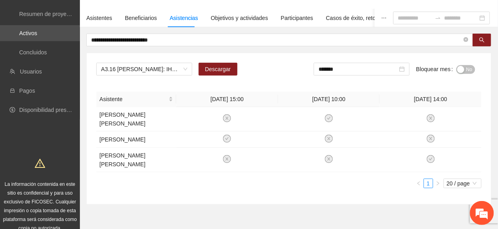
drag, startPoint x: 464, startPoint y: 70, endPoint x: 319, endPoint y: 107, distance: 150.2
click at [464, 70] on button "No" at bounding box center [466, 69] width 19 height 9
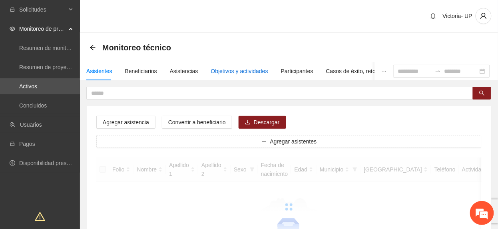
click at [256, 69] on div "Objetivos y actividades" at bounding box center [239, 71] width 57 height 9
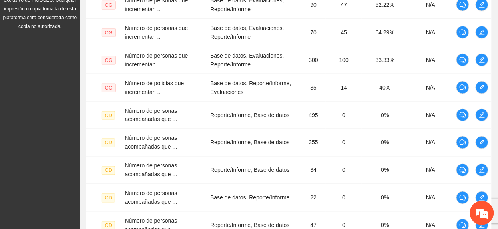
scroll to position [344, 0]
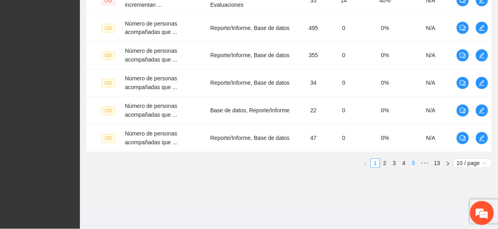
click at [413, 163] on link "5" at bounding box center [414, 163] width 9 height 9
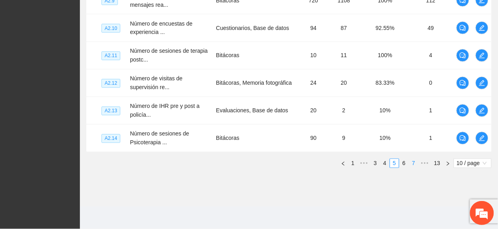
click at [414, 164] on link "7" at bounding box center [414, 163] width 9 height 9
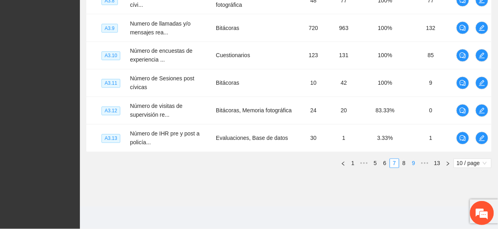
click at [414, 164] on link "9" at bounding box center [414, 163] width 9 height 9
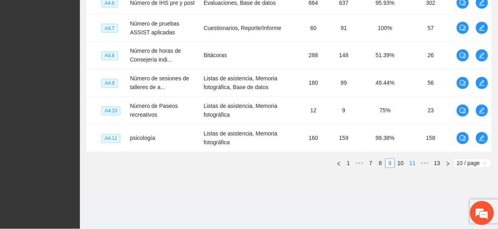
click at [414, 164] on link "11" at bounding box center [412, 163] width 11 height 9
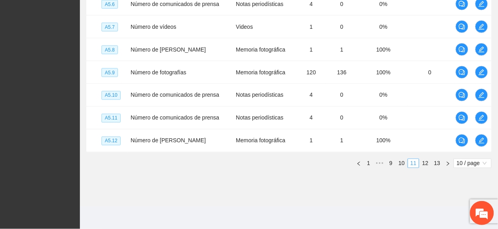
scroll to position [296, 0]
click at [399, 160] on link "10" at bounding box center [401, 163] width 11 height 9
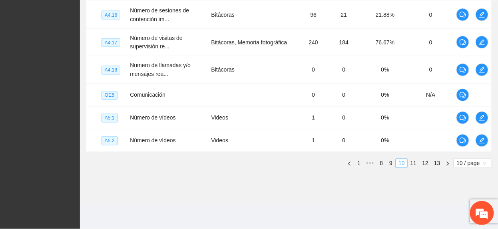
scroll to position [0, 0]
click at [390, 166] on link "9" at bounding box center [391, 163] width 9 height 9
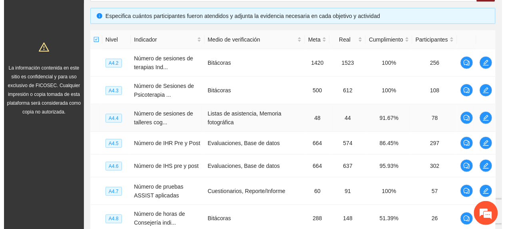
scroll to position [334, 0]
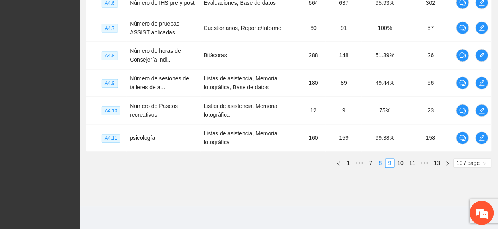
click at [381, 162] on link "8" at bounding box center [380, 163] width 9 height 9
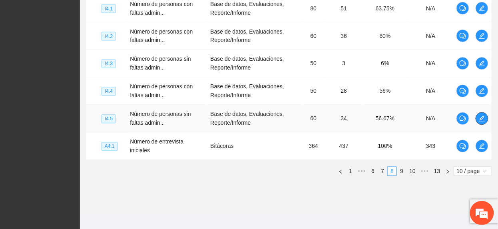
click at [486, 117] on span "edit" at bounding box center [482, 119] width 12 height 6
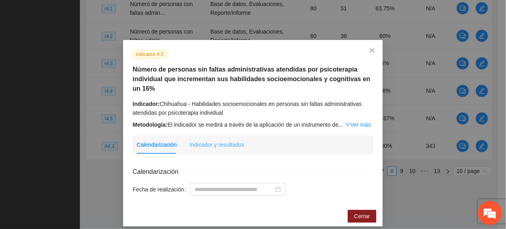
click at [228, 139] on div "Indicador y resultados" at bounding box center [217, 145] width 55 height 18
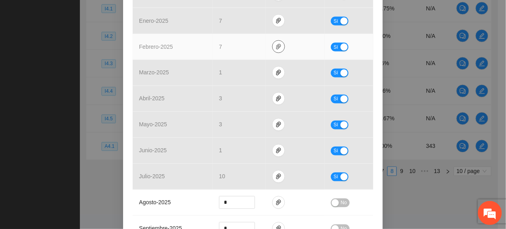
scroll to position [408, 0]
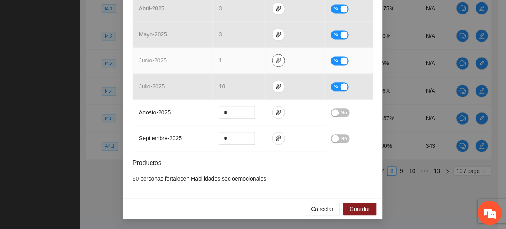
click at [273, 62] on button "button" at bounding box center [278, 60] width 13 height 13
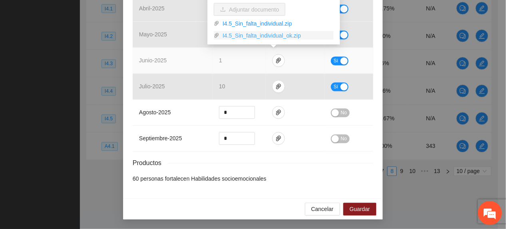
click at [263, 38] on link "I4.5_Sin_falta_individual_ok.zip" at bounding box center [277, 35] width 114 height 9
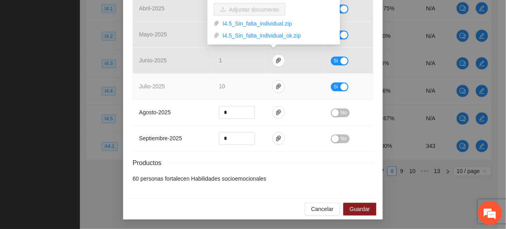
click at [215, 76] on td "10" at bounding box center [239, 87] width 53 height 26
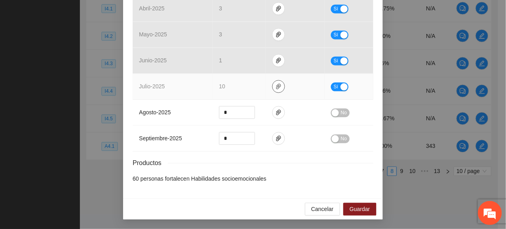
drag, startPoint x: 284, startPoint y: 82, endPoint x: 272, endPoint y: 85, distance: 12.3
click at [278, 84] on td at bounding box center [295, 87] width 59 height 26
click at [276, 85] on icon "paper-clip" at bounding box center [278, 87] width 5 height 6
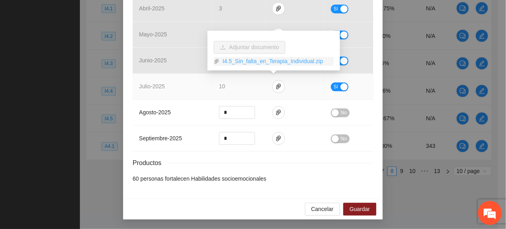
click at [254, 61] on link "I4.5_Sin_falta_en_Terapia_Individual.zip" at bounding box center [277, 61] width 114 height 9
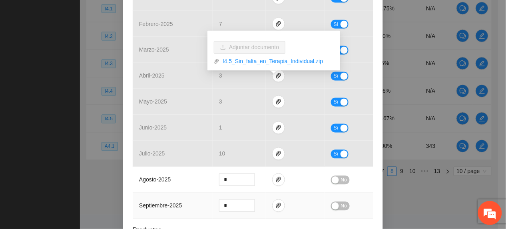
scroll to position [320, 0]
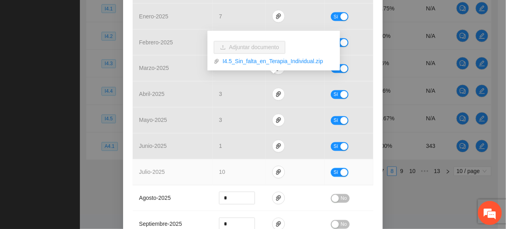
click at [334, 171] on span "Sí" at bounding box center [336, 172] width 5 height 9
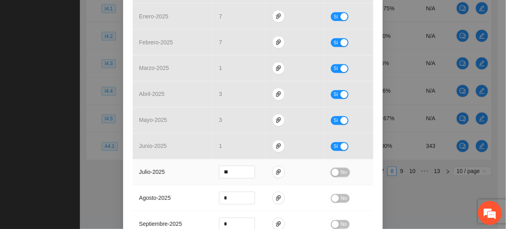
scroll to position [408, 0]
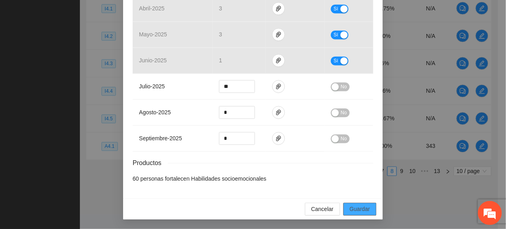
click at [351, 208] on span "Guardar" at bounding box center [360, 209] width 20 height 9
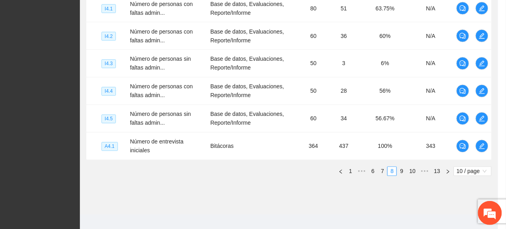
scroll to position [368, 0]
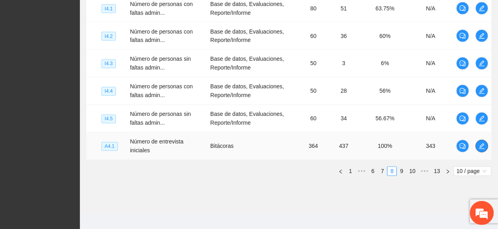
click at [482, 148] on icon "edit" at bounding box center [482, 146] width 6 height 6
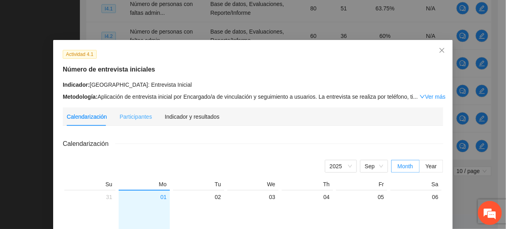
click at [197, 122] on div "Indicador y resultados" at bounding box center [192, 117] width 55 height 18
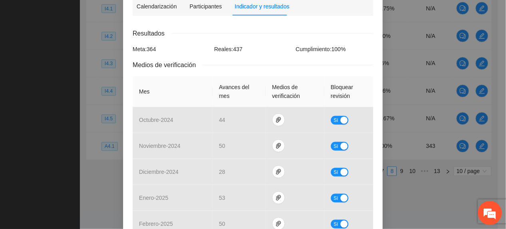
scroll to position [380, 0]
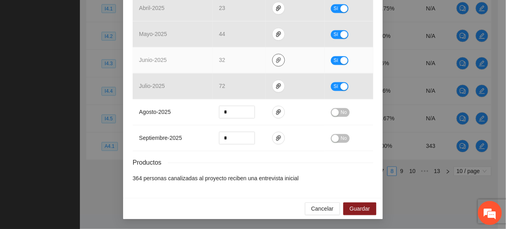
click at [273, 57] on span "paper-clip" at bounding box center [279, 60] width 12 height 6
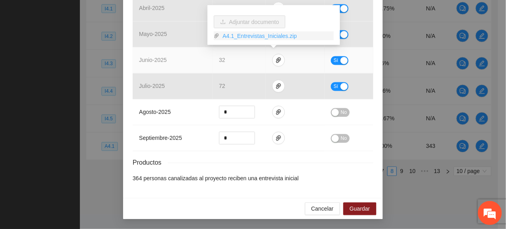
click at [252, 36] on link "A4.1_Entrevistas_Iniciales.zip" at bounding box center [277, 36] width 114 height 9
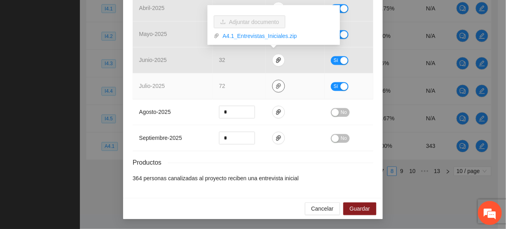
drag, startPoint x: 277, startPoint y: 86, endPoint x: 271, endPoint y: 80, distance: 8.5
click at [276, 86] on icon "paper-clip" at bounding box center [279, 86] width 6 height 6
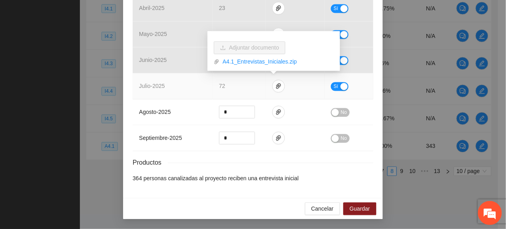
drag, startPoint x: 258, startPoint y: 64, endPoint x: 270, endPoint y: 71, distance: 14.3
click at [258, 64] on link "A4.1_Entrevistas_Iniciales.zip" at bounding box center [277, 62] width 114 height 9
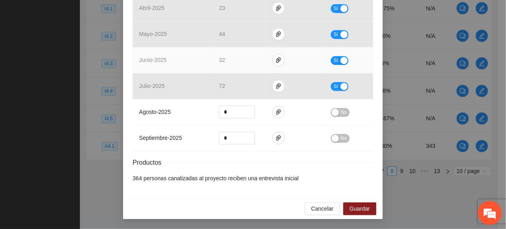
click at [184, 69] on td "junio - 2025" at bounding box center [173, 61] width 80 height 26
drag, startPoint x: 278, startPoint y: 54, endPoint x: 273, endPoint y: 52, distance: 5.9
click at [276, 53] on td at bounding box center [295, 61] width 59 height 26
click at [273, 52] on td at bounding box center [295, 61] width 59 height 26
click at [276, 57] on icon "paper-clip" at bounding box center [279, 60] width 6 height 6
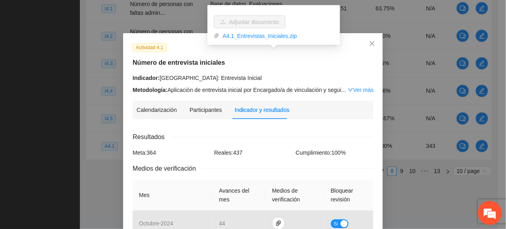
scroll to position [0, 0]
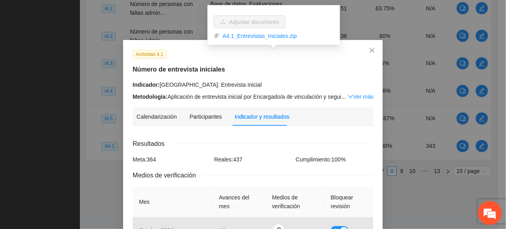
click at [188, 77] on div "Actividad 4.1 Número de entrevista iniciales Indicador: Chihuahua: Entrevista I…" at bounding box center [253, 76] width 247 height 52
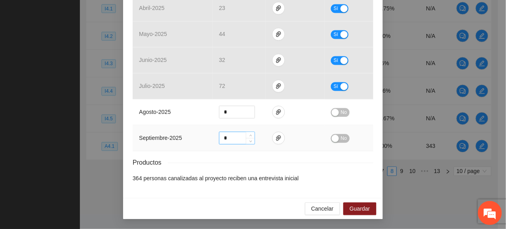
scroll to position [380, 0]
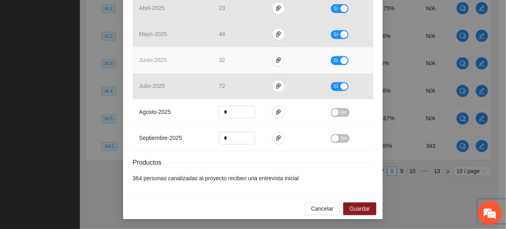
click at [334, 58] on span "Sí" at bounding box center [336, 60] width 5 height 9
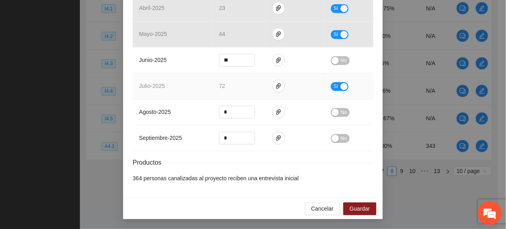
drag, startPoint x: 334, startPoint y: 82, endPoint x: 341, endPoint y: 119, distance: 37.8
click at [334, 83] on span "Sí" at bounding box center [336, 86] width 5 height 9
click at [357, 208] on span "Guardar" at bounding box center [360, 209] width 20 height 9
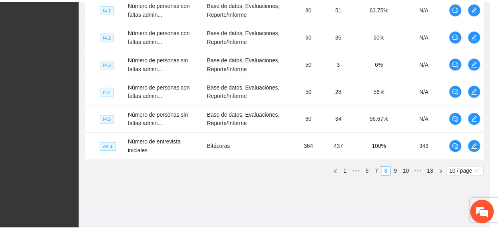
scroll to position [341, 0]
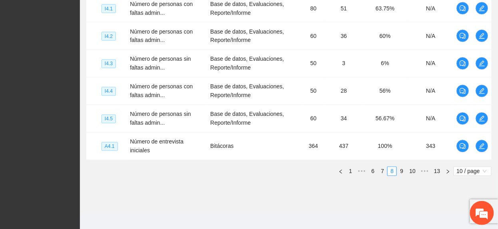
click at [404, 173] on link "9" at bounding box center [402, 171] width 9 height 9
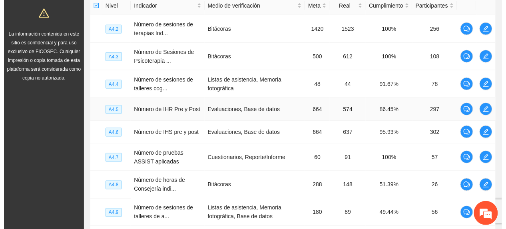
scroll to position [174, 0]
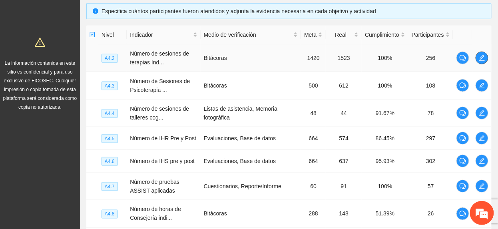
click at [486, 59] on span "edit" at bounding box center [482, 58] width 12 height 6
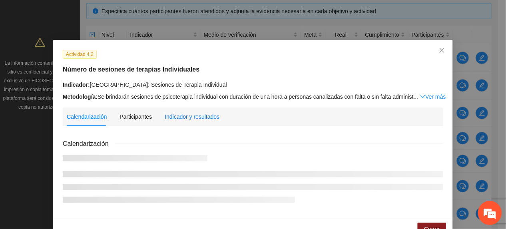
drag, startPoint x: 175, startPoint y: 119, endPoint x: 172, endPoint y: 122, distance: 4.6
click at [174, 119] on div "Indicador y resultados" at bounding box center [192, 116] width 55 height 9
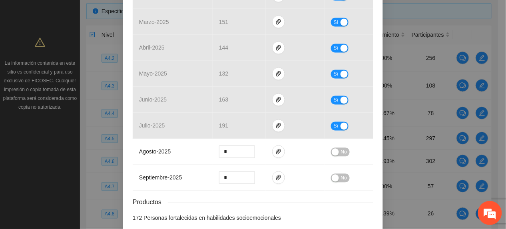
scroll to position [327, 0]
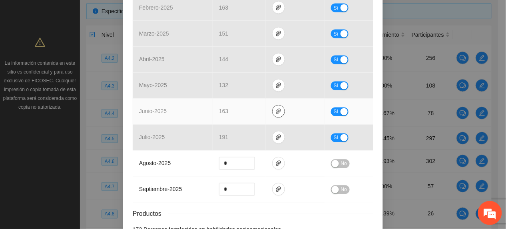
click at [272, 108] on button "button" at bounding box center [278, 111] width 13 height 13
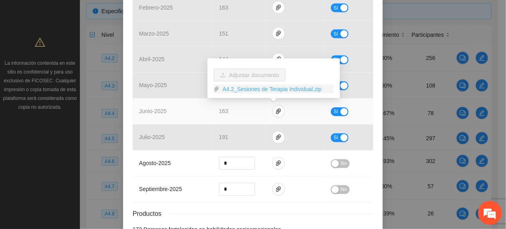
click at [250, 87] on link "A4.2_Sesiones de Terapia Individual.zip" at bounding box center [277, 89] width 114 height 9
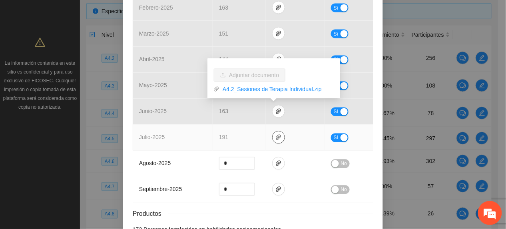
click at [277, 140] on span "paper-clip" at bounding box center [279, 137] width 12 height 6
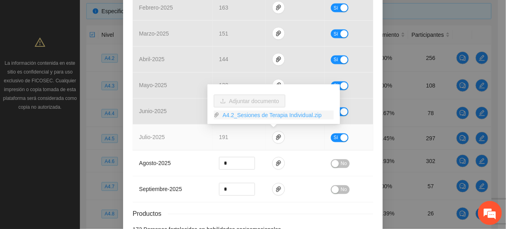
click at [244, 117] on link "A4.2_Sesiones de Terapia Individual.zip" at bounding box center [277, 115] width 114 height 9
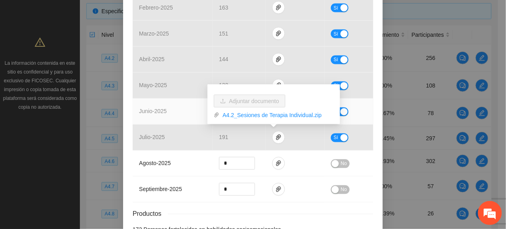
click at [180, 101] on td "junio - 2025" at bounding box center [173, 112] width 80 height 26
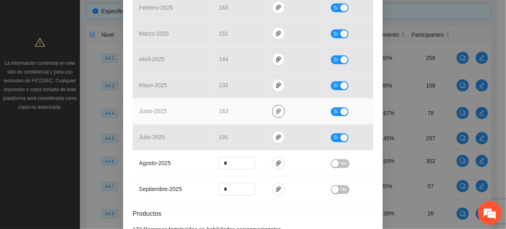
click at [276, 109] on icon "paper-clip" at bounding box center [279, 111] width 6 height 6
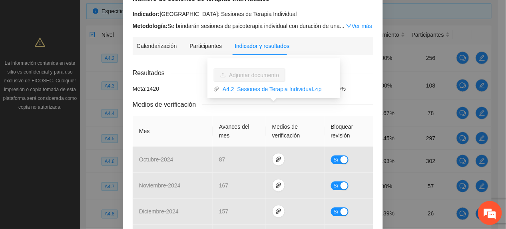
scroll to position [53, 0]
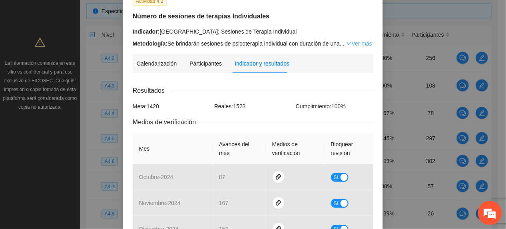
click at [354, 44] on link "Ver más" at bounding box center [359, 43] width 26 height 6
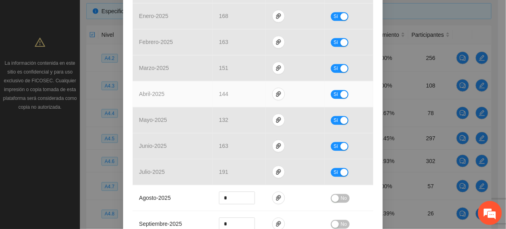
scroll to position [480, 0]
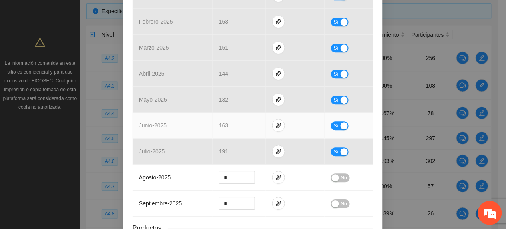
drag, startPoint x: 337, startPoint y: 117, endPoint x: 314, endPoint y: 112, distance: 23.7
click at [336, 122] on button "Sí" at bounding box center [340, 126] width 18 height 9
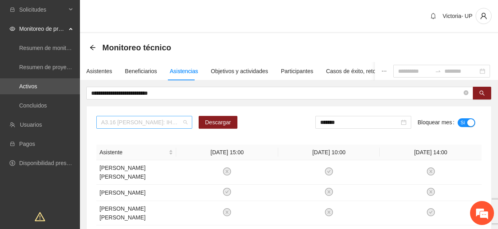
click at [151, 116] on span "A3.16 [PERSON_NAME]: IHS pre y post a Policías" at bounding box center [144, 122] width 86 height 12
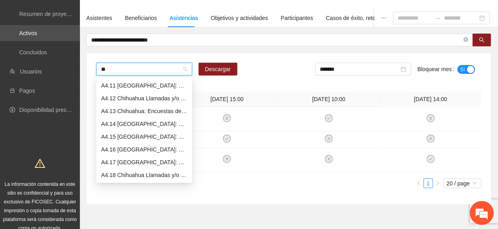
type input "***"
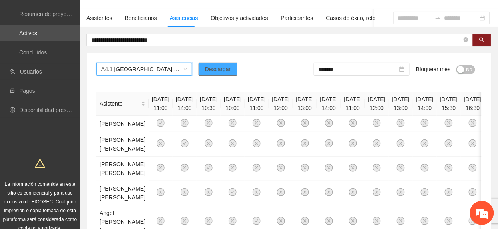
click at [230, 65] on button "Descargar" at bounding box center [218, 69] width 39 height 13
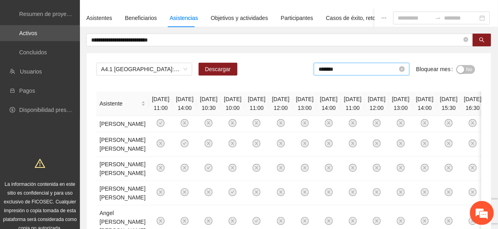
click at [341, 70] on input "*******" at bounding box center [358, 69] width 79 height 9
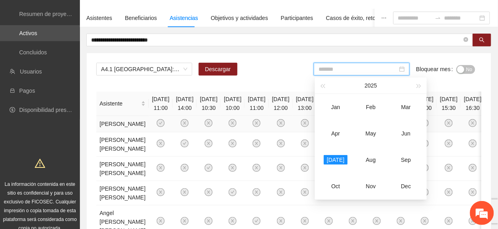
click at [403, 134] on div "Jun" at bounding box center [406, 134] width 24 height 10
type input "*******"
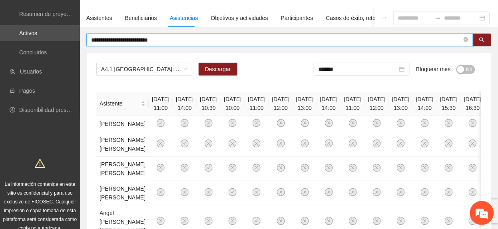
drag, startPoint x: 160, startPoint y: 40, endPoint x: -3, endPoint y: 68, distance: 165.9
click at [0, 68] on html "**********" at bounding box center [249, 61] width 498 height 229
paste input "*****"
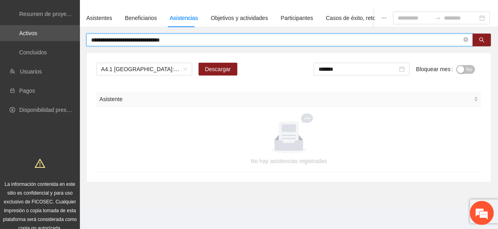
click at [228, 44] on span "**********" at bounding box center [279, 40] width 387 height 13
drag, startPoint x: 135, startPoint y: 40, endPoint x: -3, endPoint y: 66, distance: 140.4
click at [0, 66] on html "**********" at bounding box center [249, 61] width 498 height 229
click at [112, 40] on input "**********" at bounding box center [276, 40] width 371 height 9
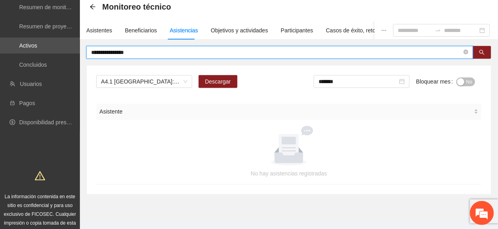
scroll to position [53, 0]
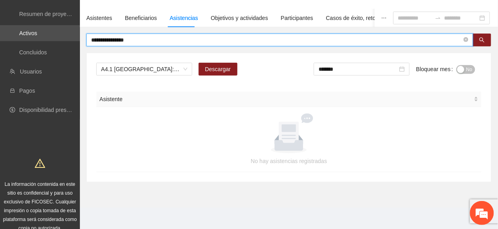
drag, startPoint x: 112, startPoint y: 40, endPoint x: 342, endPoint y: 7, distance: 231.9
click at [342, 8] on section "**********" at bounding box center [289, 94] width 418 height 228
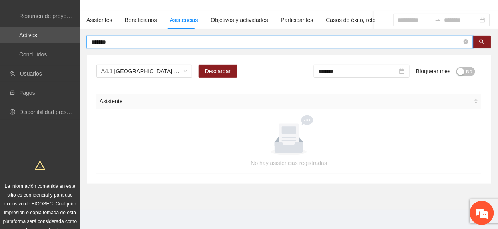
type input "*******"
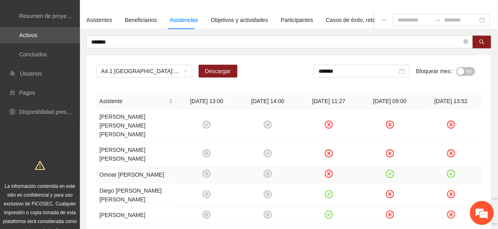
click at [450, 171] on icon "check-circle" at bounding box center [451, 174] width 7 height 7
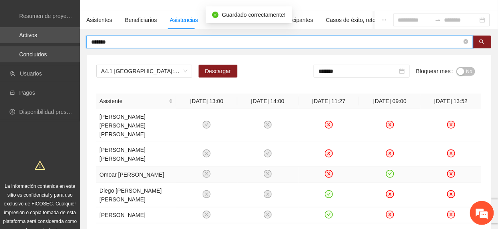
drag, startPoint x: 126, startPoint y: 46, endPoint x: 11, endPoint y: 59, distance: 115.2
click at [14, 58] on section "Solicitudes Monitoreo de proyectos Resumen de monitoreo Resumen de proyectos ap…" at bounding box center [249, 126] width 498 height 355
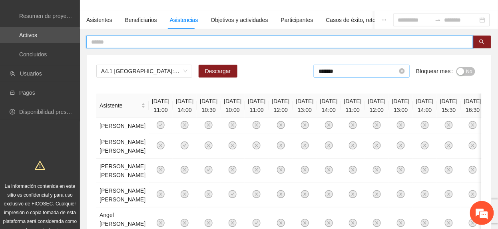
click at [347, 74] on input "*******" at bounding box center [358, 71] width 79 height 9
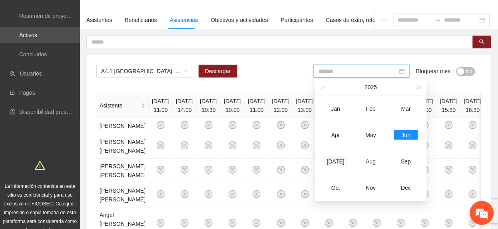
click at [333, 163] on div "[DATE]" at bounding box center [336, 162] width 24 height 10
type input "*******"
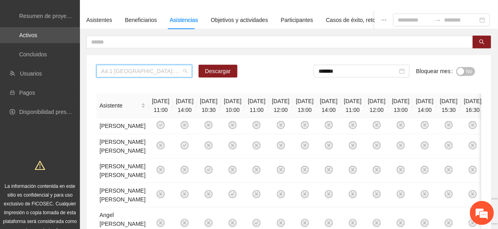
click at [143, 77] on div "A4.1 [GEOGRAPHIC_DATA]: Entrevista Inicial" at bounding box center [144, 71] width 96 height 13
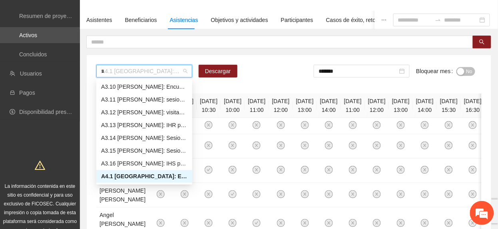
scroll to position [77, 0]
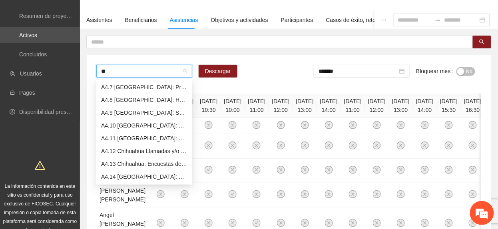
type input "***"
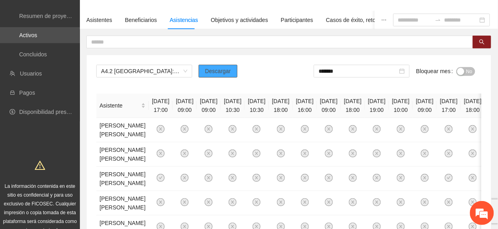
click at [222, 66] on button "Descargar" at bounding box center [218, 71] width 39 height 13
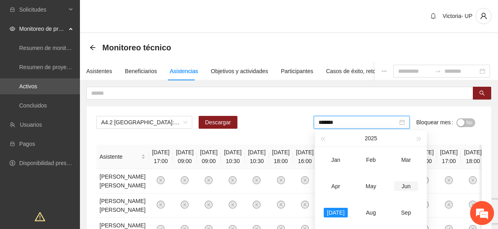
click at [363, 116] on div "*******" at bounding box center [362, 122] width 96 height 13
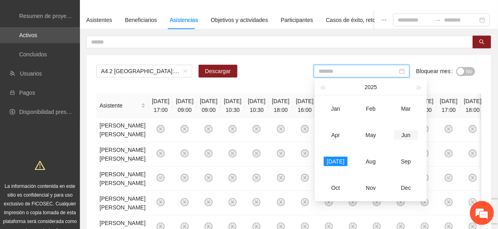
click at [408, 140] on div "Jun" at bounding box center [406, 135] width 24 height 10
type input "*******"
